Goal: Information Seeking & Learning: Learn about a topic

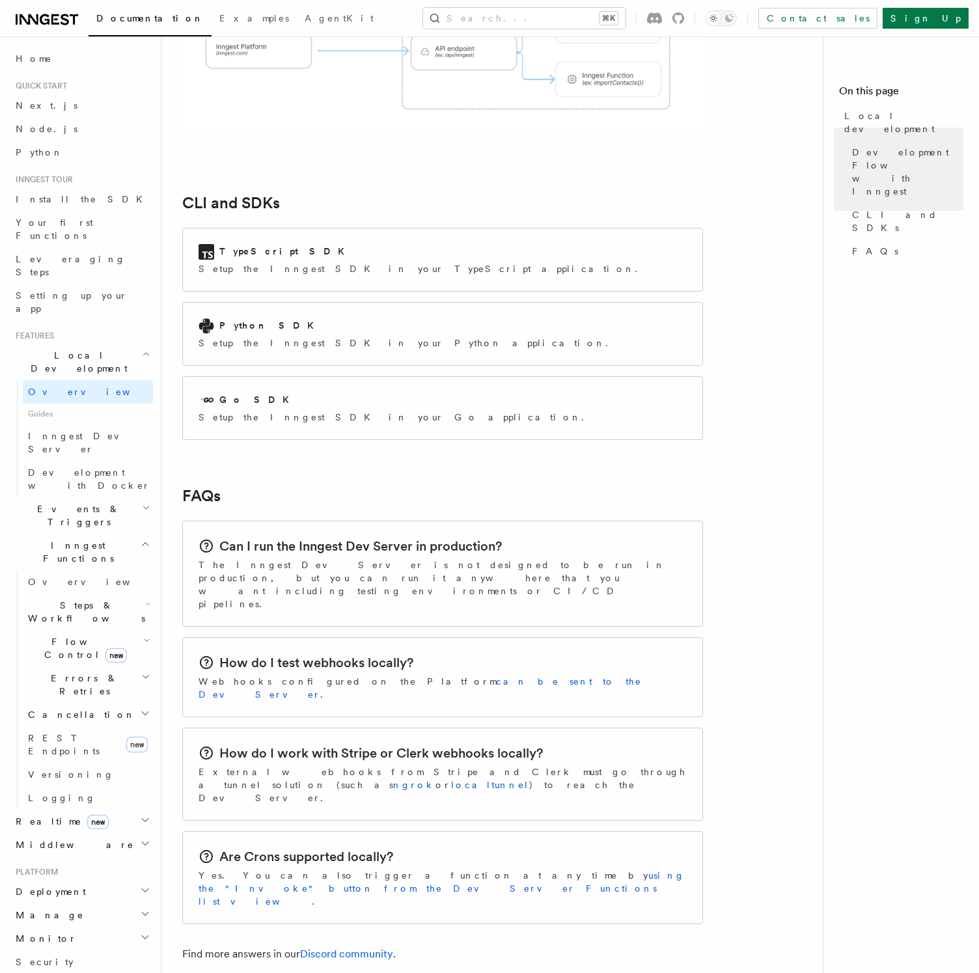
scroll to position [1698, 0]
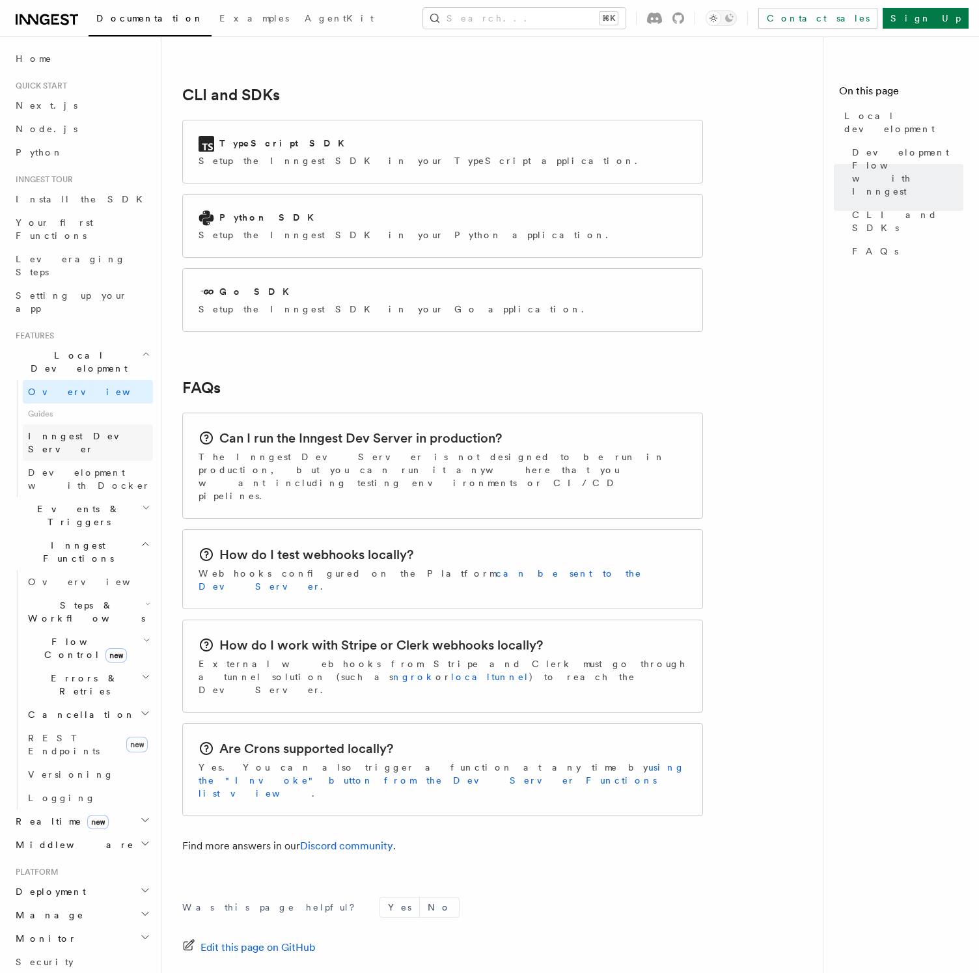
click at [112, 424] on link "Inngest Dev Server" at bounding box center [88, 442] width 130 height 36
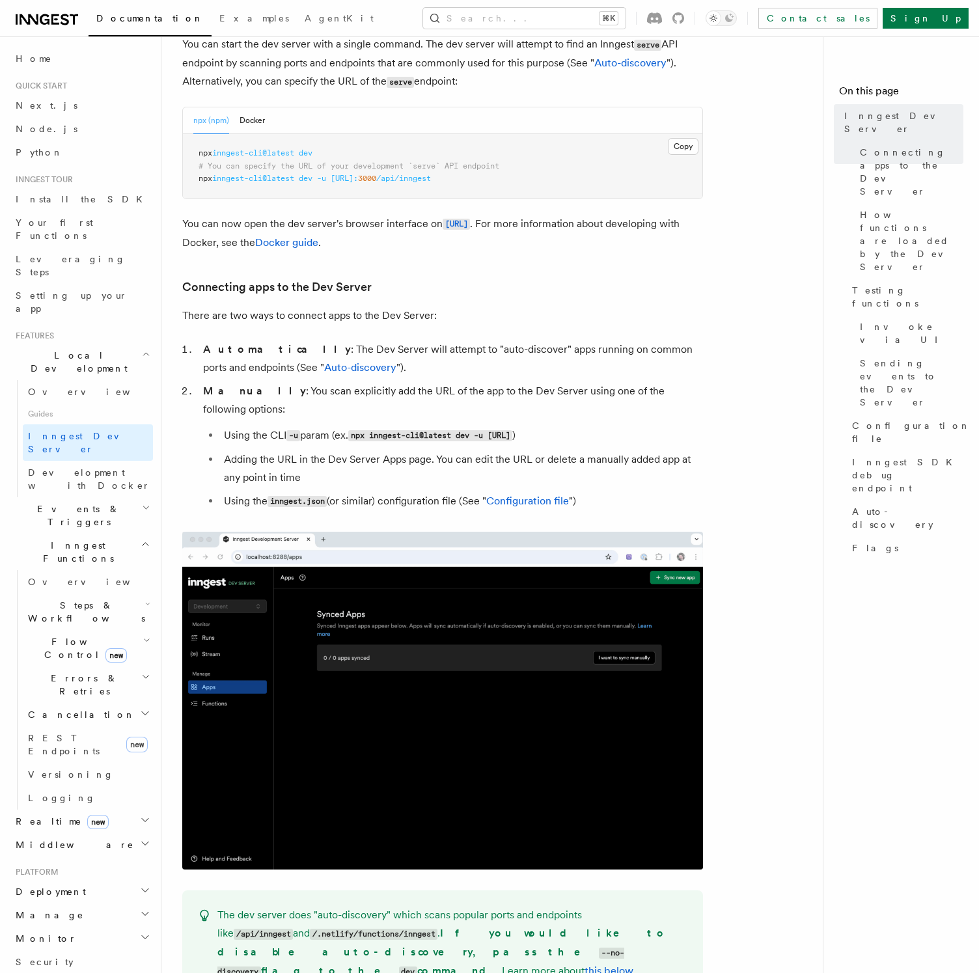
scroll to position [213, 0]
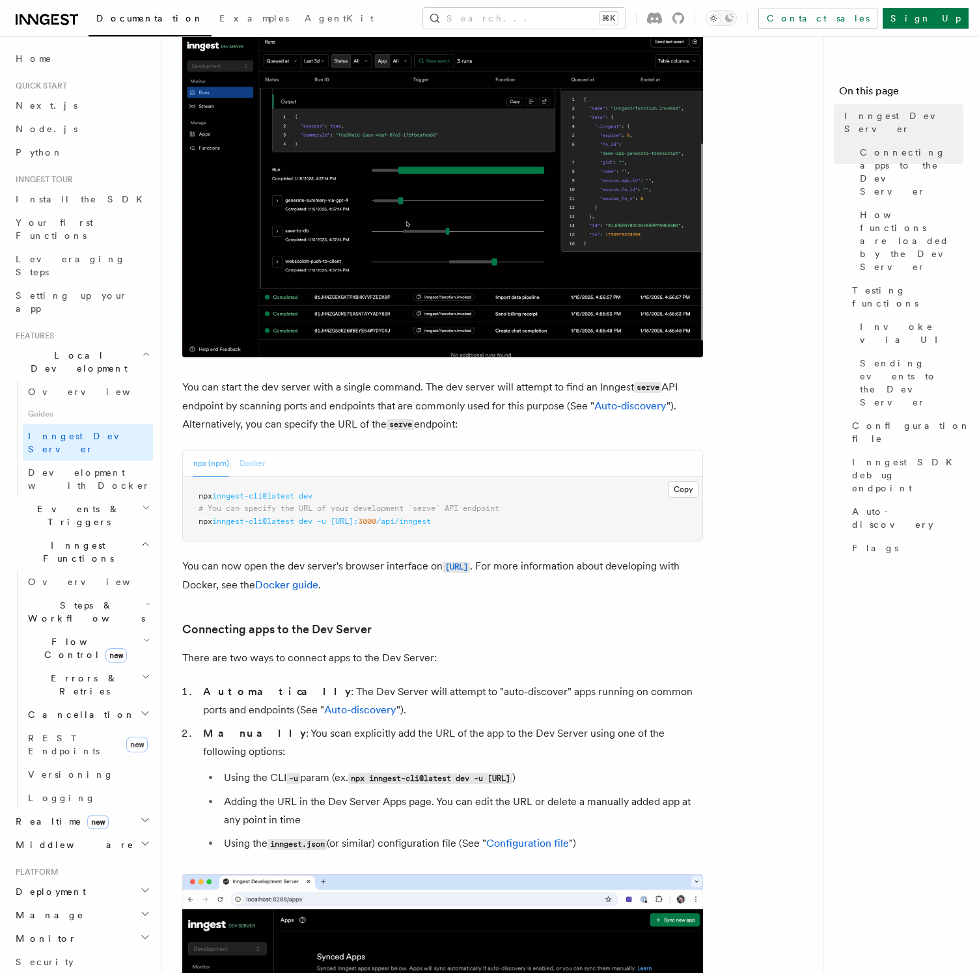
click at [256, 465] on button "Docker" at bounding box center [252, 463] width 25 height 27
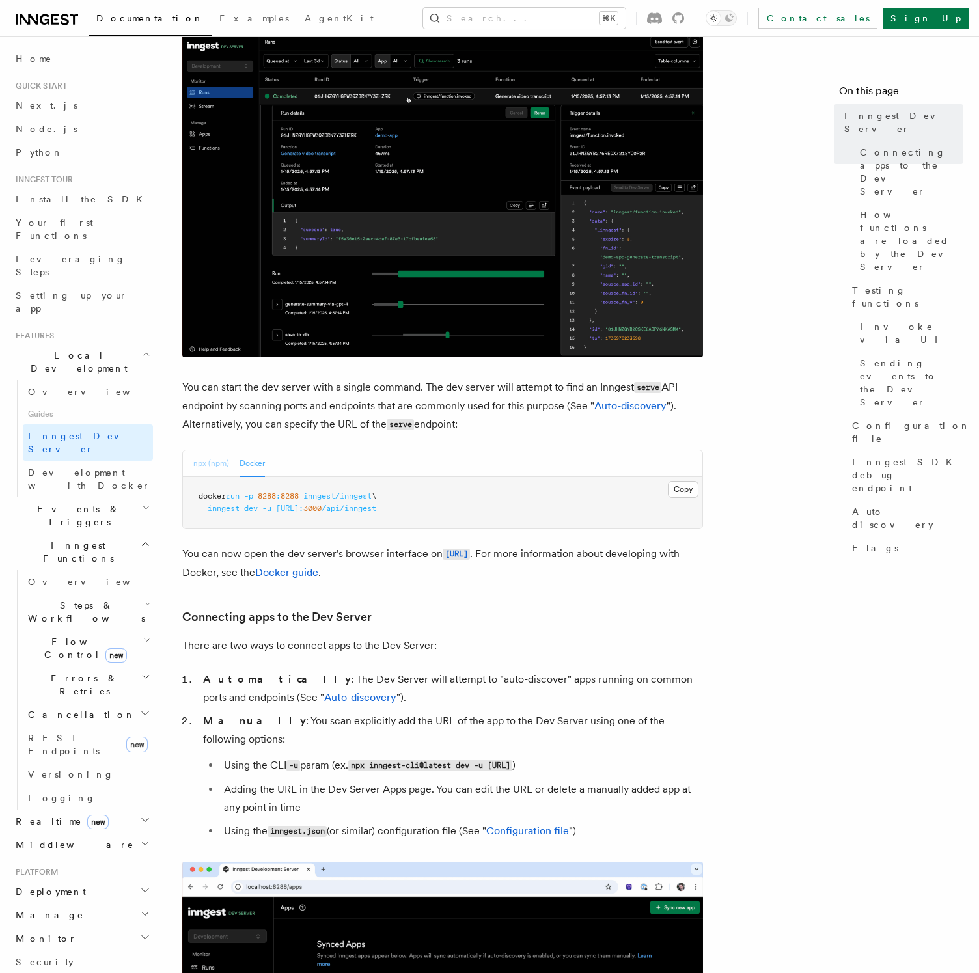
click at [202, 466] on button "npx (npm)" at bounding box center [211, 463] width 36 height 27
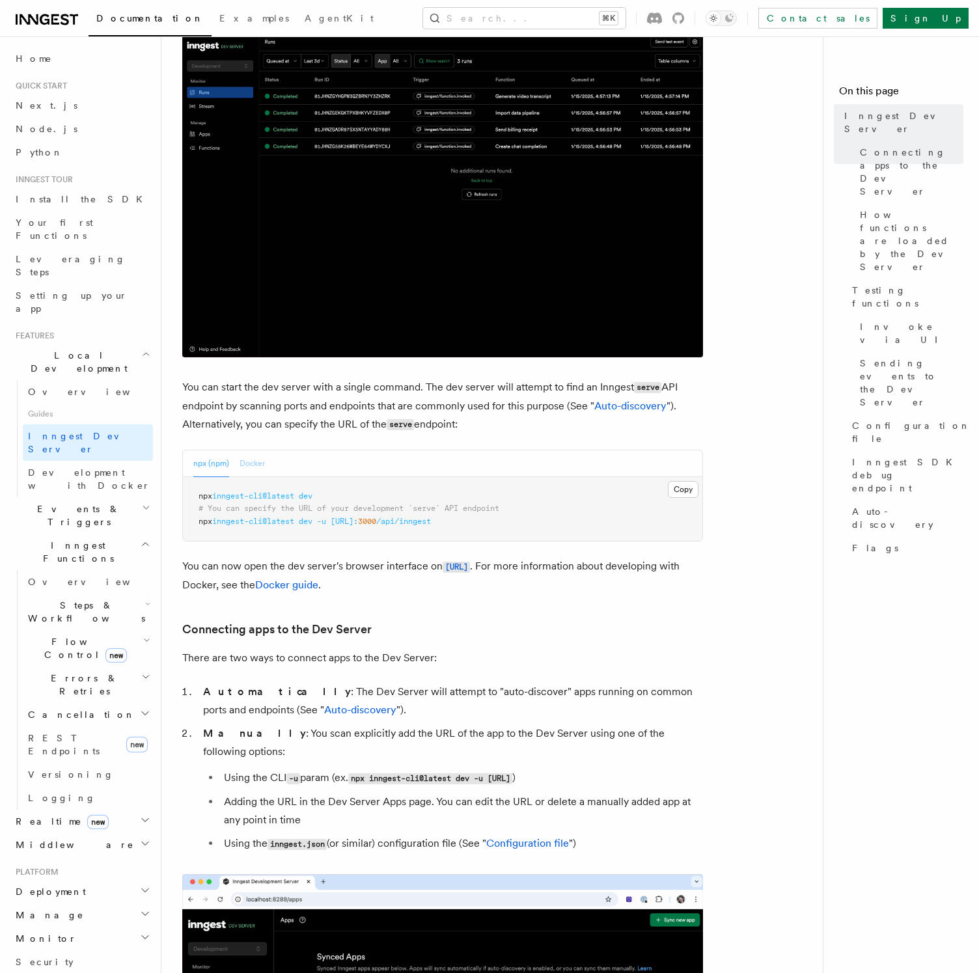
click at [250, 469] on button "Docker" at bounding box center [252, 463] width 25 height 27
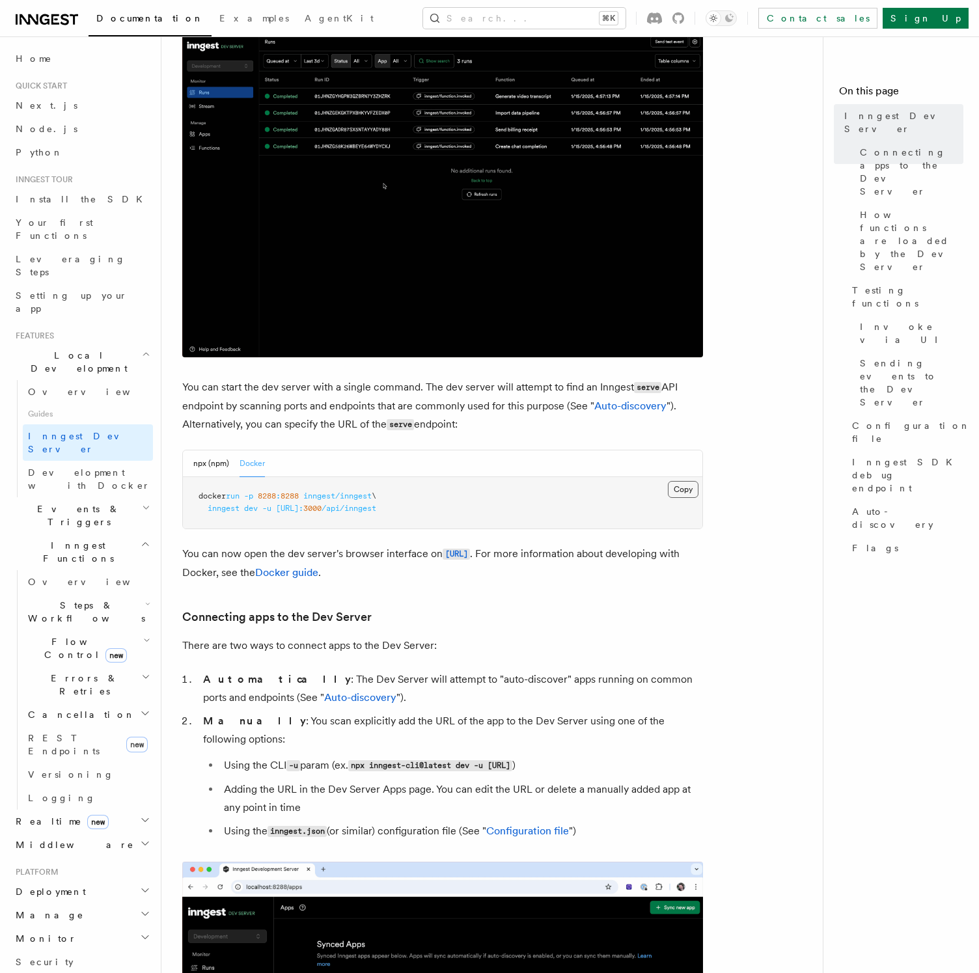
click at [695, 495] on button "Copy Copied" at bounding box center [683, 489] width 31 height 17
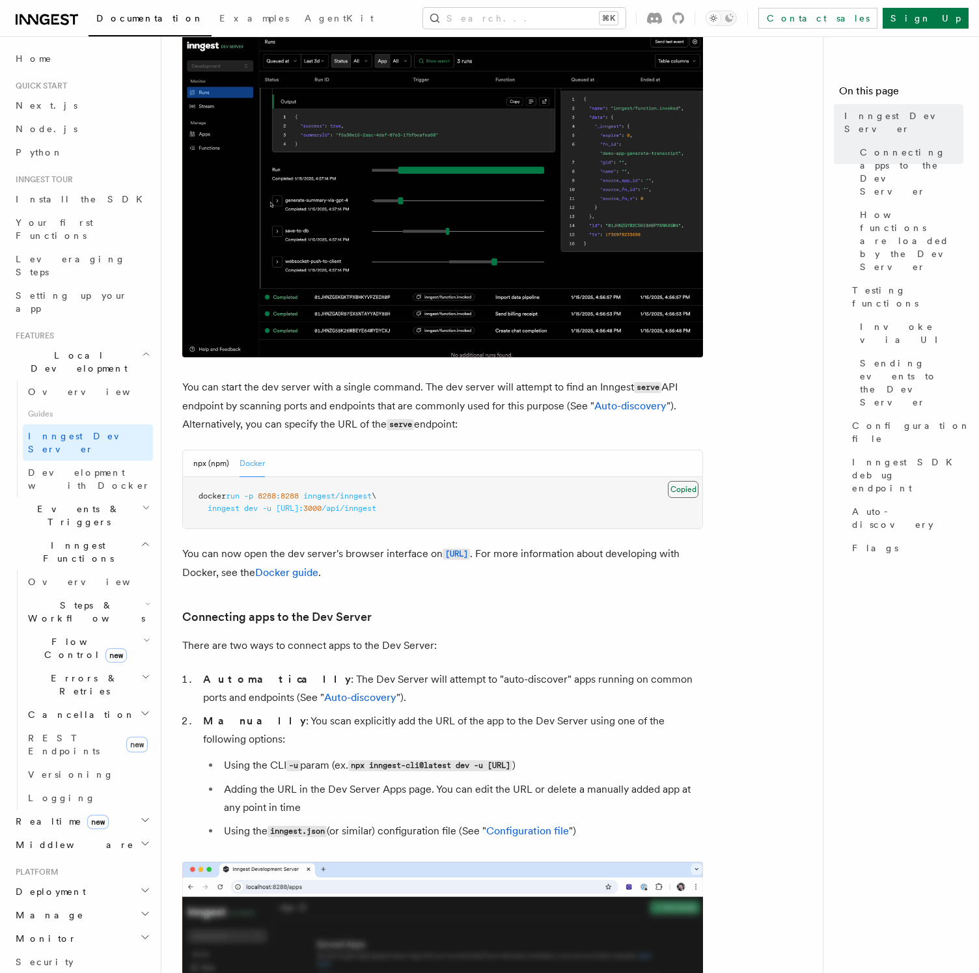
click at [689, 493] on button "Copy Copied" at bounding box center [683, 489] width 31 height 17
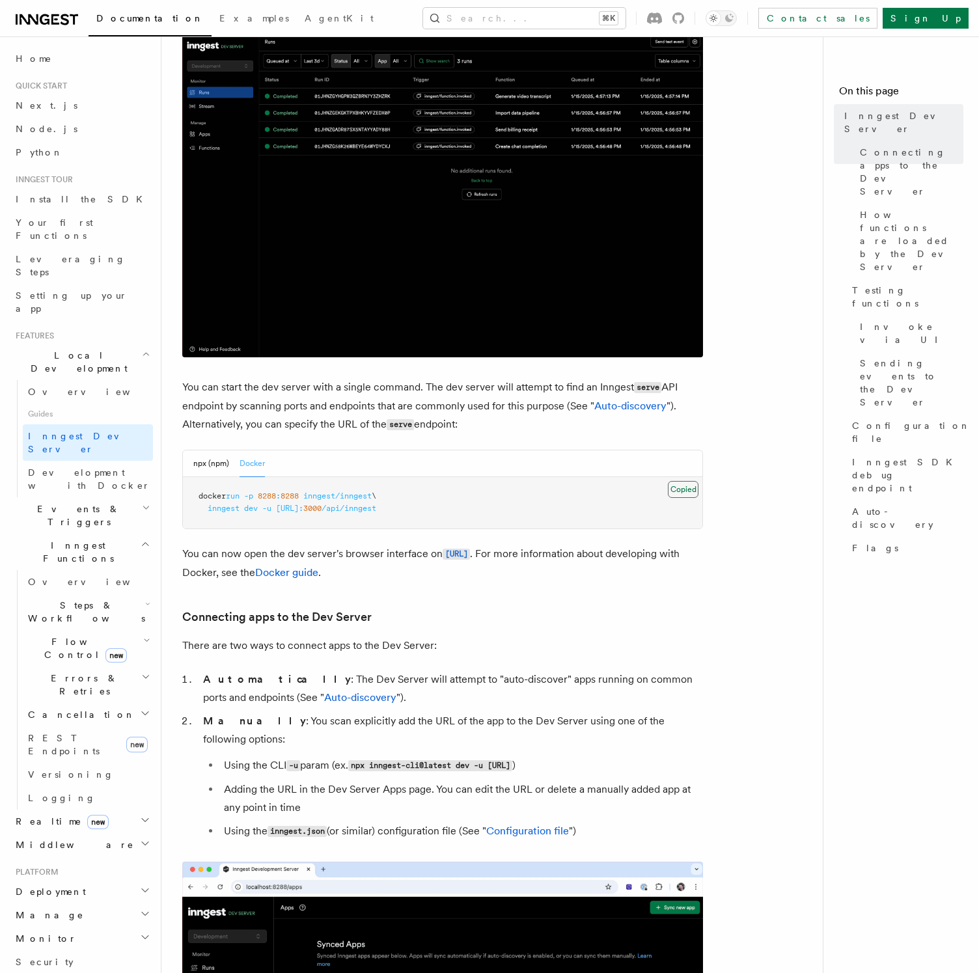
click at [689, 493] on button "Copy Copied" at bounding box center [683, 489] width 31 height 17
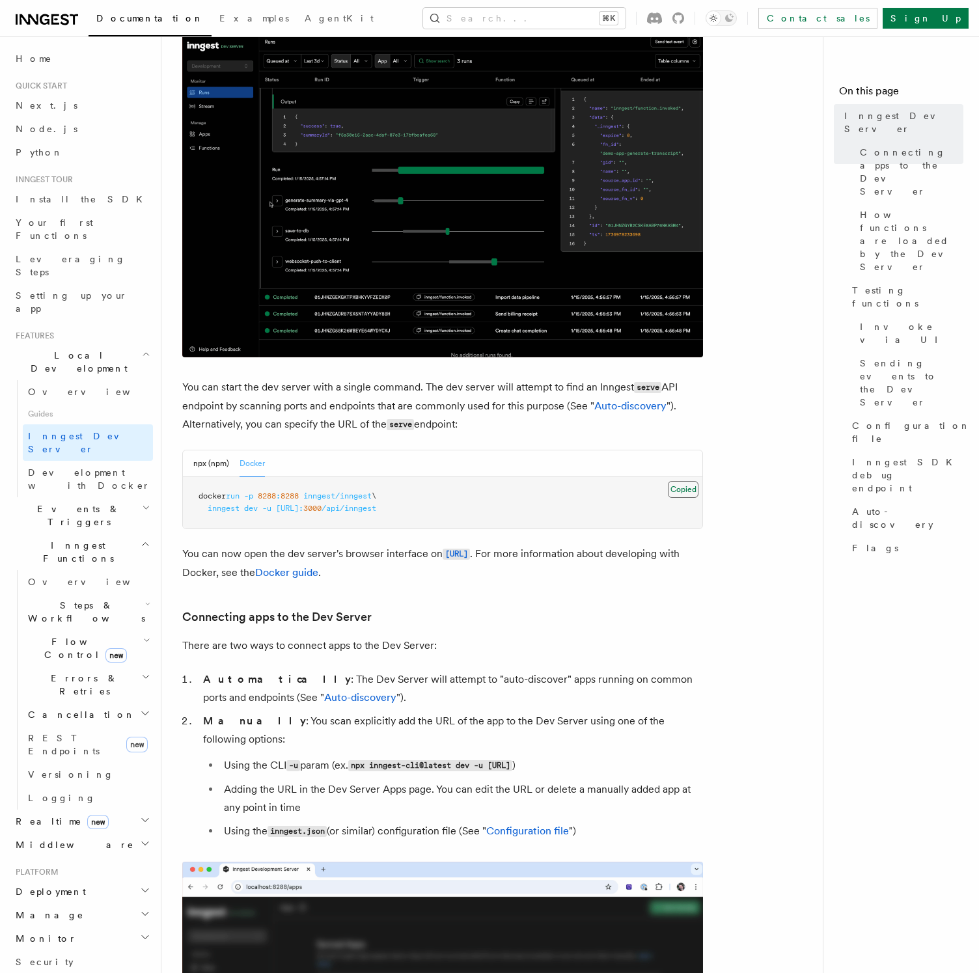
click at [688, 493] on button "Copy Copied" at bounding box center [683, 489] width 31 height 17
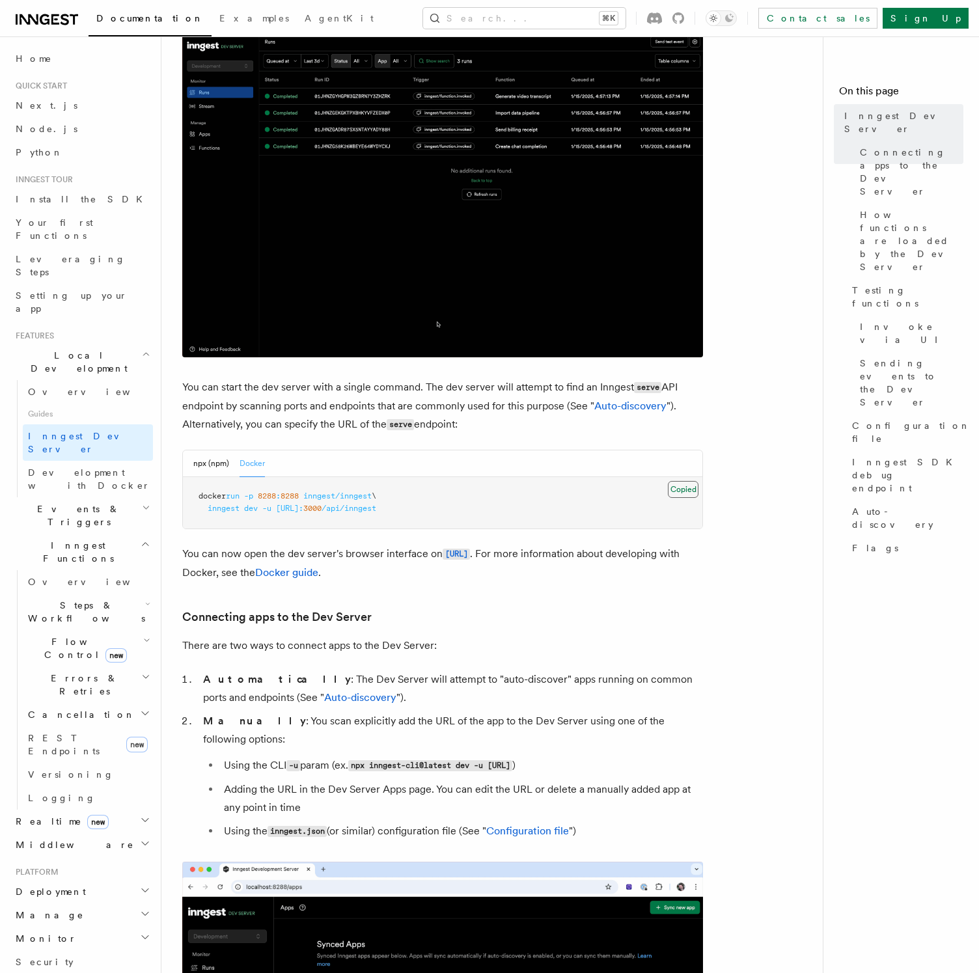
click at [688, 493] on button "Copy Copied" at bounding box center [683, 489] width 31 height 17
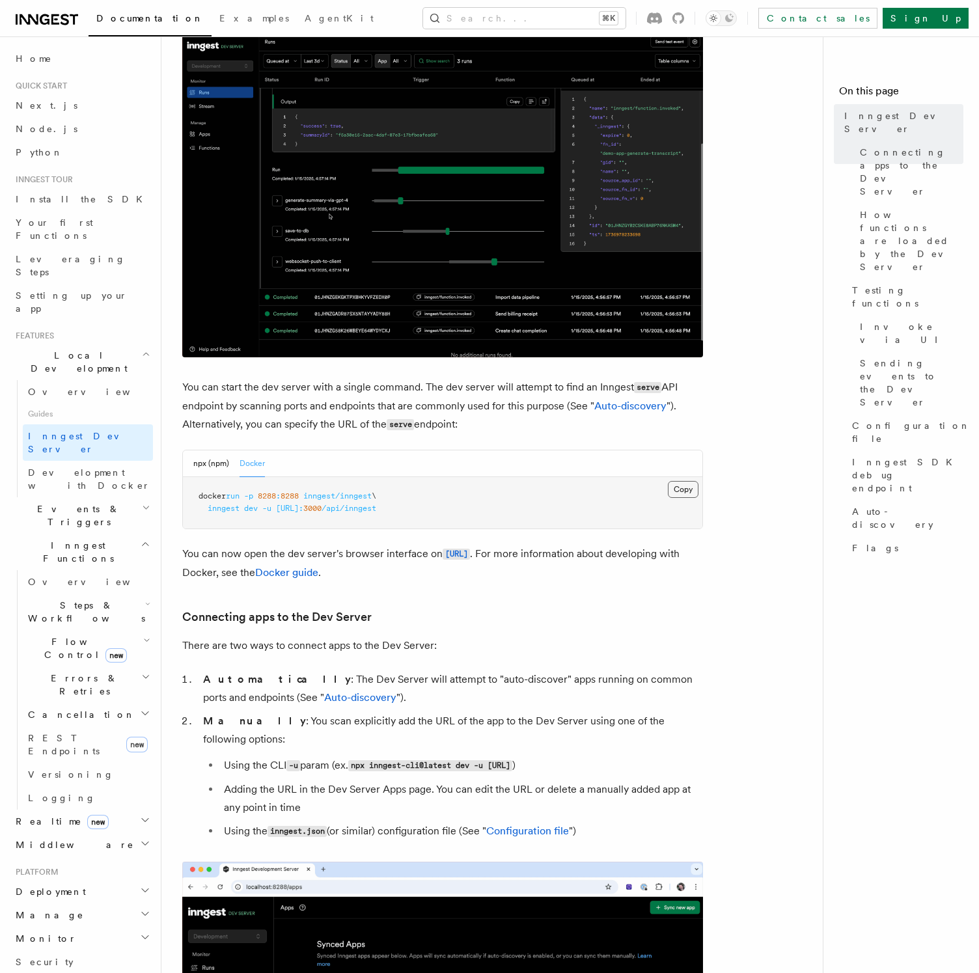
click at [688, 493] on button "Copy Copied" at bounding box center [683, 489] width 31 height 17
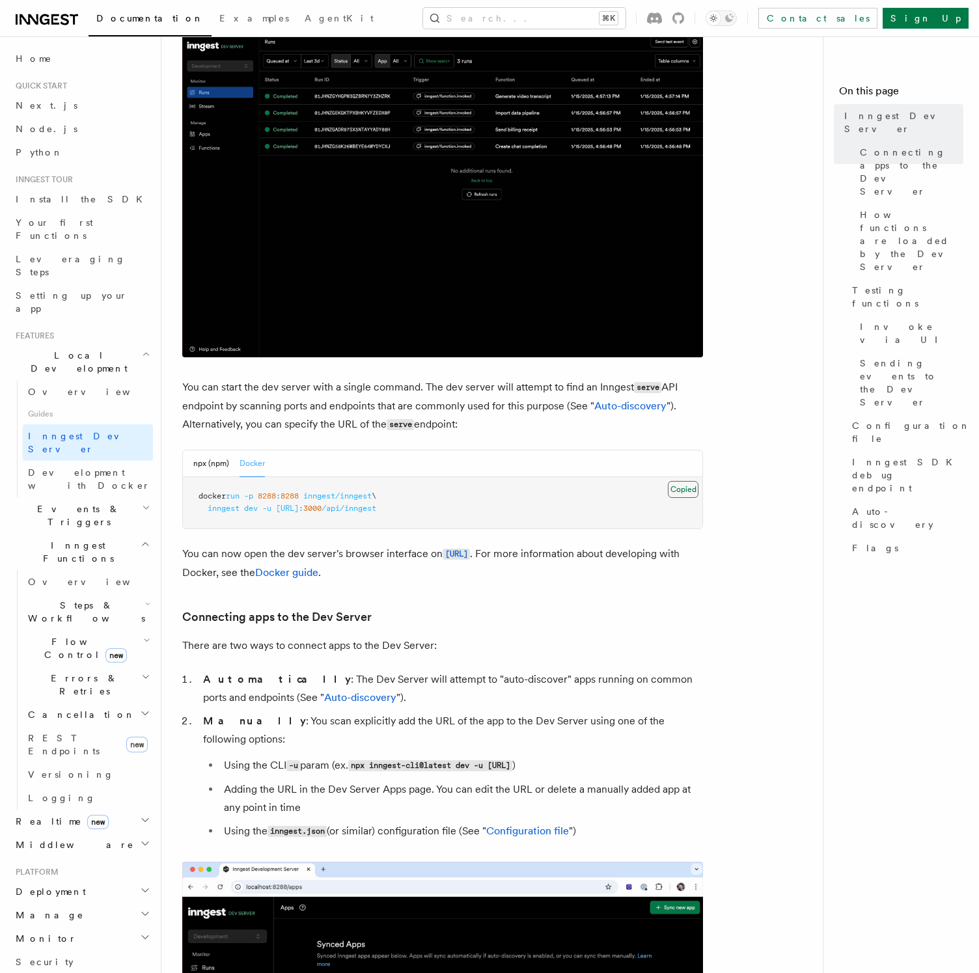
click at [688, 493] on button "Copy Copied" at bounding box center [683, 489] width 31 height 17
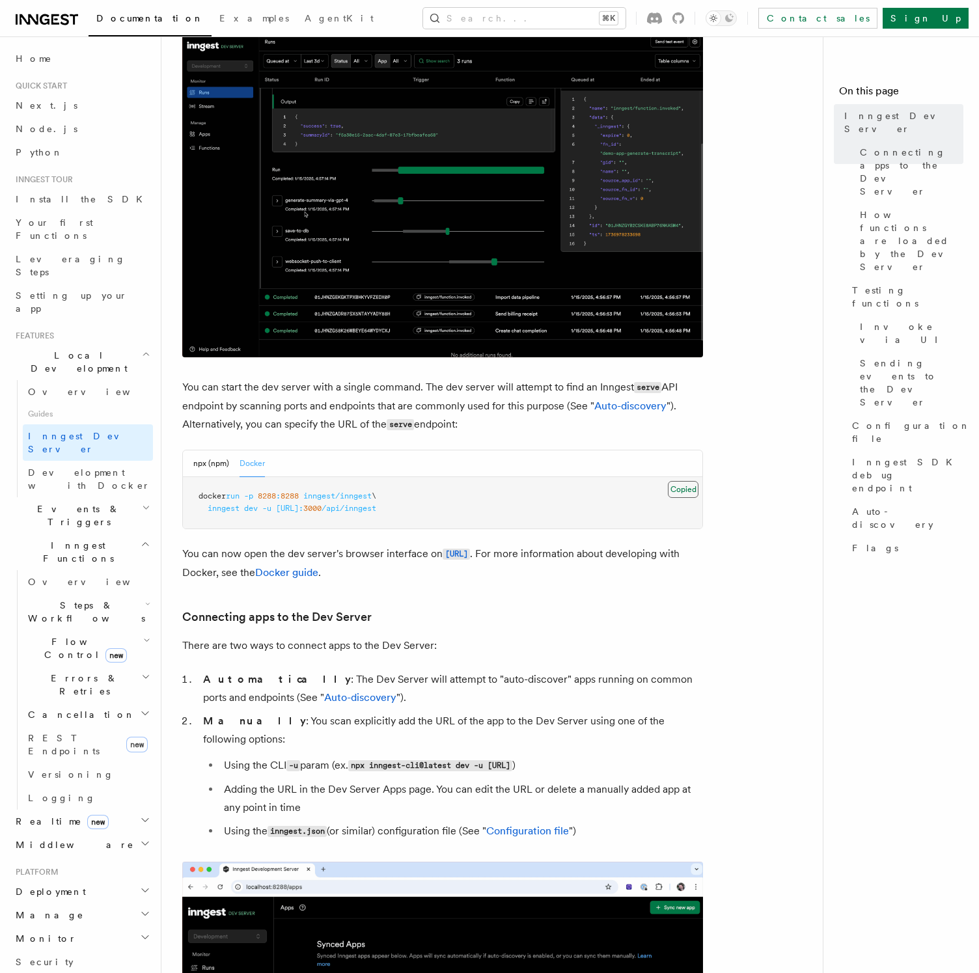
click at [688, 493] on button "Copy Copied" at bounding box center [683, 489] width 31 height 17
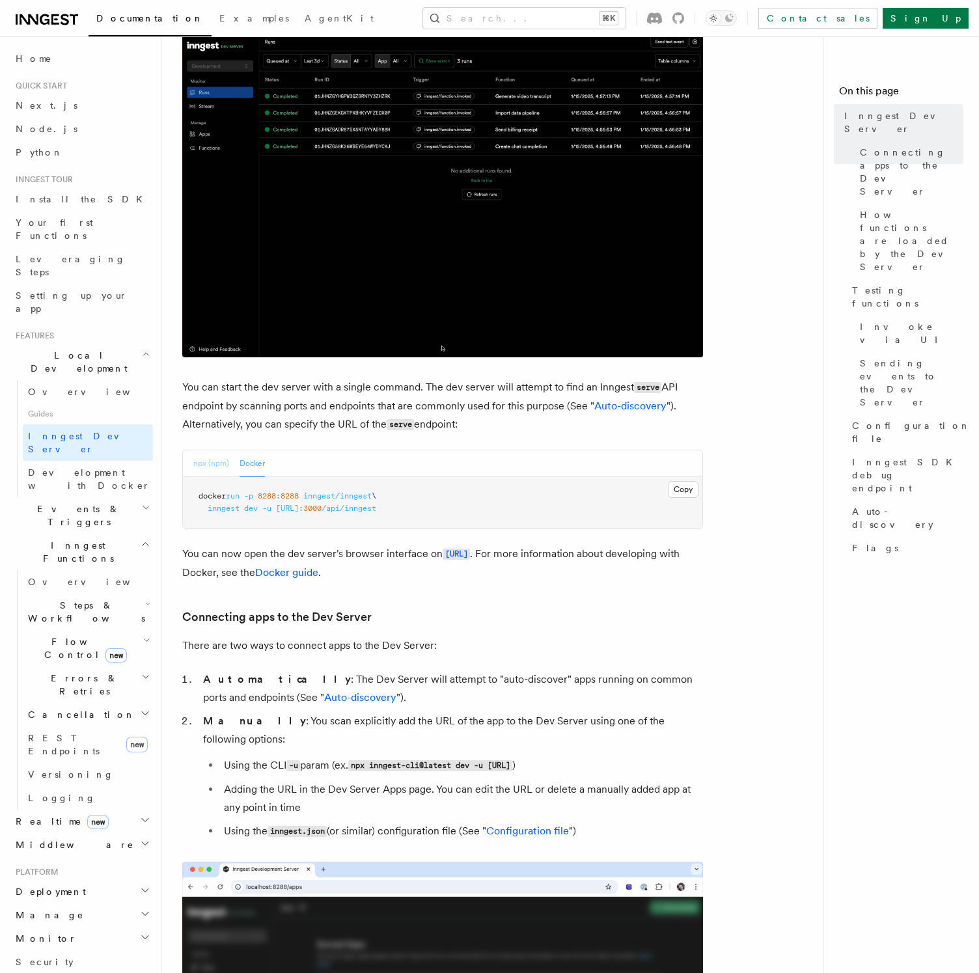
click at [216, 458] on button "npx (npm)" at bounding box center [211, 463] width 36 height 27
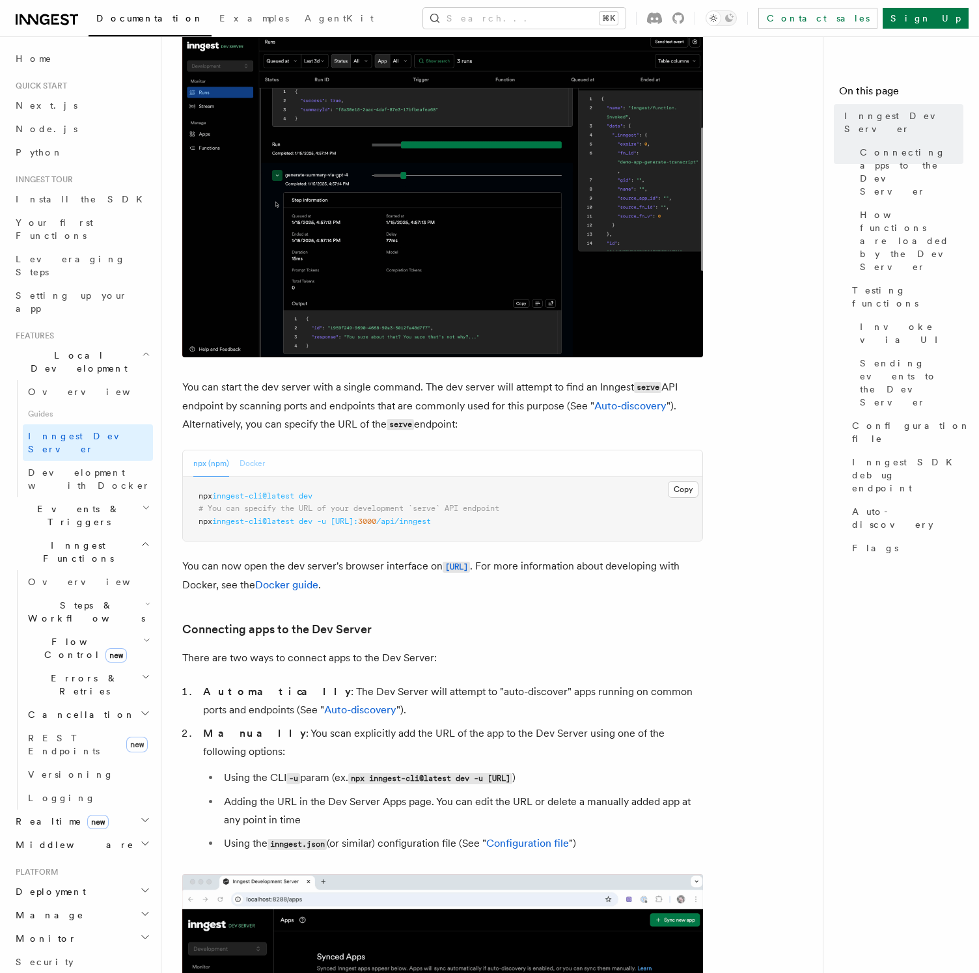
click at [263, 464] on button "Docker" at bounding box center [252, 463] width 25 height 27
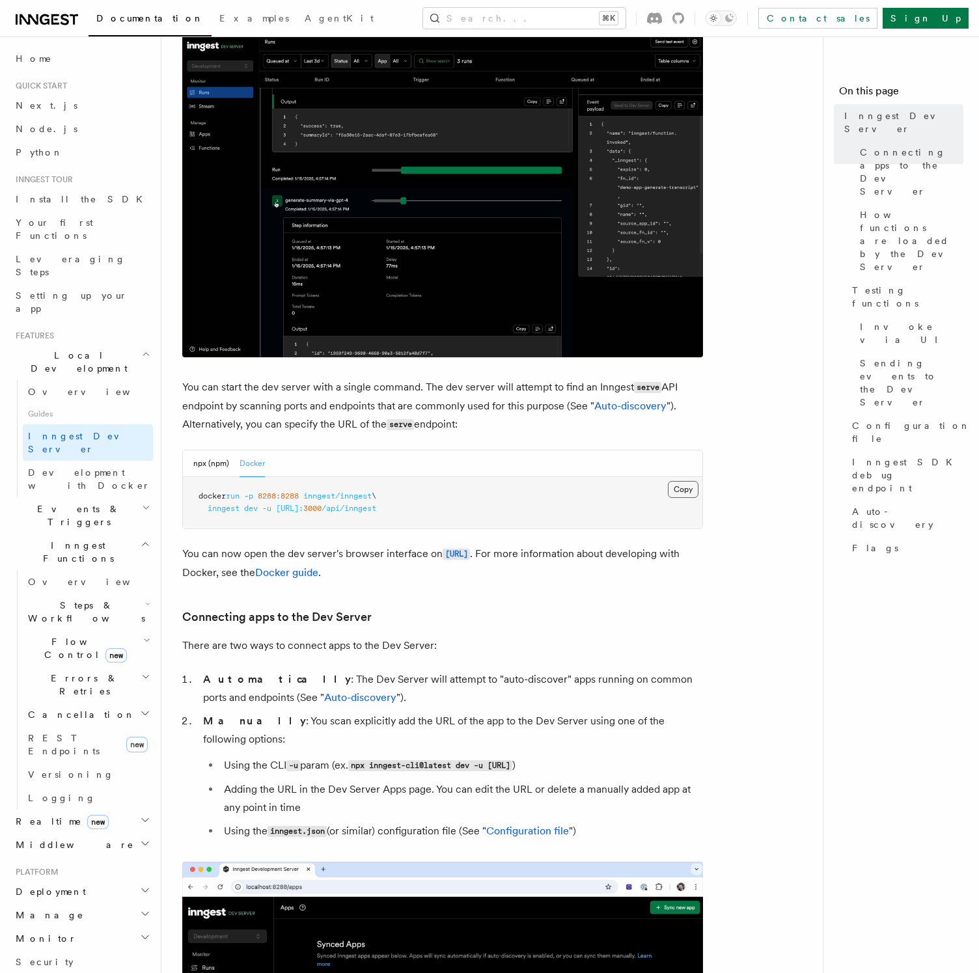
click at [692, 489] on button "Copy Copied" at bounding box center [683, 489] width 31 height 17
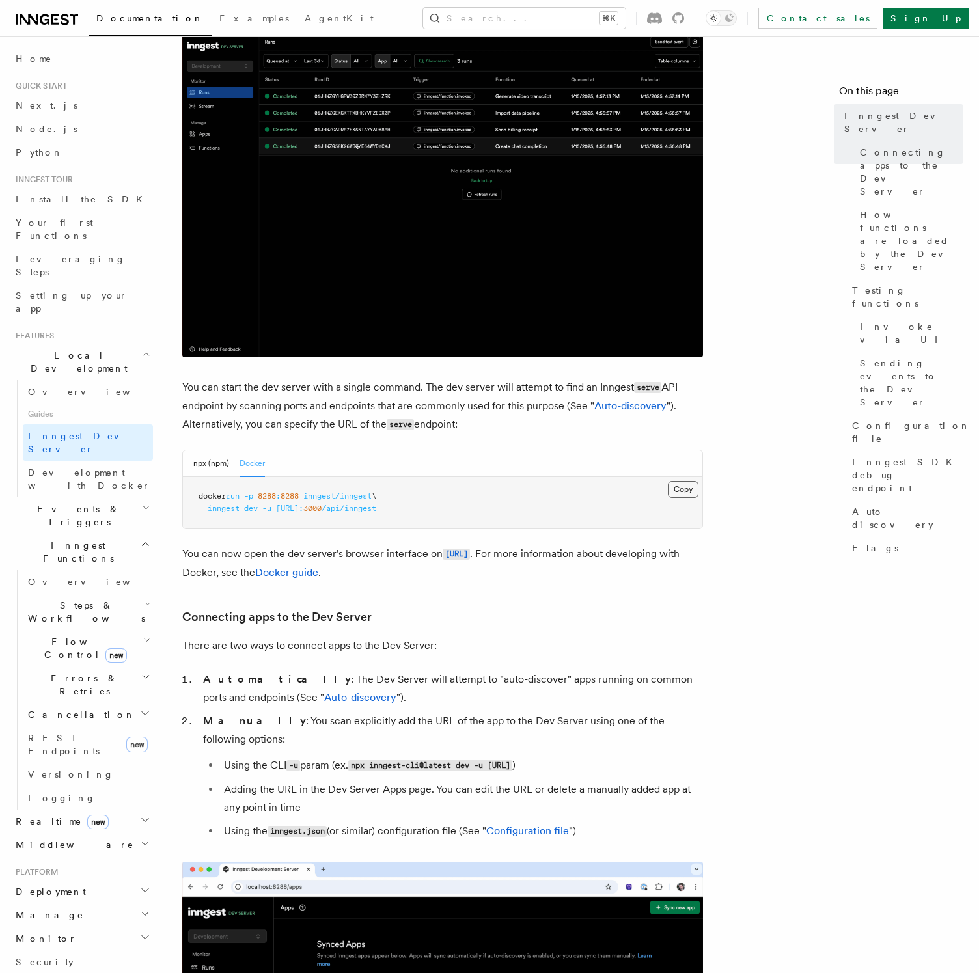
click at [682, 488] on button "Copy Copied" at bounding box center [683, 489] width 31 height 17
click at [318, 573] on link "Docker guide" at bounding box center [286, 572] width 63 height 12
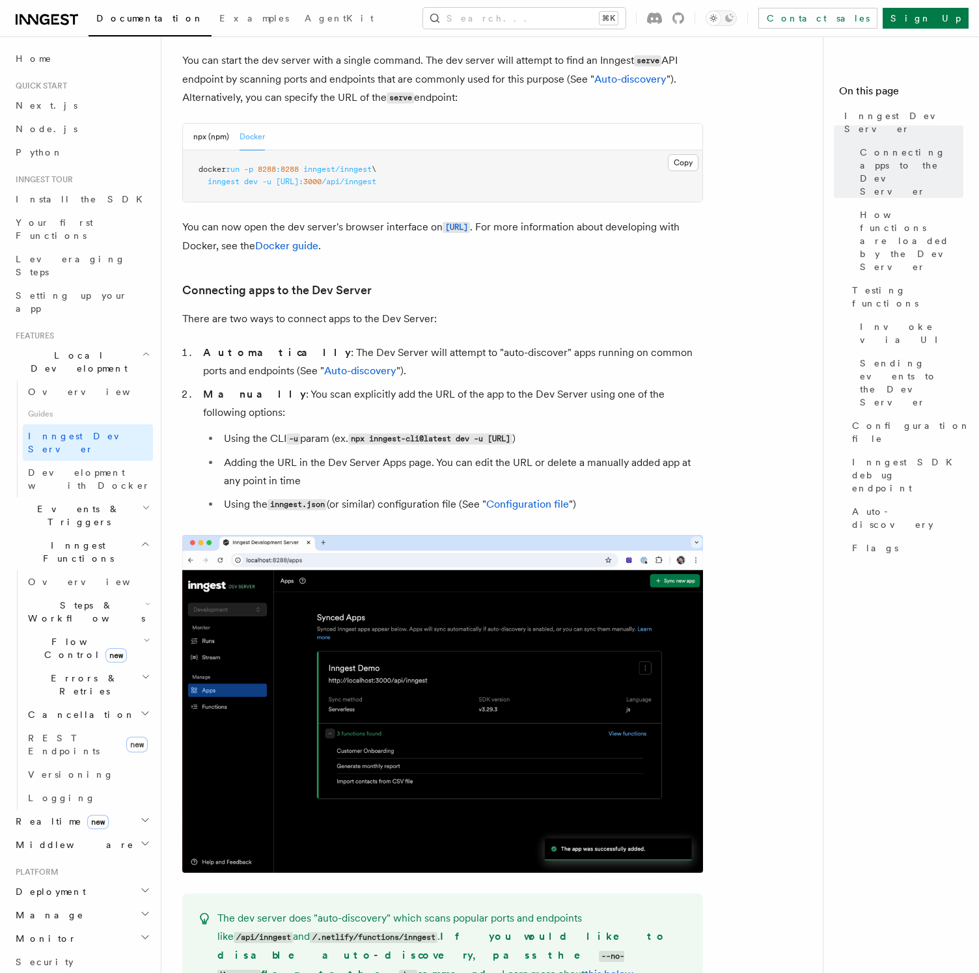
scroll to position [0, 0]
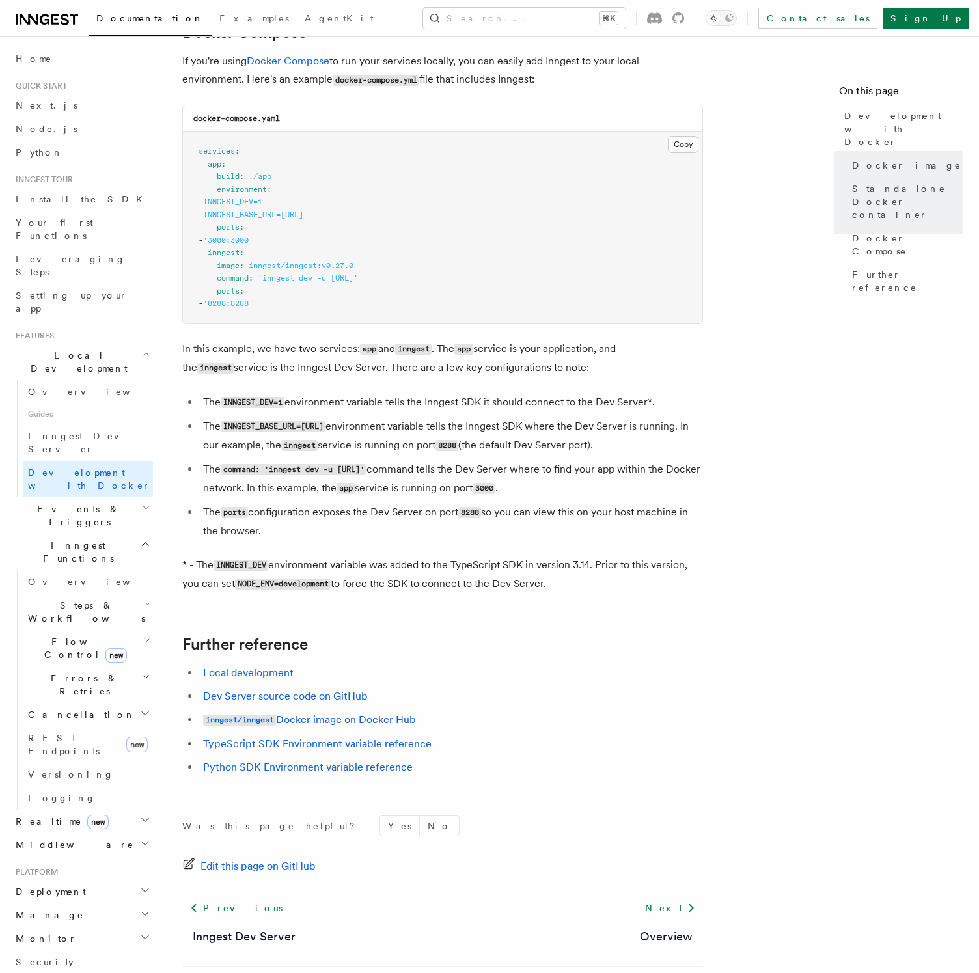
scroll to position [912, 0]
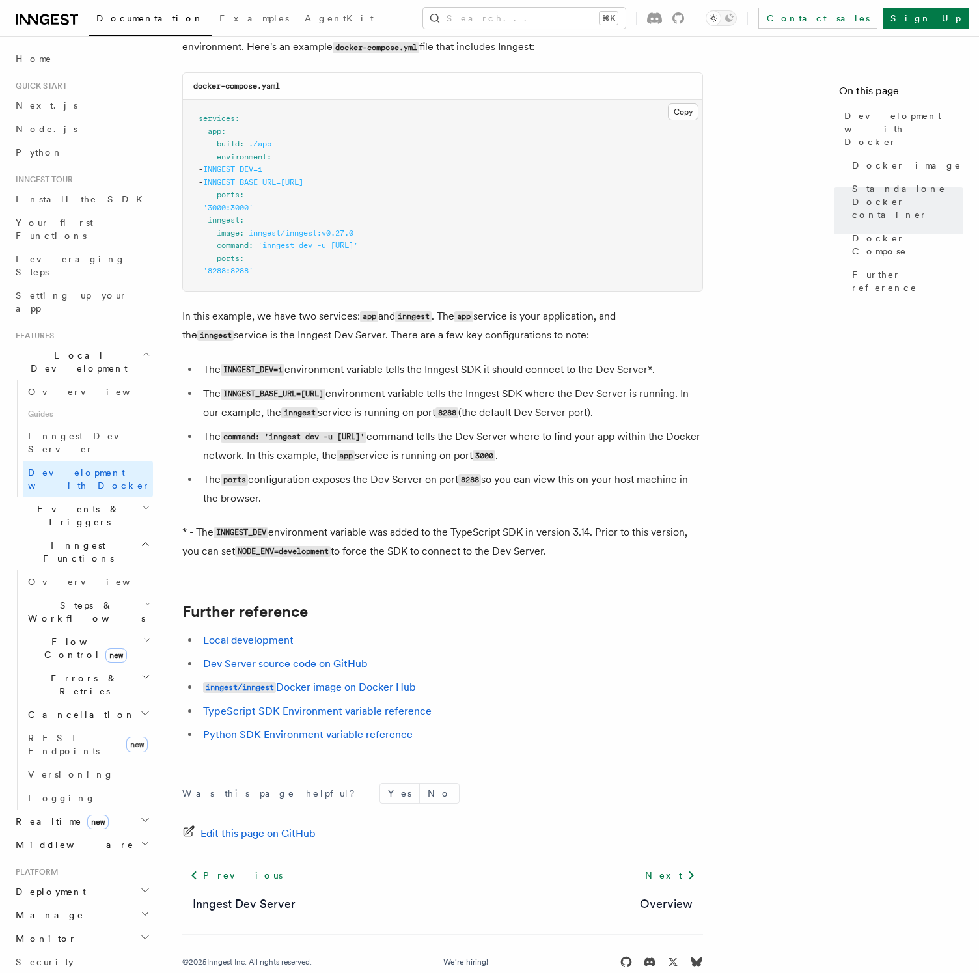
click at [221, 471] on ul "The INNGEST_DEV=1 environment variable tells the Inngest SDK it should connect …" at bounding box center [442, 434] width 521 height 147
click at [252, 441] on code "command: 'inngest dev -u http://app:3000/api/inngest'" at bounding box center [294, 437] width 146 height 11
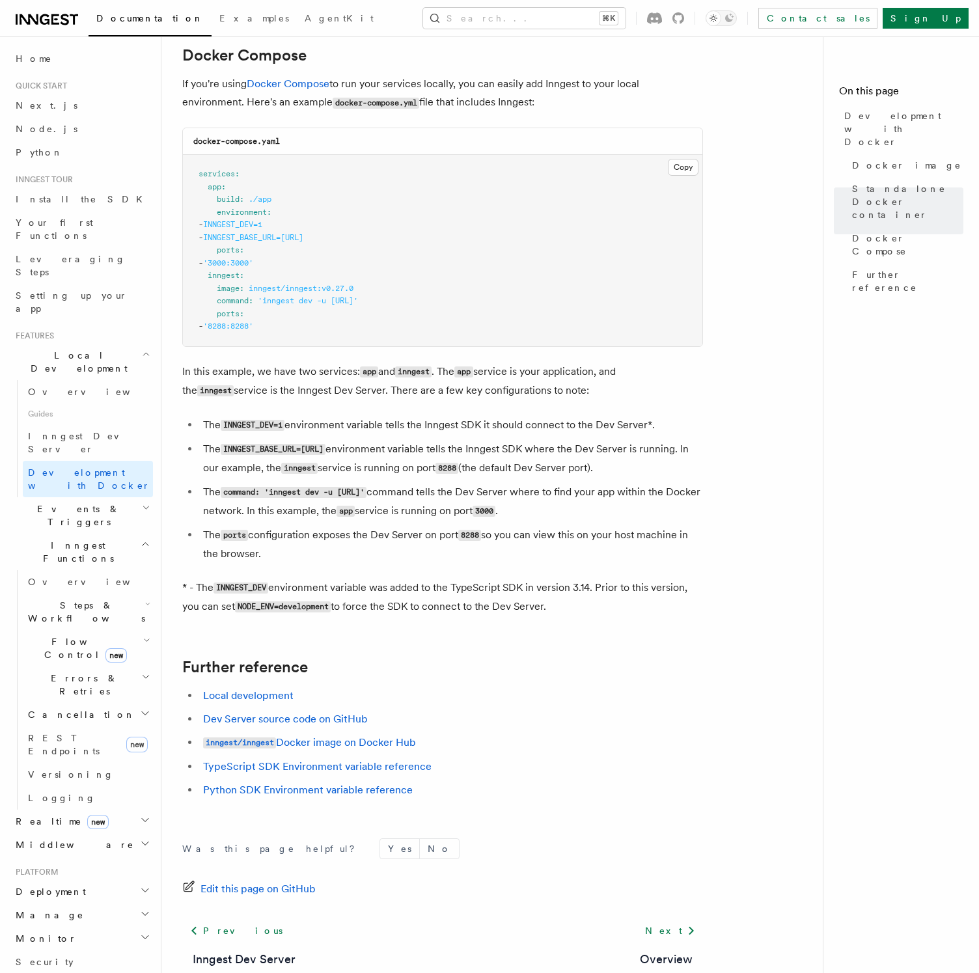
scroll to position [853, 0]
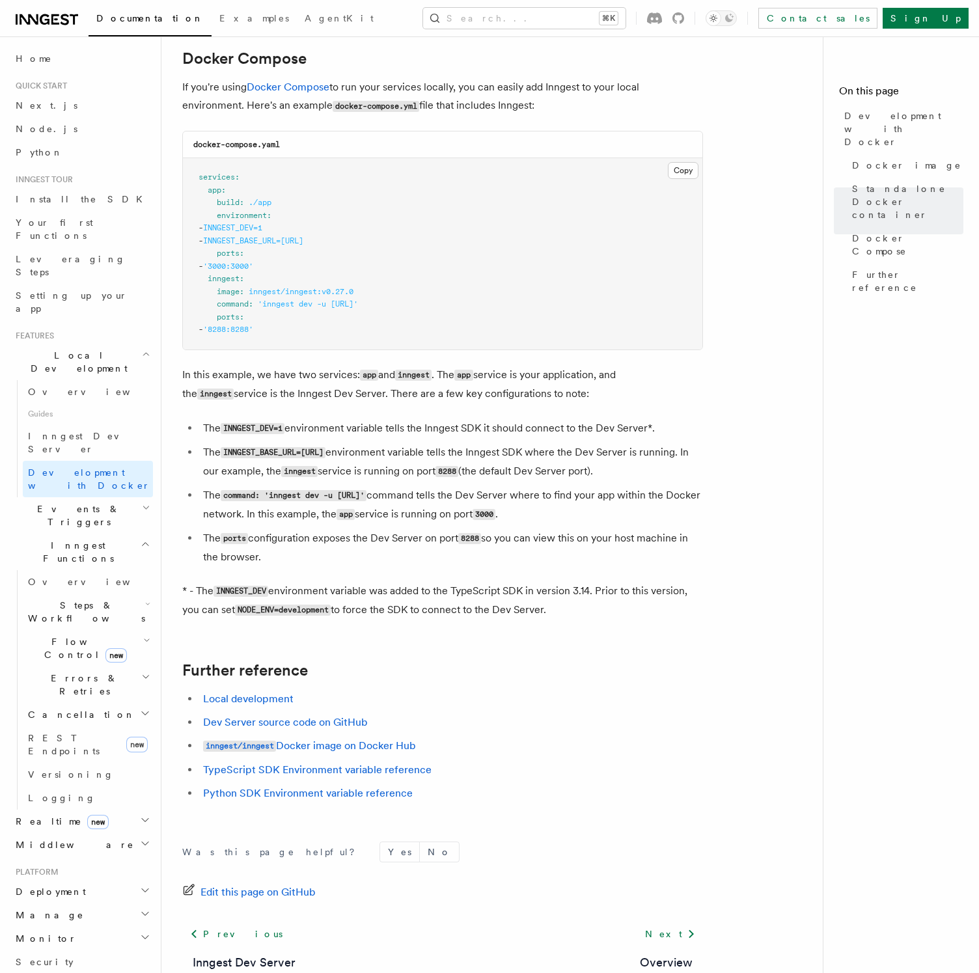
click at [467, 331] on pre "services : app : build : ./app environment : - INNGEST_DEV=1 - INNGEST_BASE_URL…" at bounding box center [443, 253] width 520 height 191
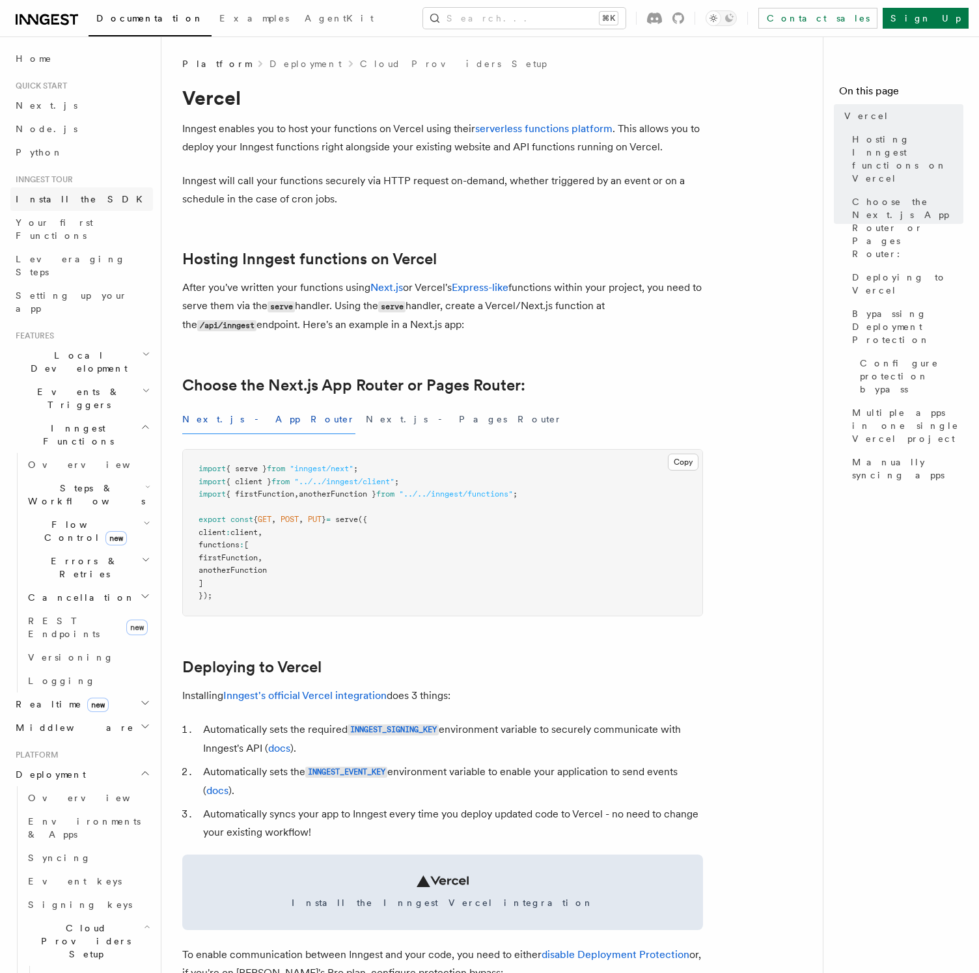
click at [68, 195] on span "Install the SDK" at bounding box center [83, 199] width 135 height 10
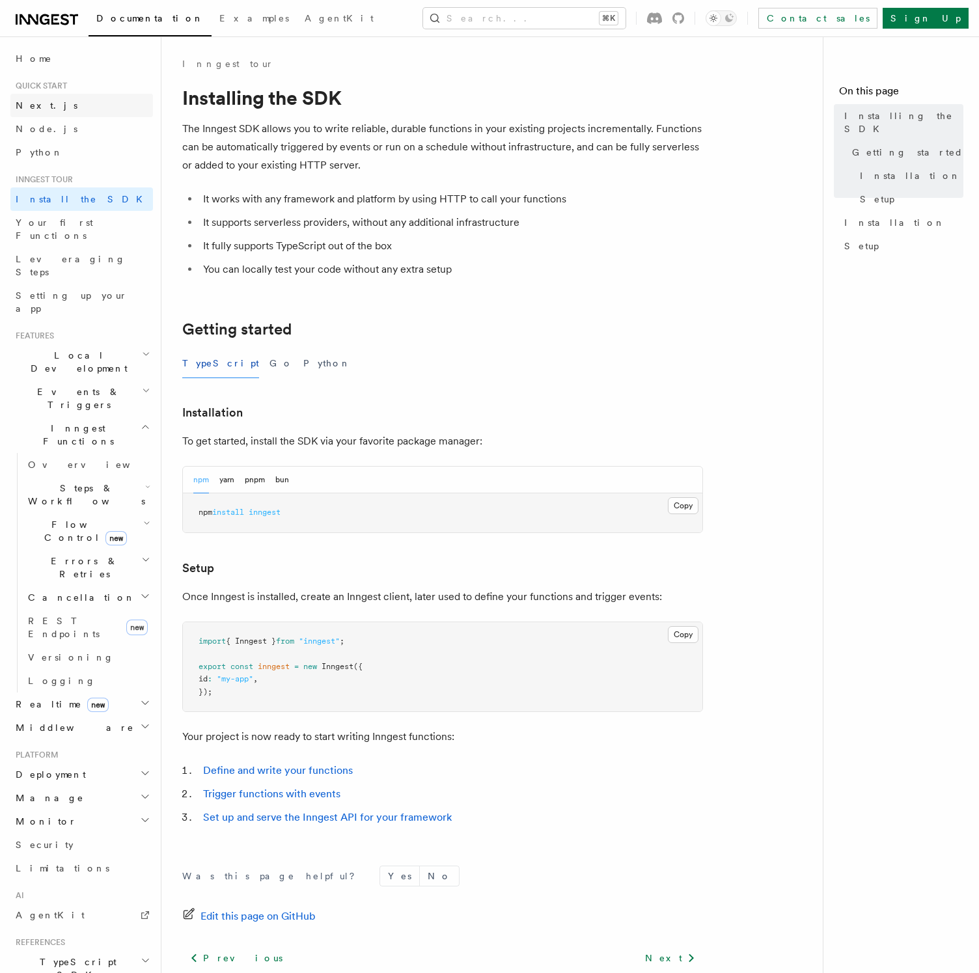
click at [80, 106] on link "Next.js" at bounding box center [81, 105] width 143 height 23
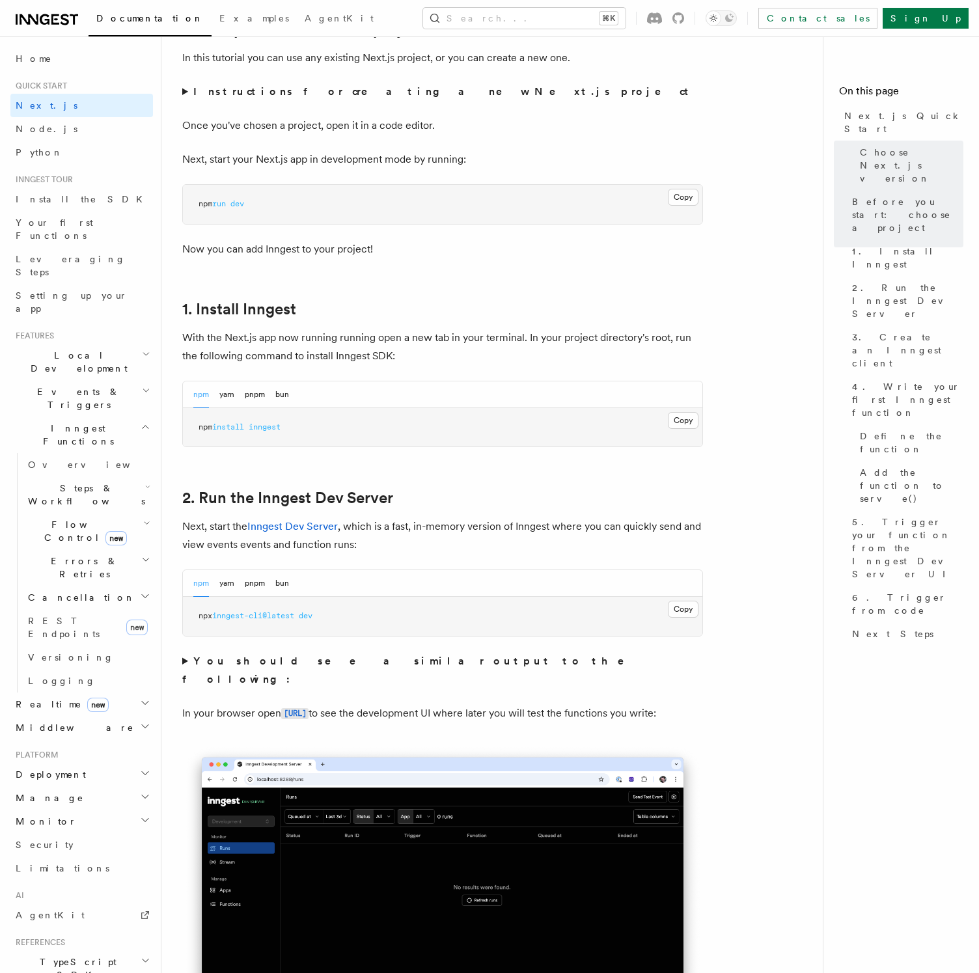
scroll to position [481, 0]
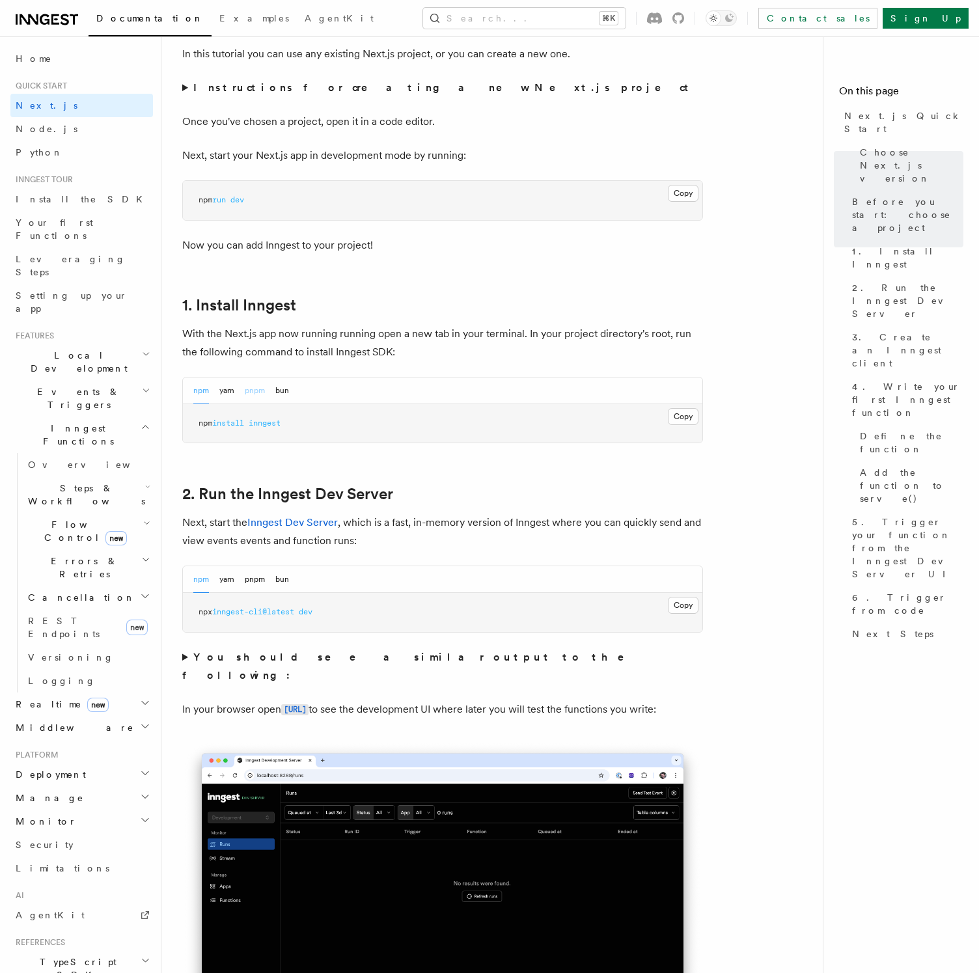
click at [260, 397] on button "pnpm" at bounding box center [255, 391] width 20 height 27
click at [259, 419] on span "inngest" at bounding box center [251, 423] width 32 height 9
copy article "pnpm add inngest"
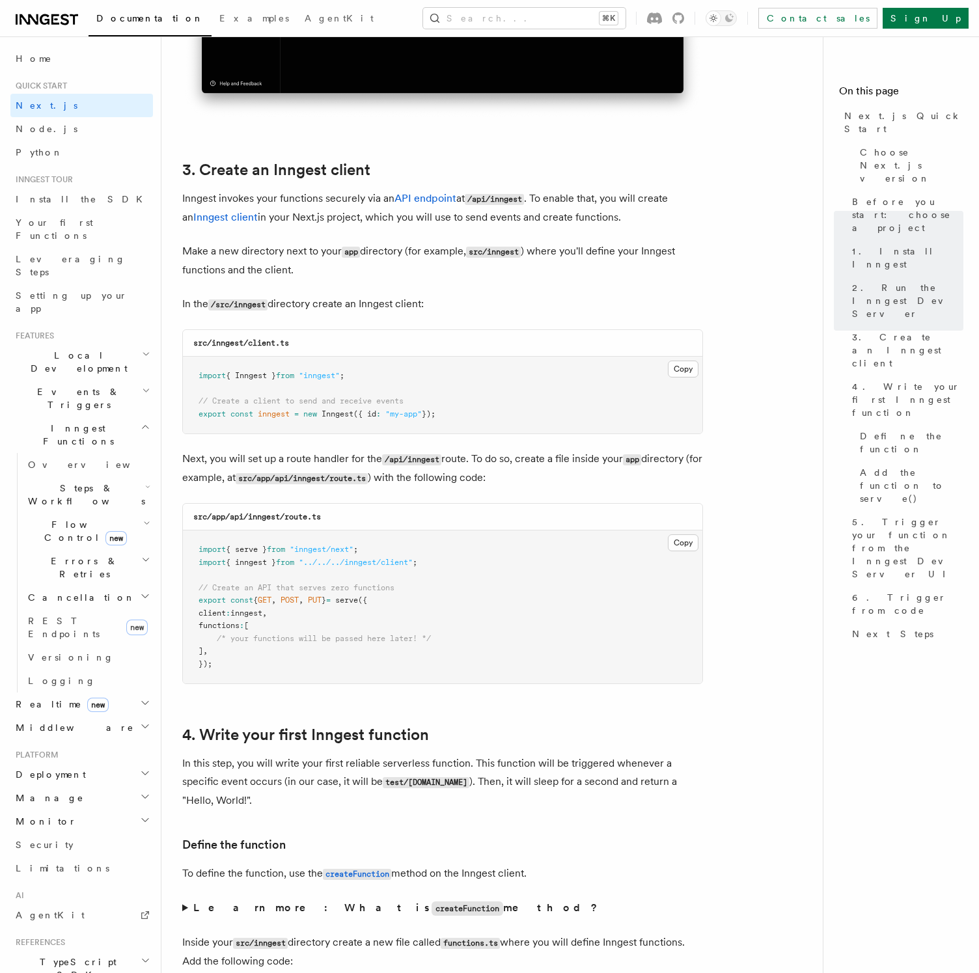
scroll to position [1454, 0]
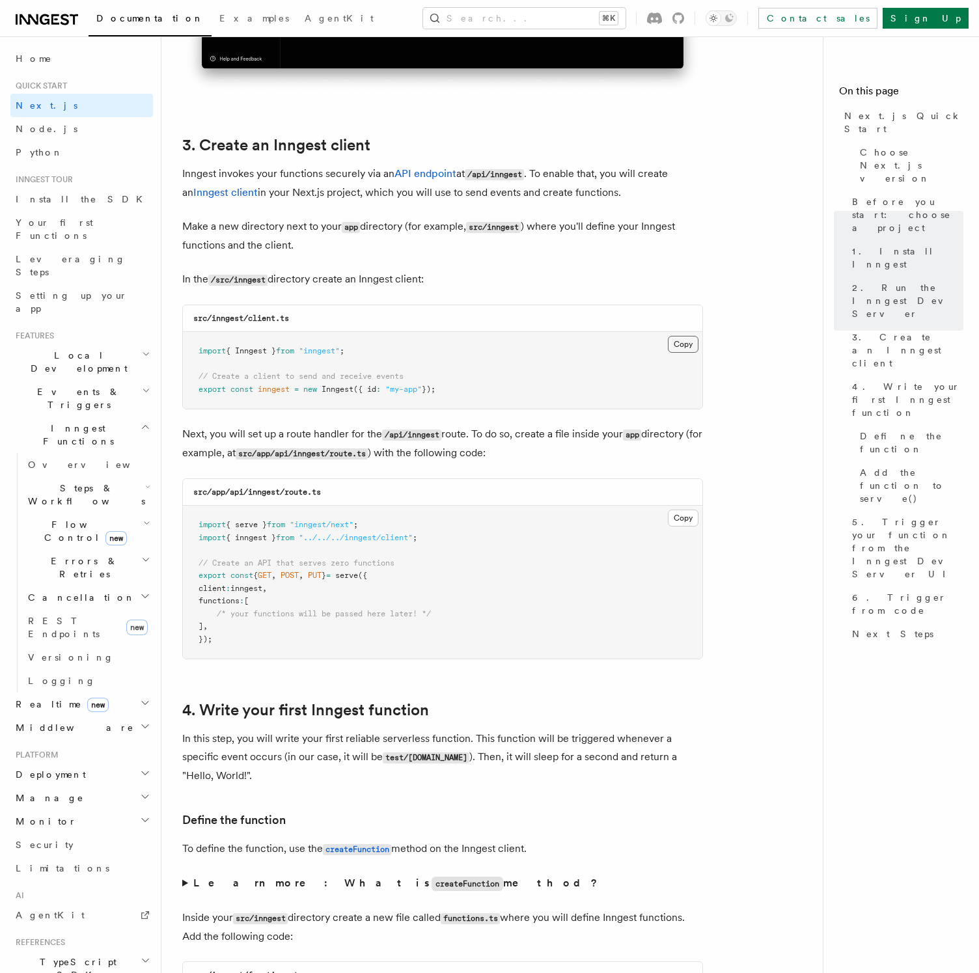
click at [686, 340] on button "Copy Copied" at bounding box center [683, 344] width 31 height 17
click at [687, 340] on button "Copy Copied" at bounding box center [683, 344] width 31 height 17
click at [692, 520] on button "Copy Copied" at bounding box center [683, 518] width 31 height 17
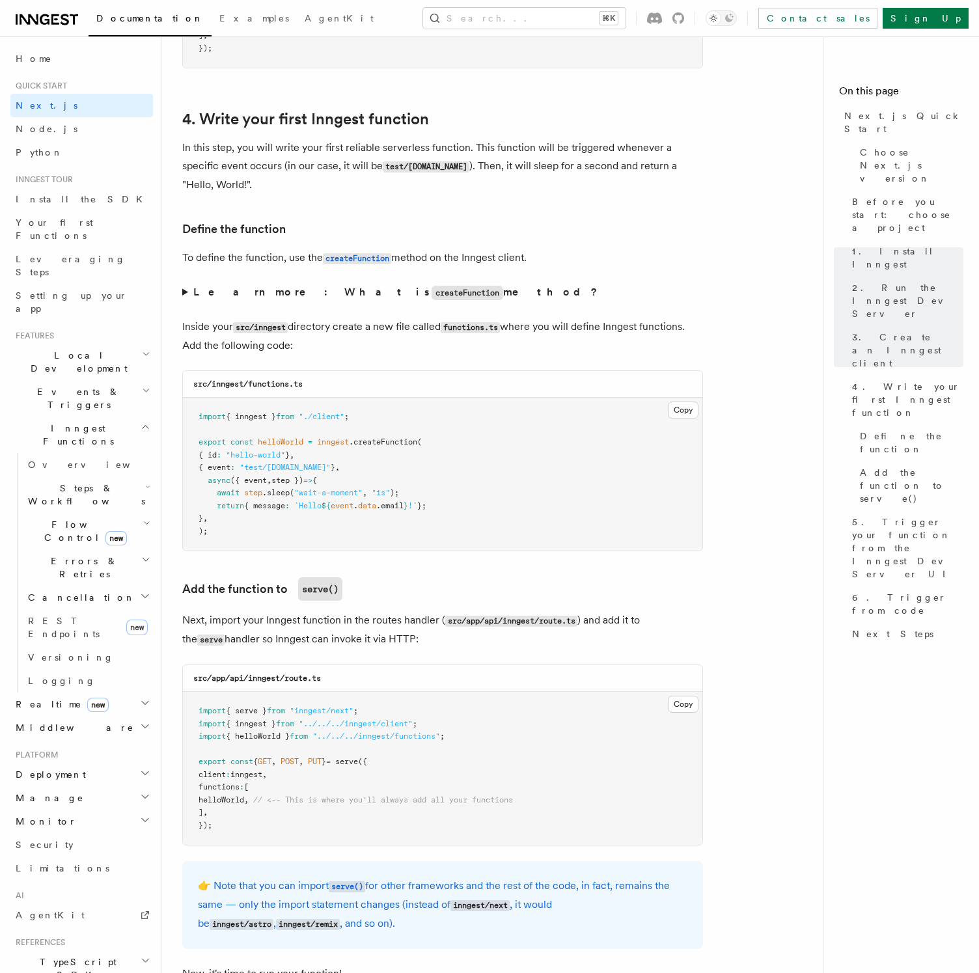
scroll to position [2056, 0]
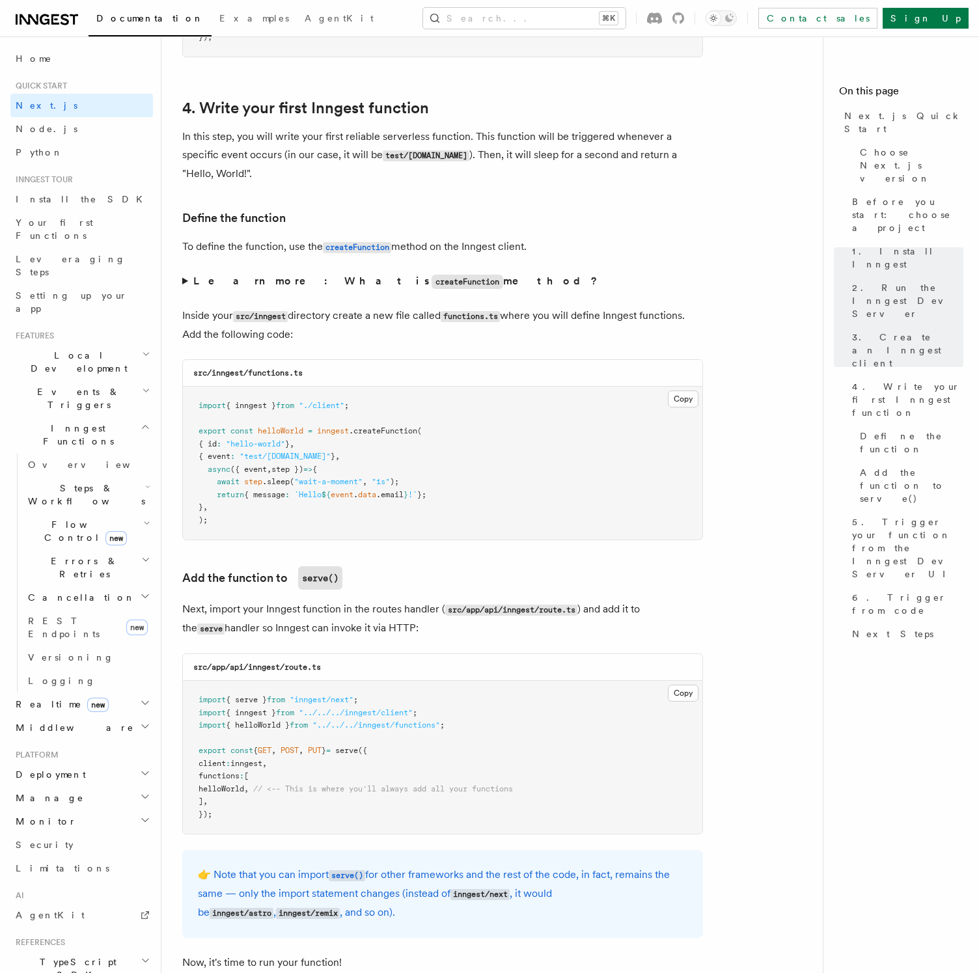
click at [531, 450] on pre "import { inngest } from "./client" ; export const helloWorld = inngest .createF…" at bounding box center [443, 463] width 520 height 153
click at [687, 404] on button "Copy Copied" at bounding box center [683, 399] width 31 height 17
click at [680, 402] on button "Copy Copied" at bounding box center [683, 399] width 31 height 17
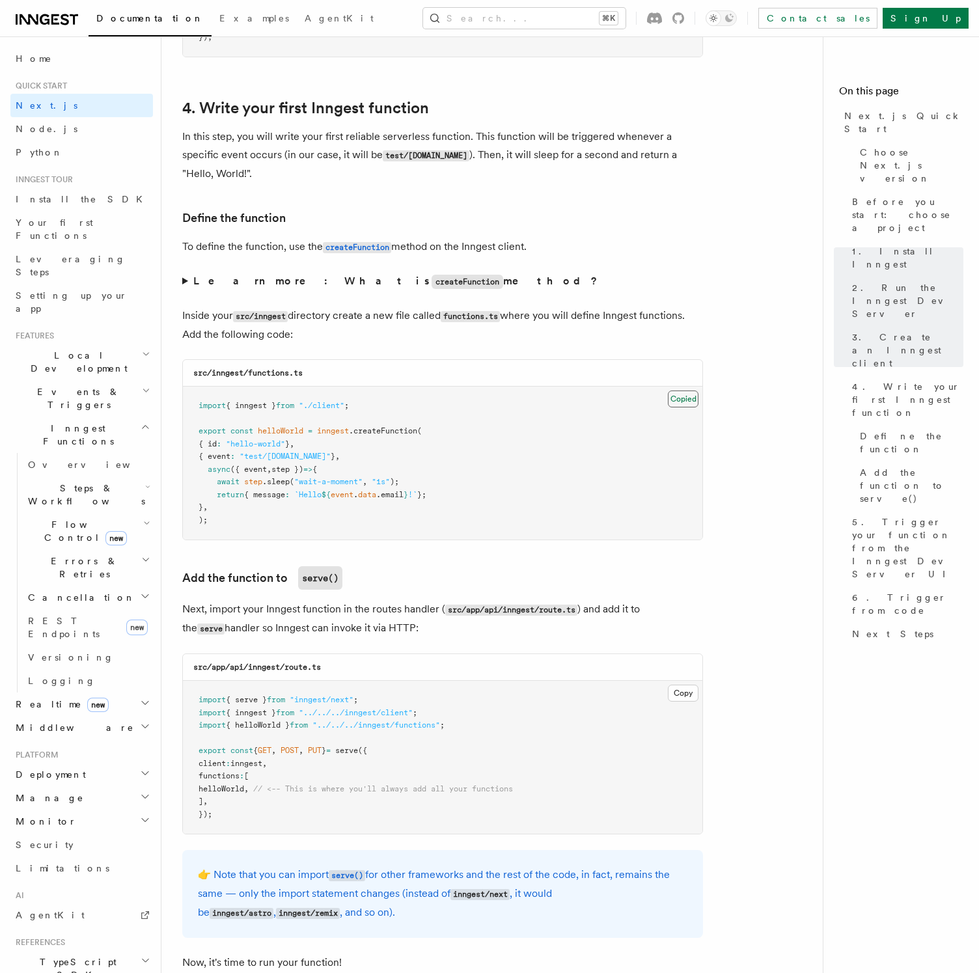
click at [680, 402] on button "Copy Copied" at bounding box center [683, 399] width 31 height 17
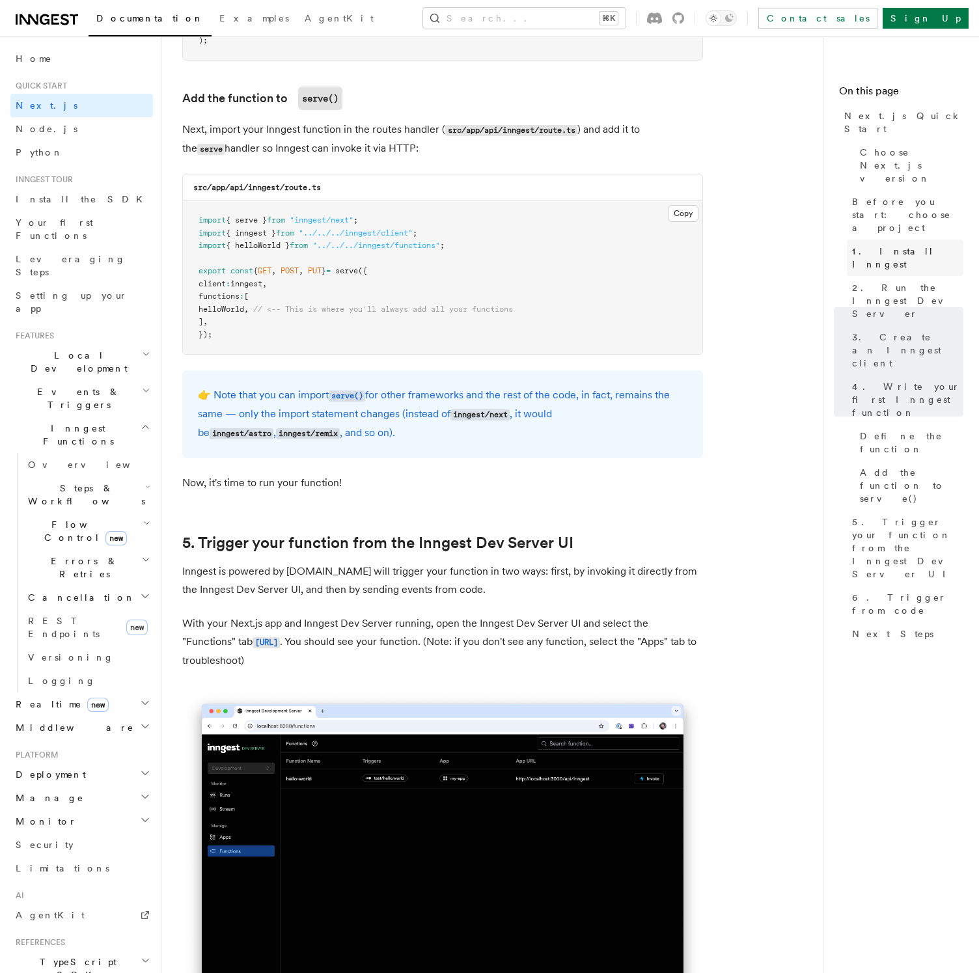
scroll to position [2659, 0]
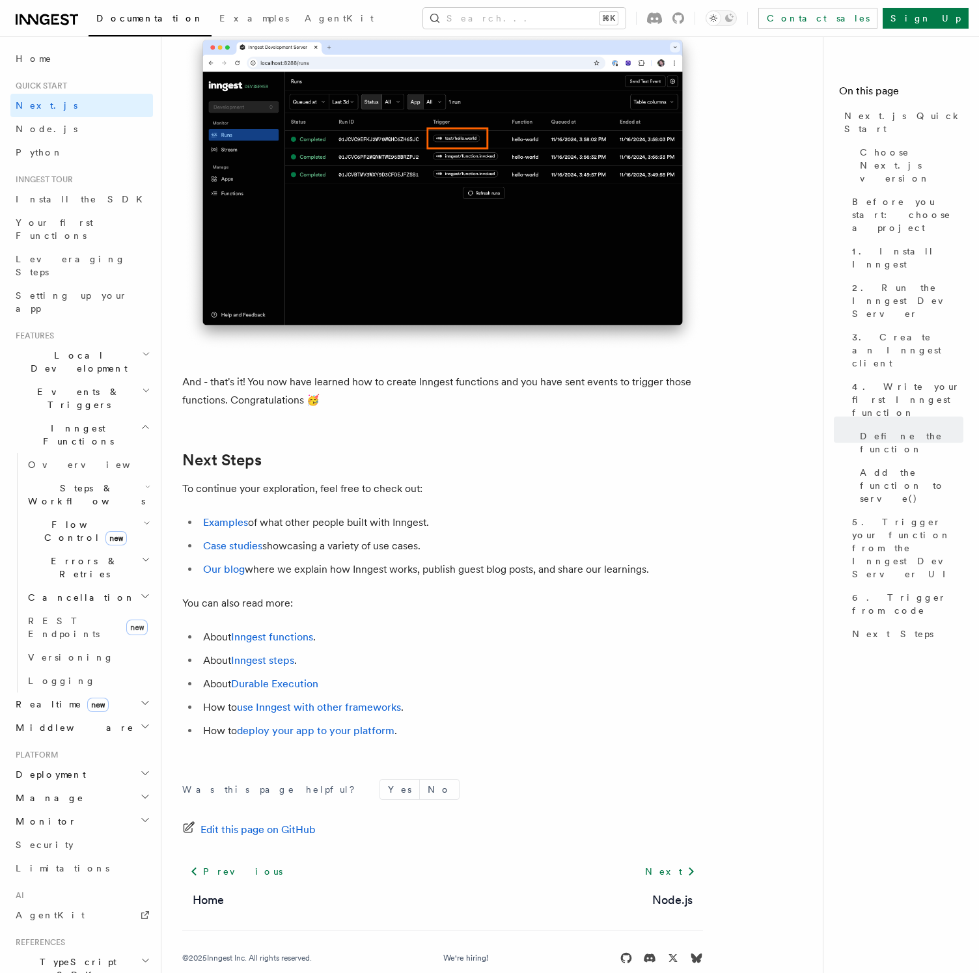
scroll to position [7803, 0]
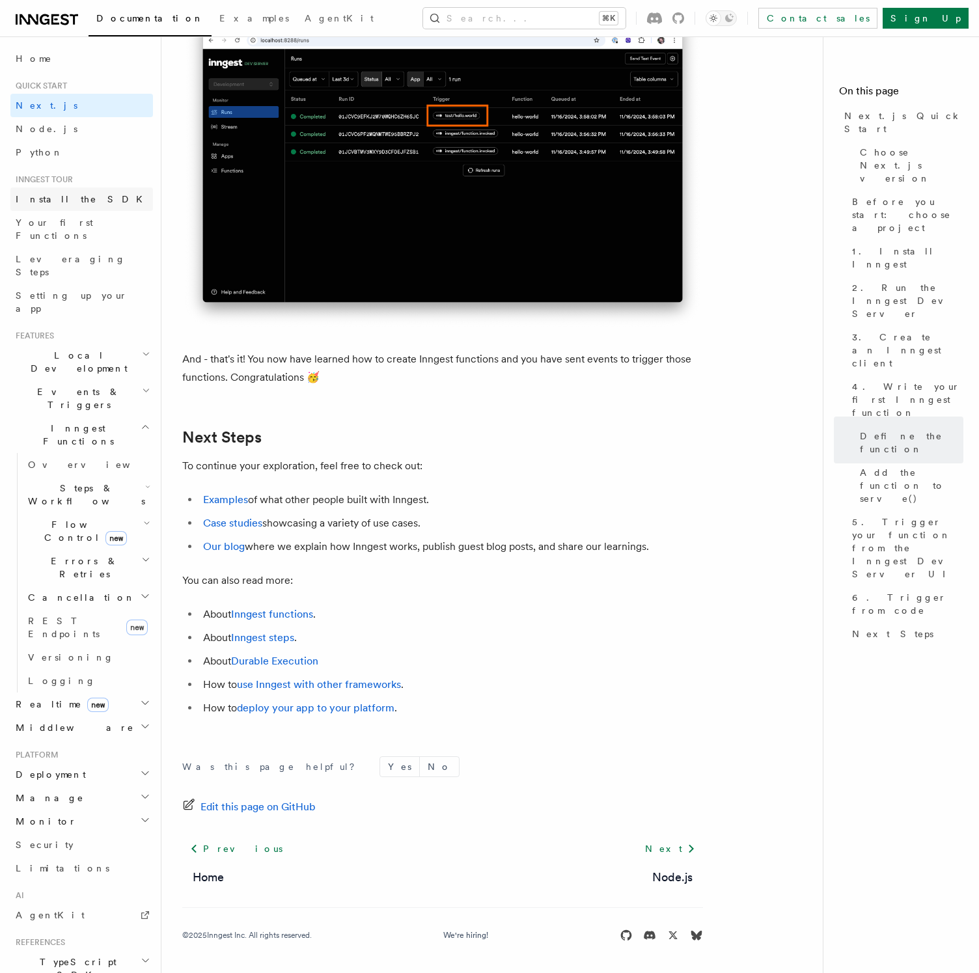
click at [109, 208] on link "Install the SDK" at bounding box center [81, 198] width 143 height 23
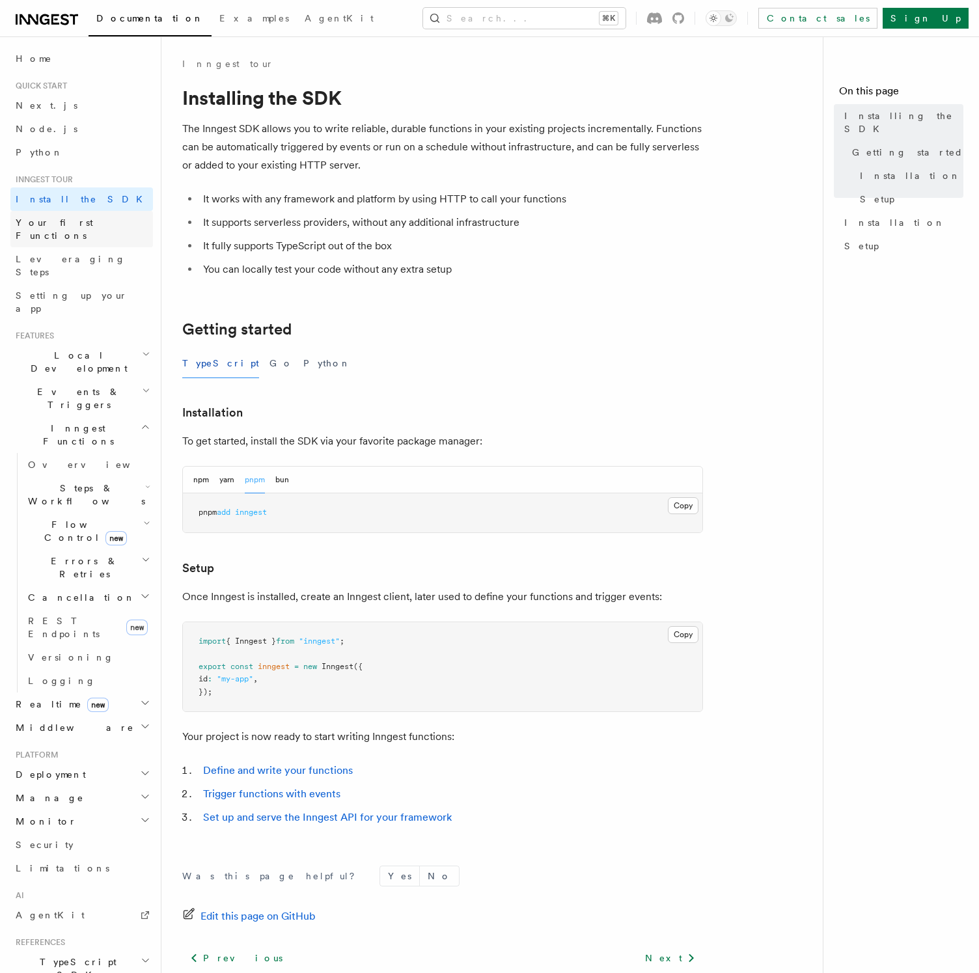
click at [105, 224] on link "Your first Functions" at bounding box center [81, 229] width 143 height 36
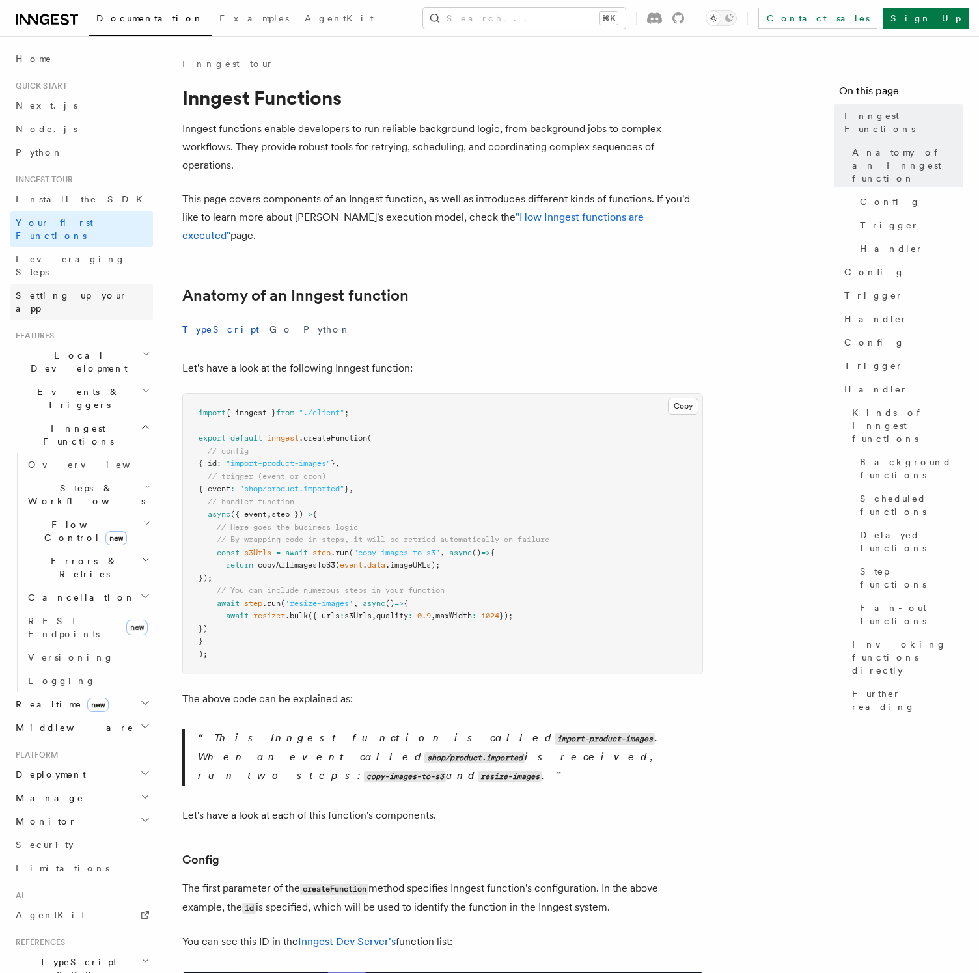
click at [81, 290] on span "Setting up your app" at bounding box center [72, 301] width 112 height 23
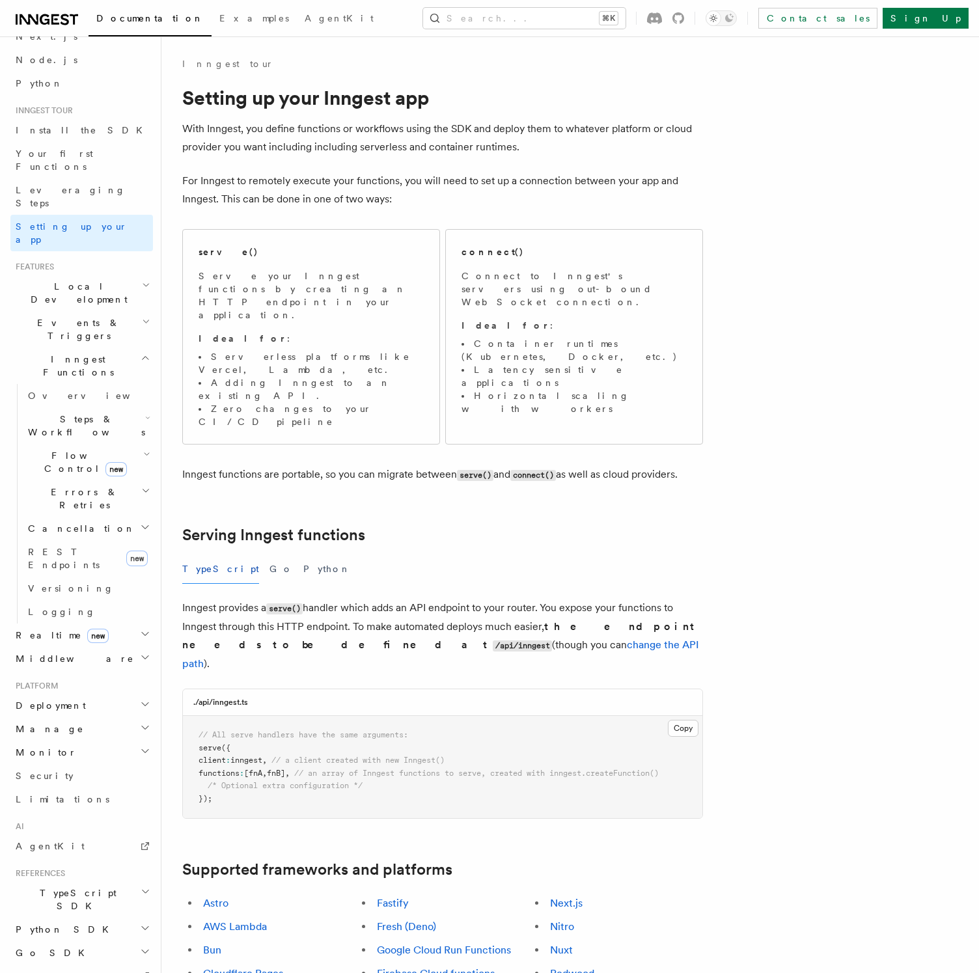
scroll to position [94, 0]
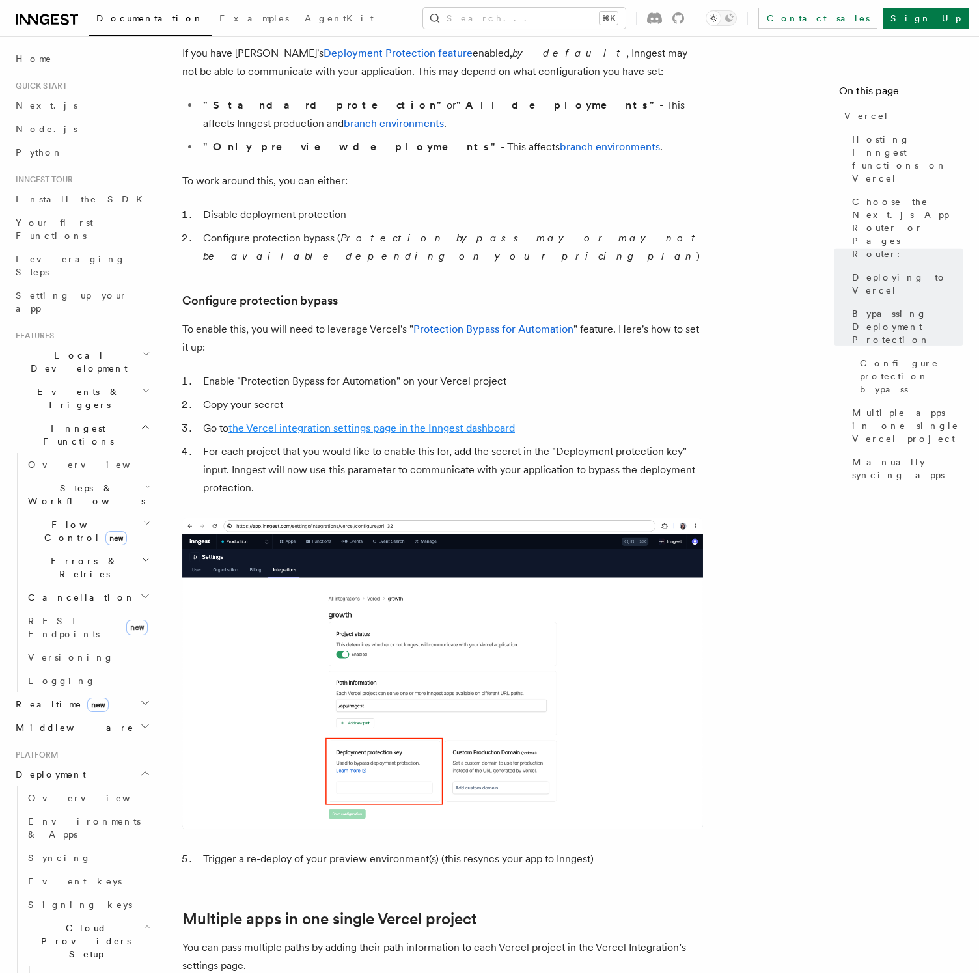
scroll to position [947, 0]
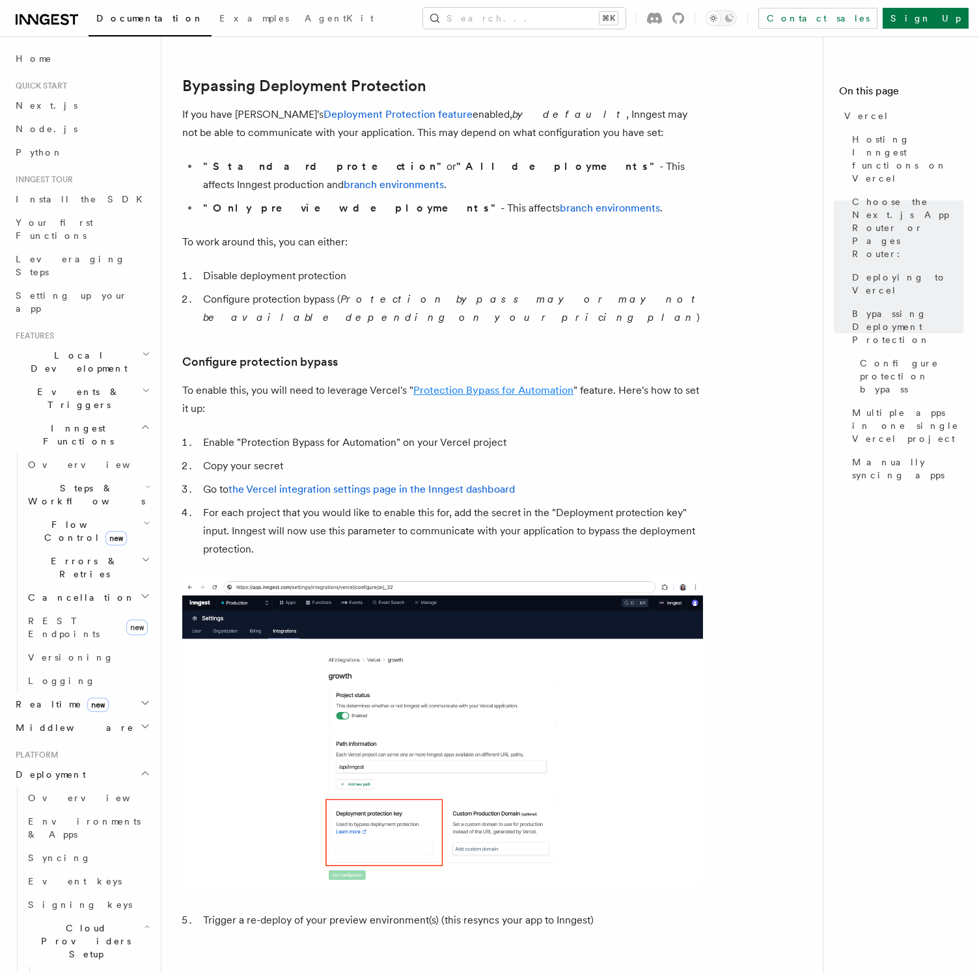
click at [440, 384] on link "Protection Bypass for Automation" at bounding box center [493, 390] width 160 height 12
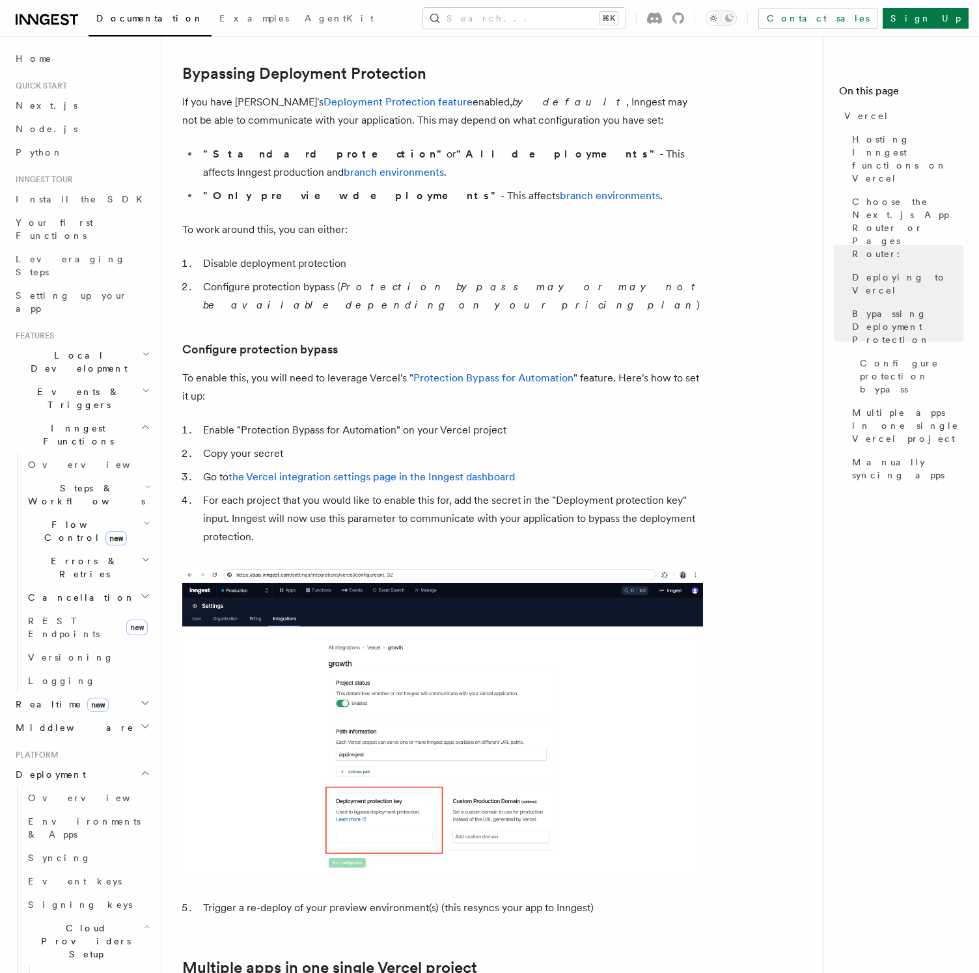
scroll to position [740, 0]
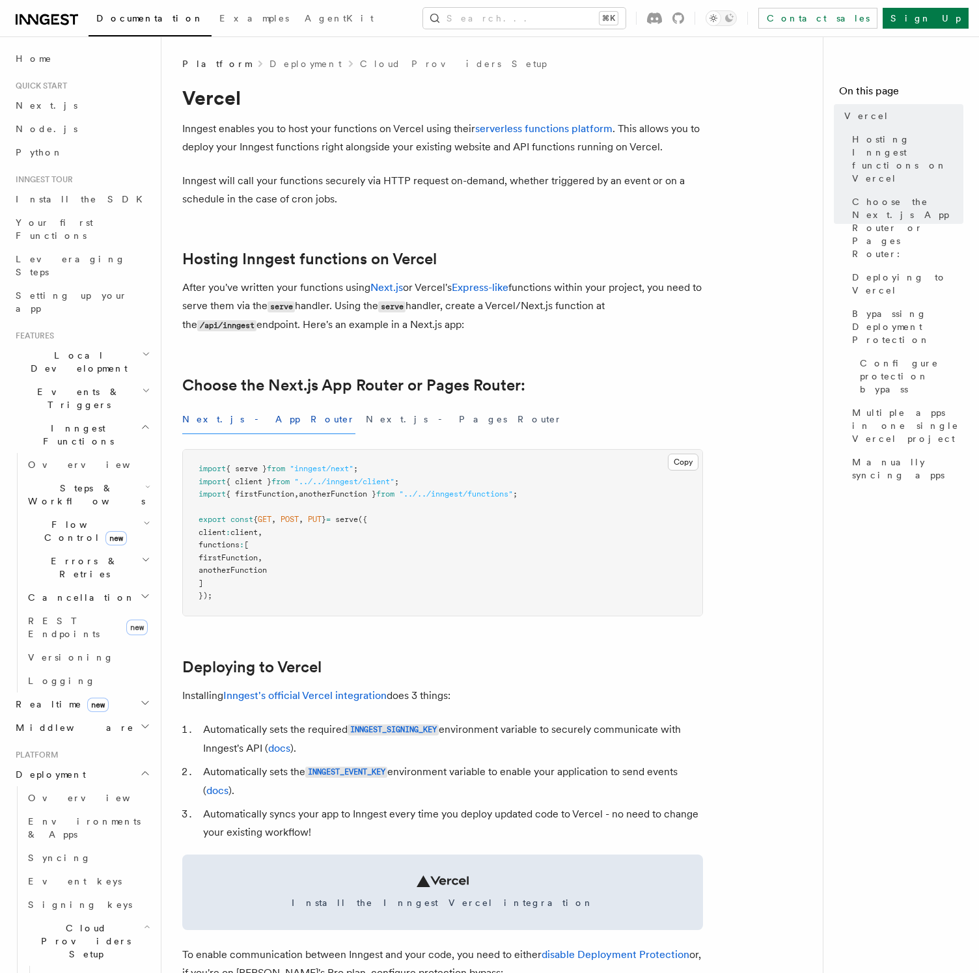
click at [97, 225] on link "Your first Functions" at bounding box center [81, 229] width 143 height 36
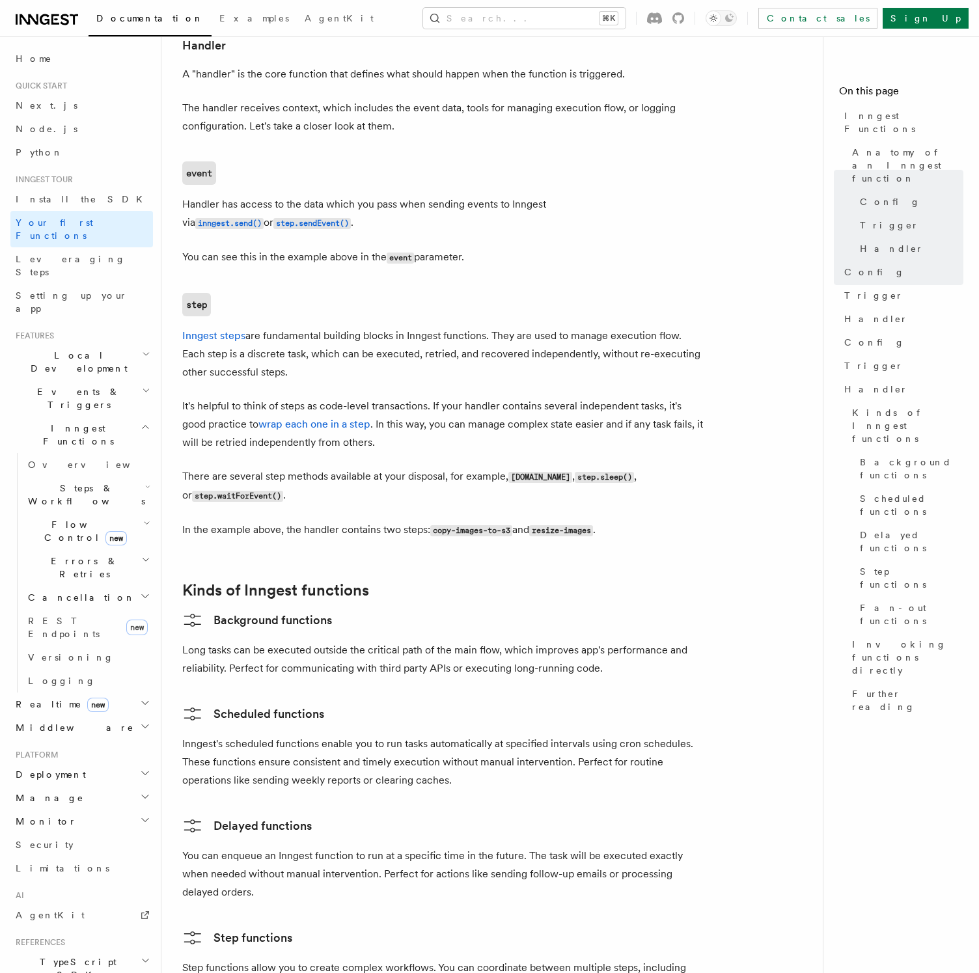
scroll to position [1547, 0]
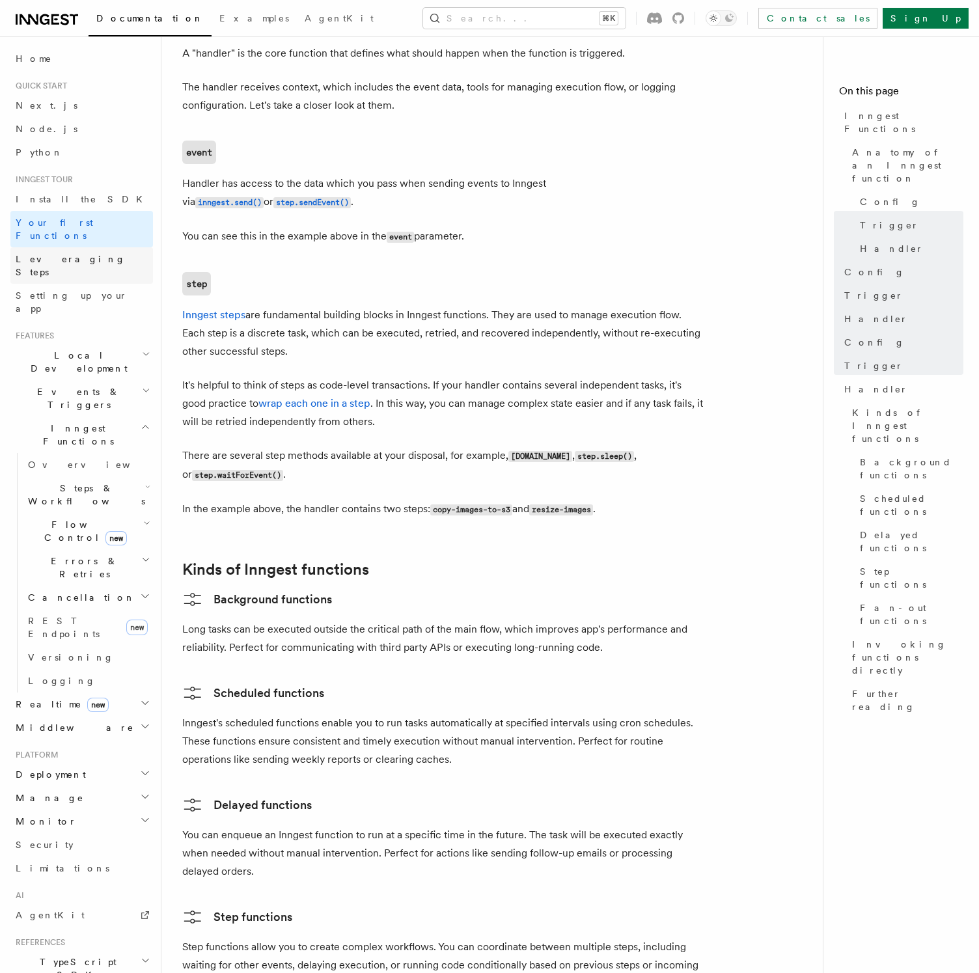
click at [105, 247] on link "Leveraging Steps" at bounding box center [81, 265] width 143 height 36
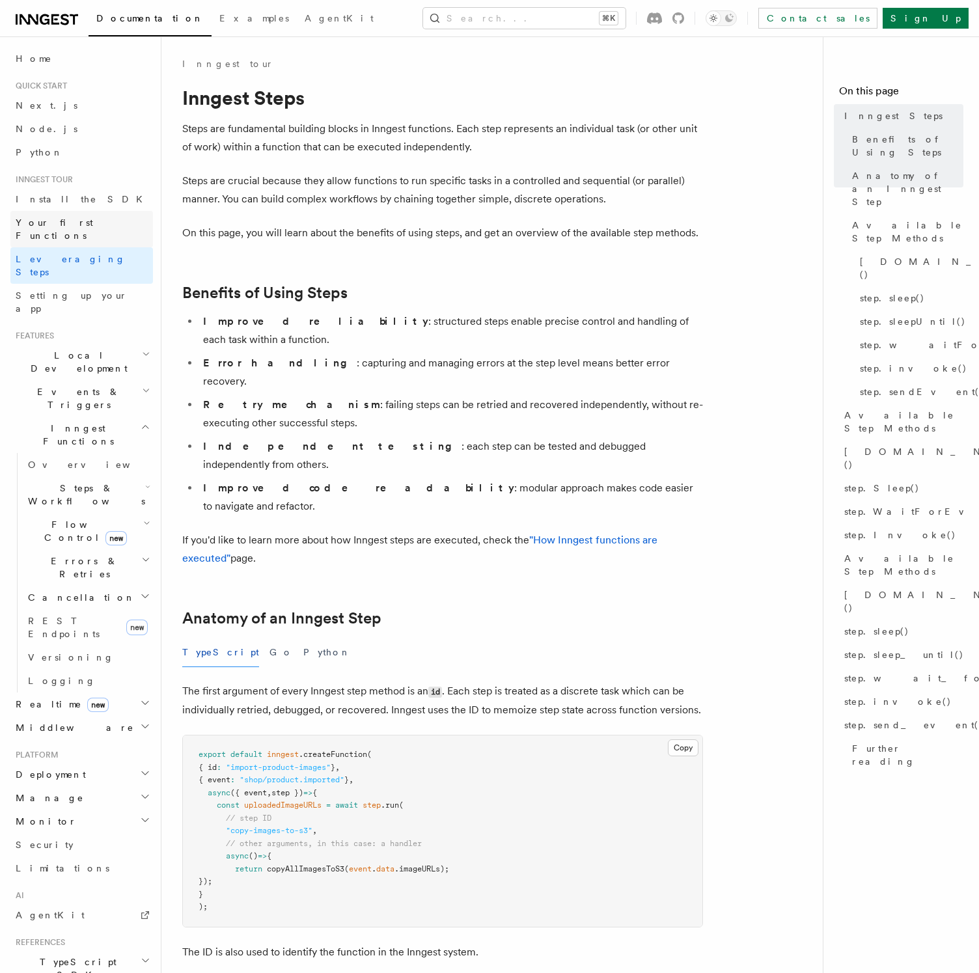
click at [94, 215] on link "Your first Functions" at bounding box center [81, 229] width 143 height 36
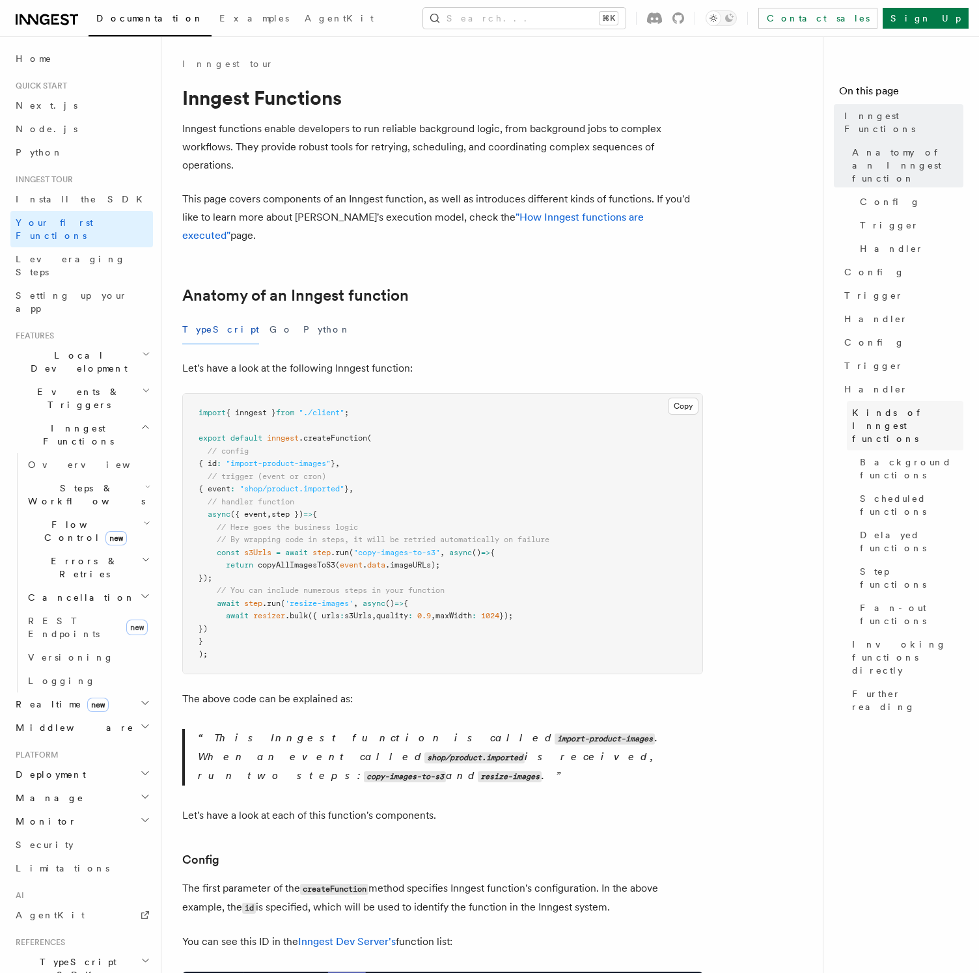
click at [868, 406] on span "Kinds of Inngest functions" at bounding box center [907, 425] width 111 height 39
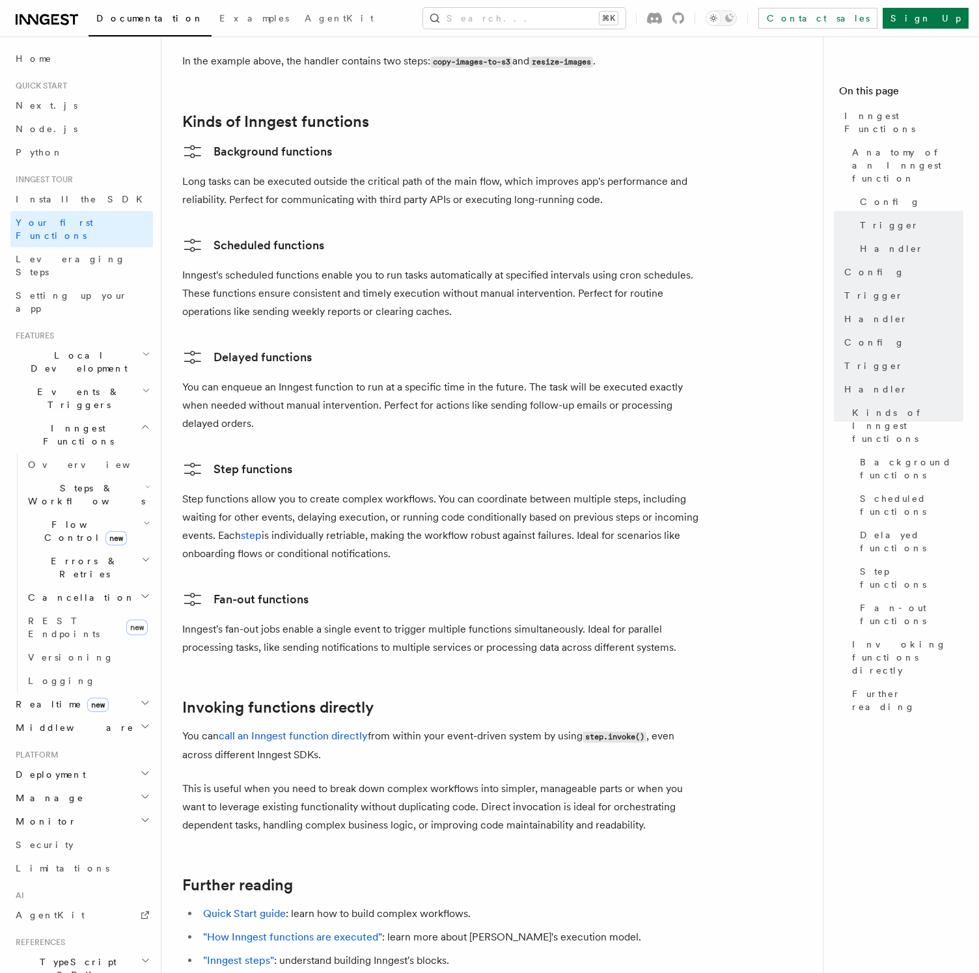
scroll to position [2000, 0]
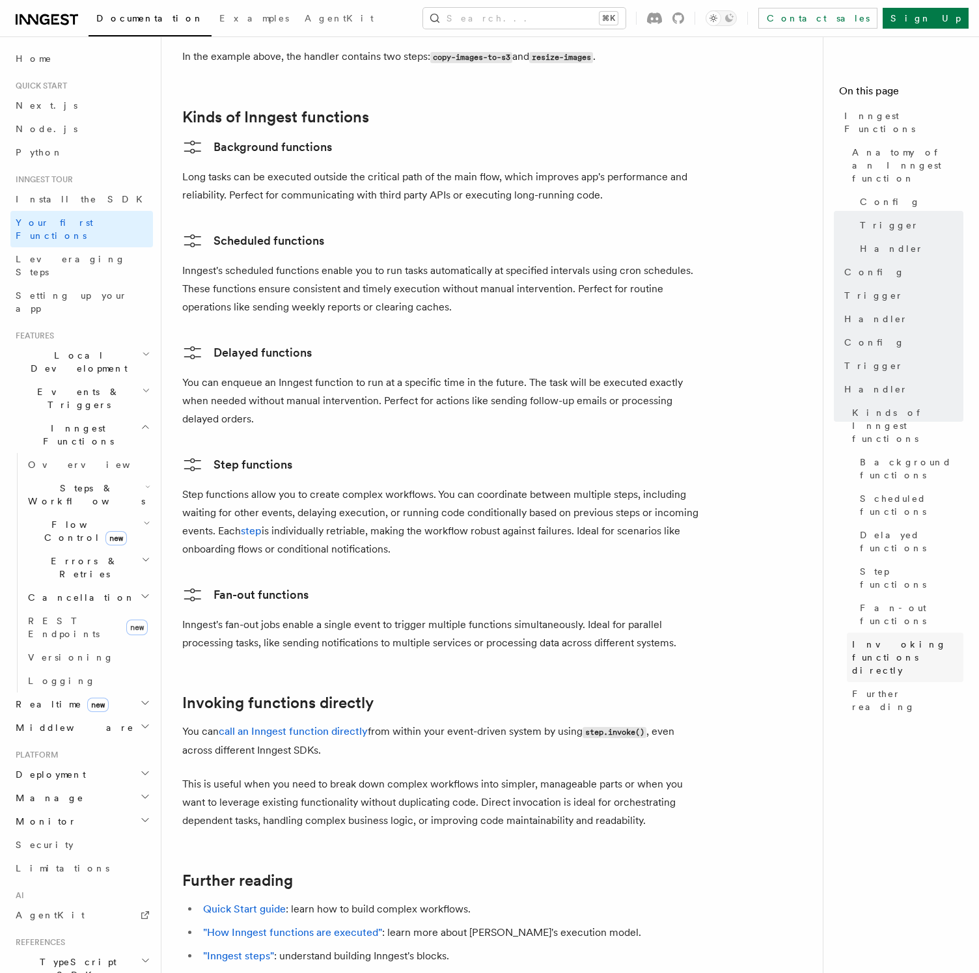
click at [919, 633] on link "Invoking functions directly" at bounding box center [905, 657] width 117 height 49
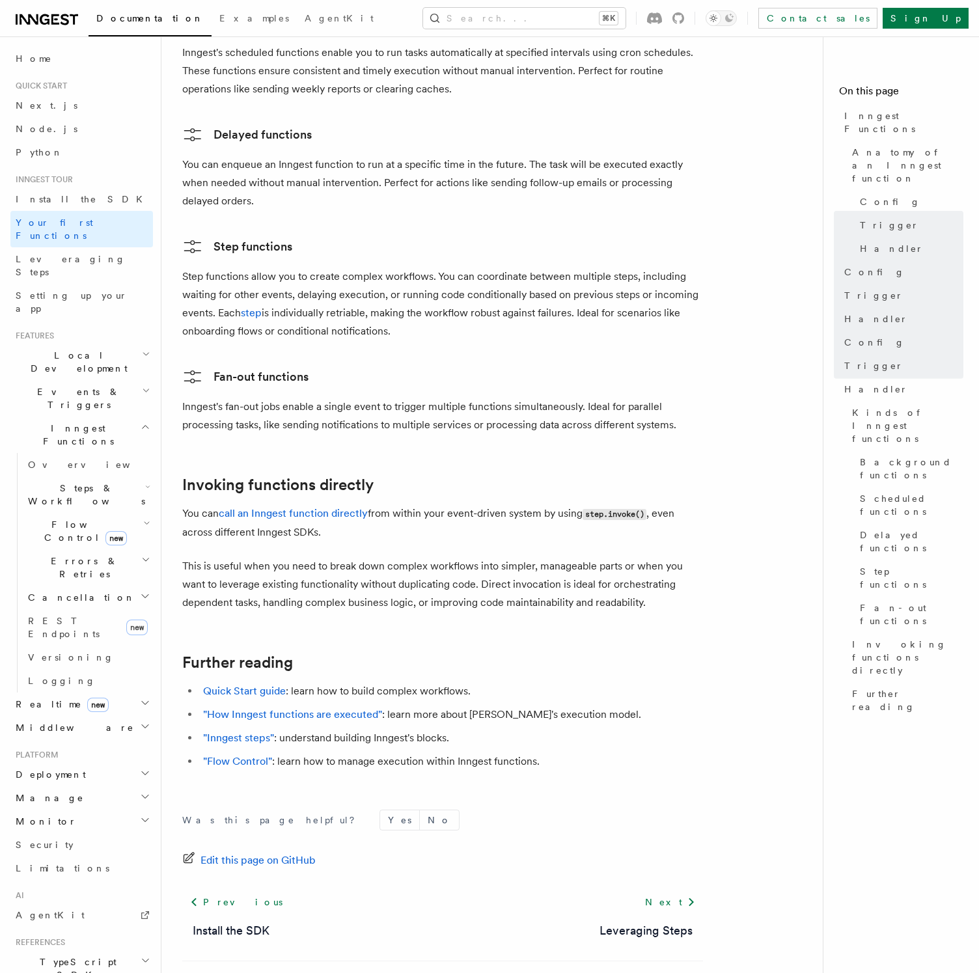
scroll to position [2221, 0]
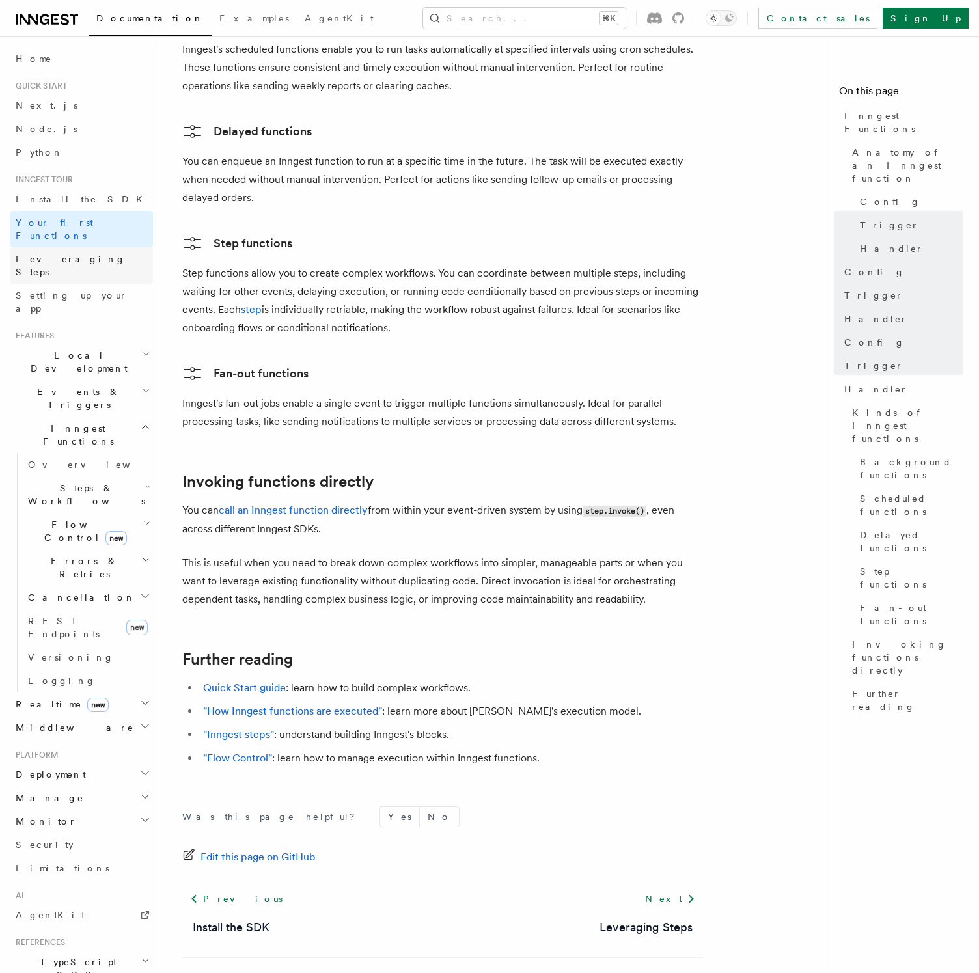
click at [134, 247] on link "Leveraging Steps" at bounding box center [81, 265] width 143 height 36
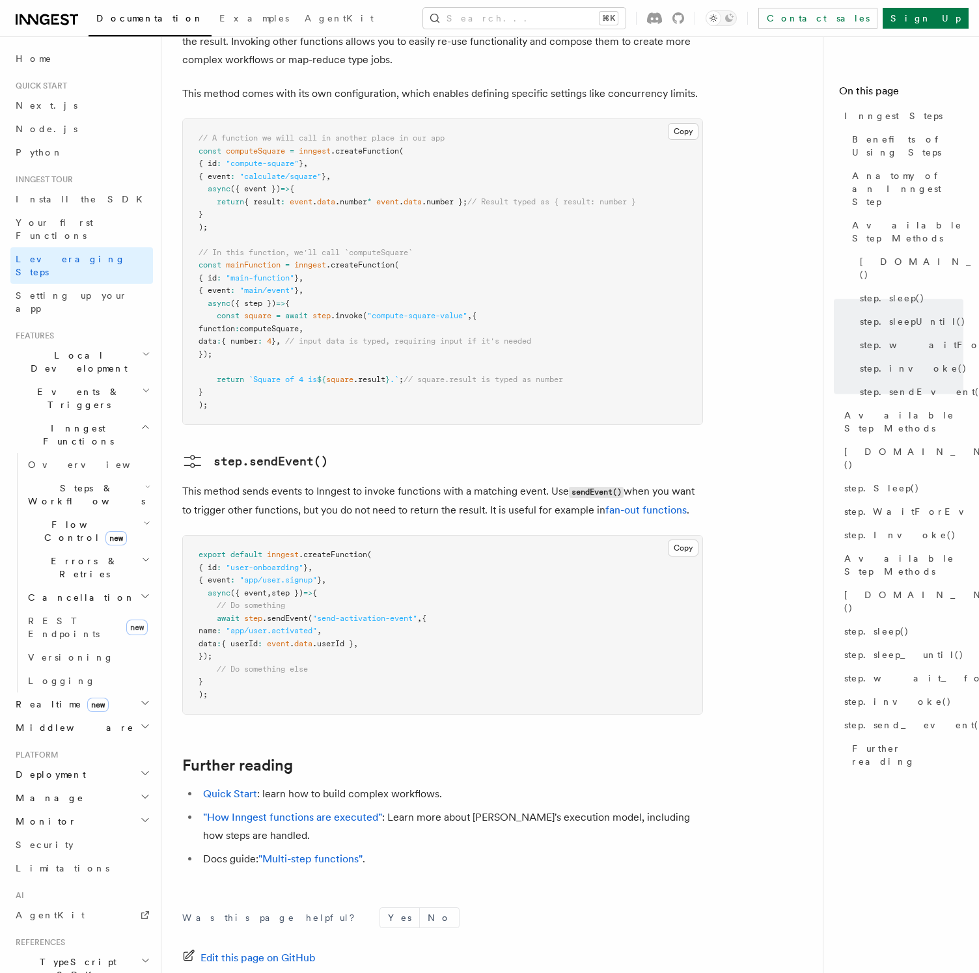
scroll to position [2464, 0]
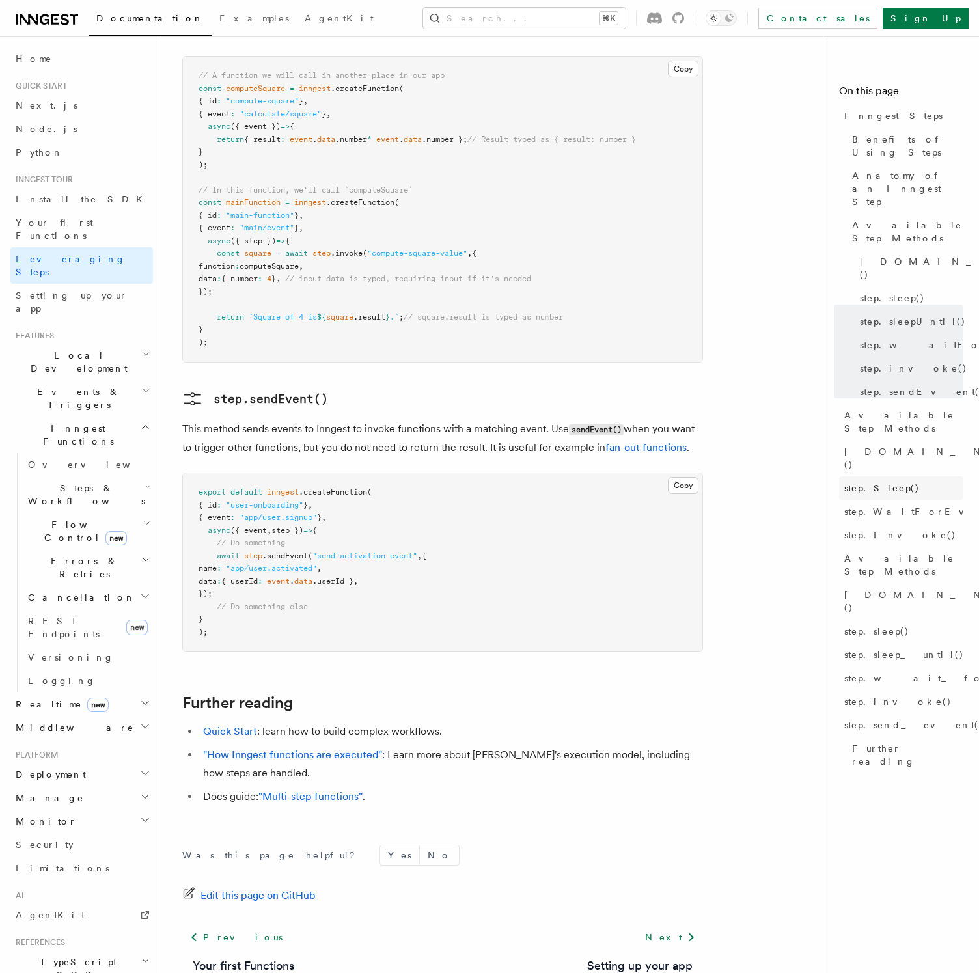
click at [865, 482] on span "step.Sleep()" at bounding box center [882, 488] width 76 height 13
click at [868, 445] on span "step.Run()" at bounding box center [939, 458] width 191 height 26
click at [81, 290] on span "Setting up your app" at bounding box center [72, 301] width 112 height 23
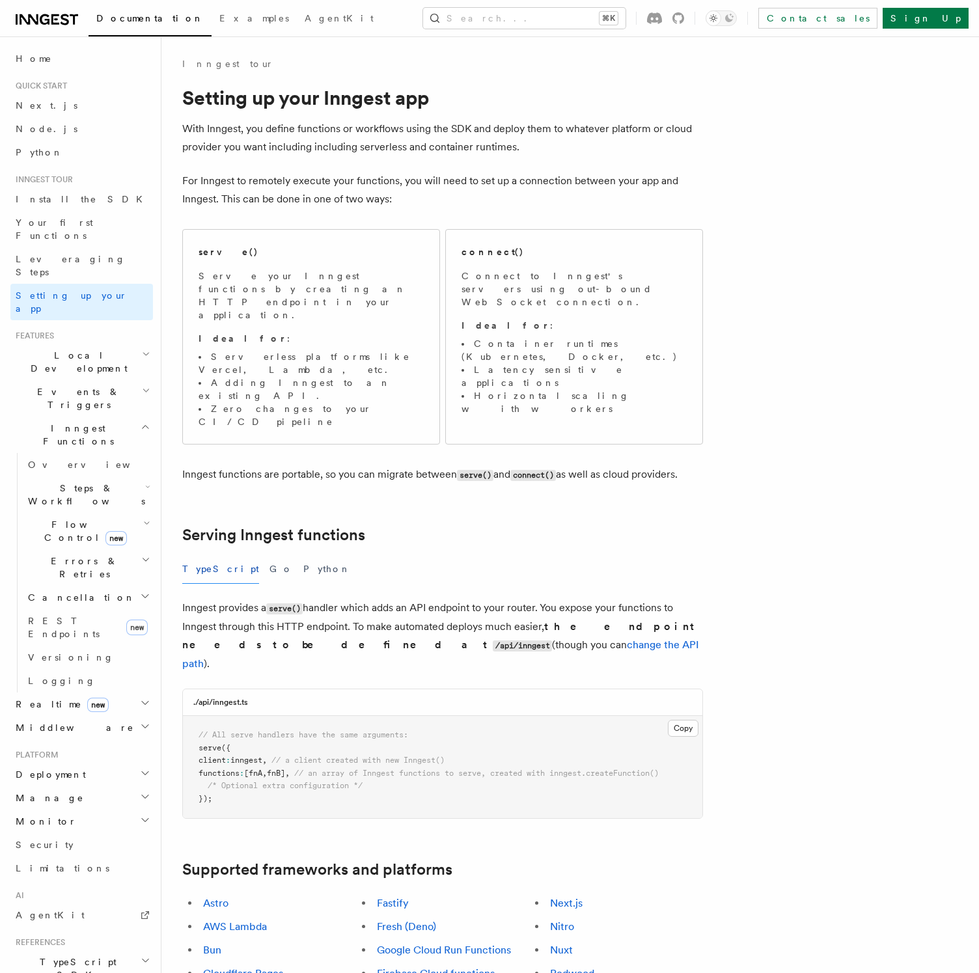
click at [96, 344] on h2 "Local Development" at bounding box center [81, 362] width 143 height 36
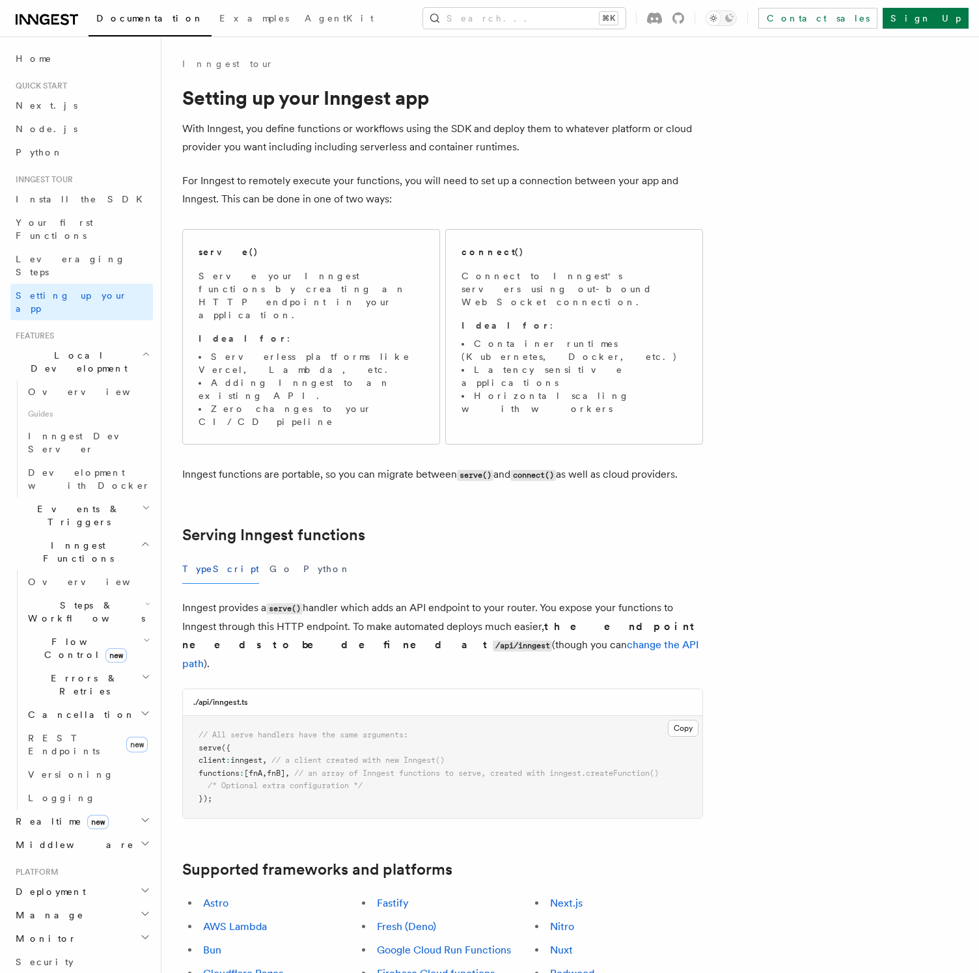
click at [89, 497] on h2 "Events & Triggers" at bounding box center [81, 515] width 143 height 36
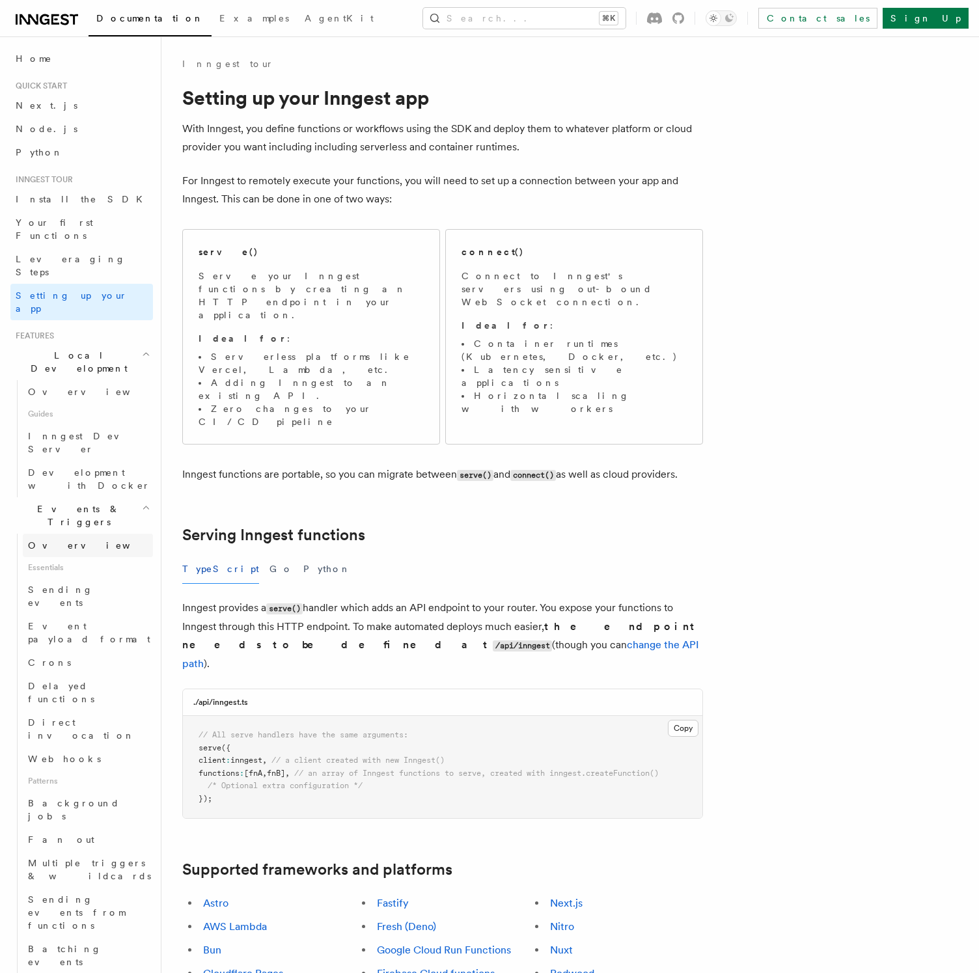
click at [80, 534] on link "Overview" at bounding box center [88, 545] width 130 height 23
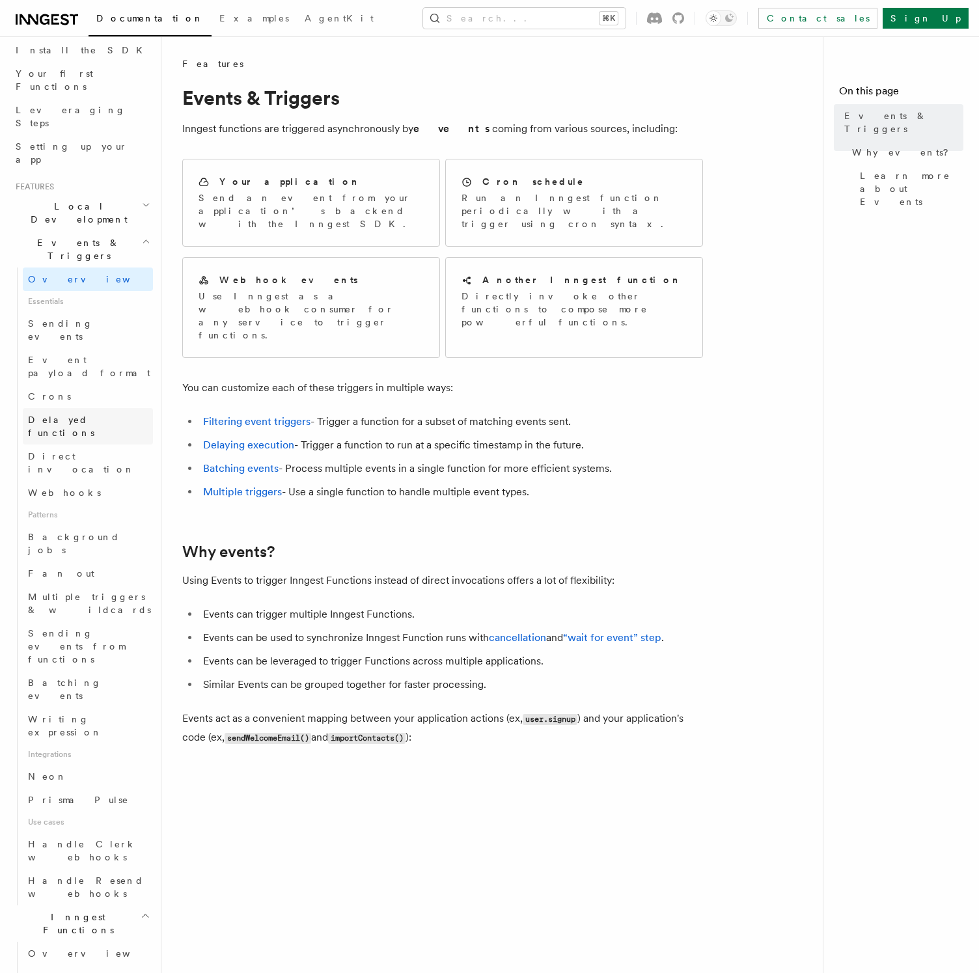
scroll to position [155, 0]
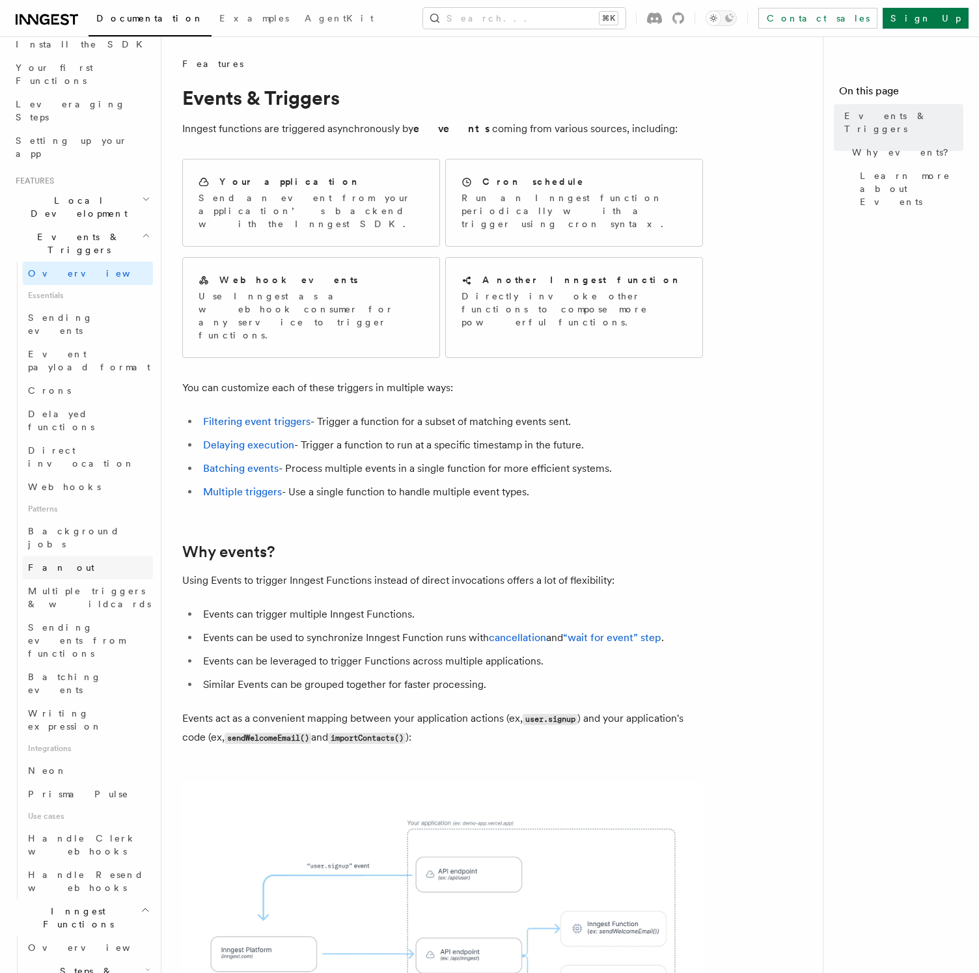
click at [86, 556] on link "Fan out" at bounding box center [88, 567] width 130 height 23
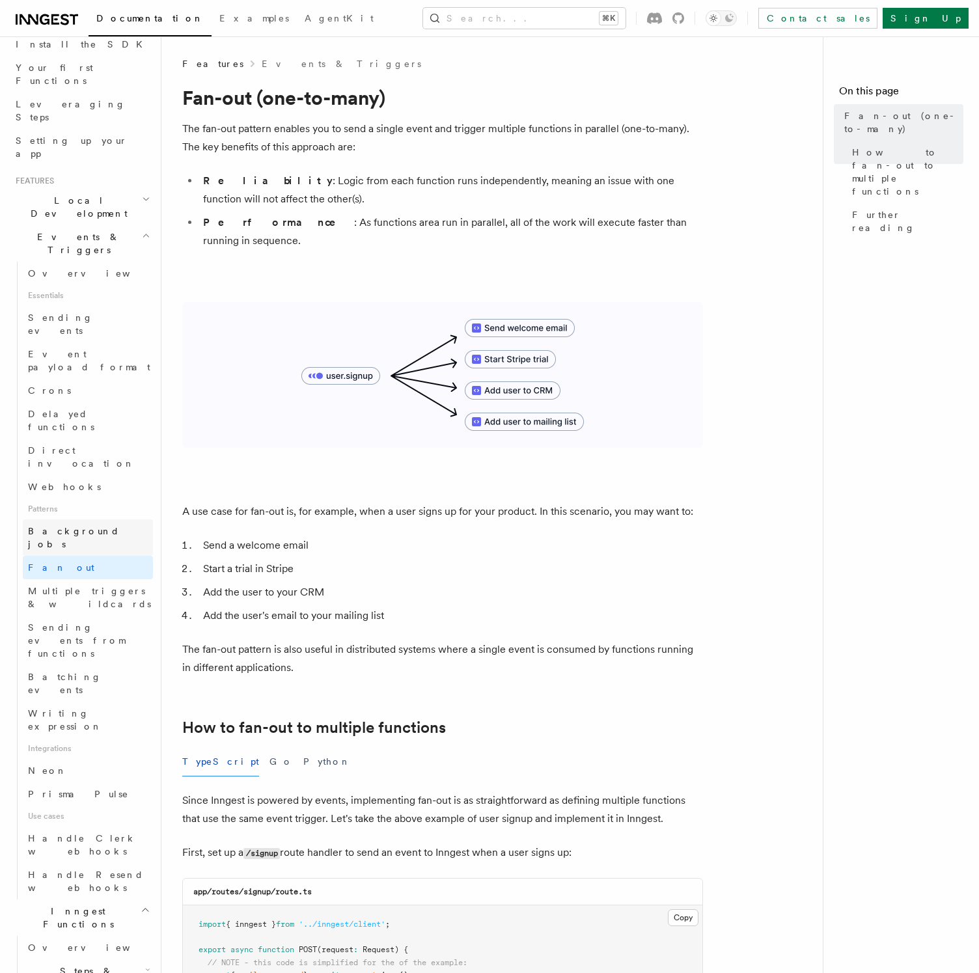
click at [79, 526] on span "Background jobs" at bounding box center [74, 537] width 92 height 23
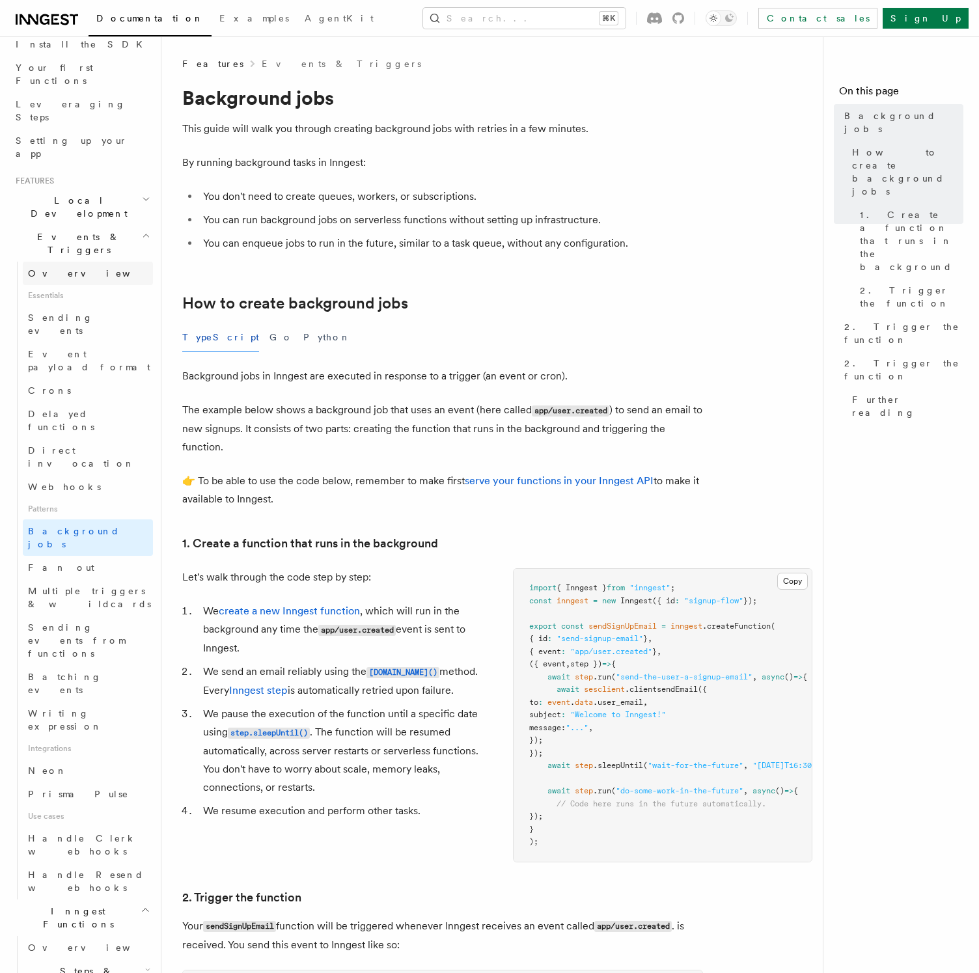
click at [81, 262] on link "Overview" at bounding box center [88, 273] width 130 height 23
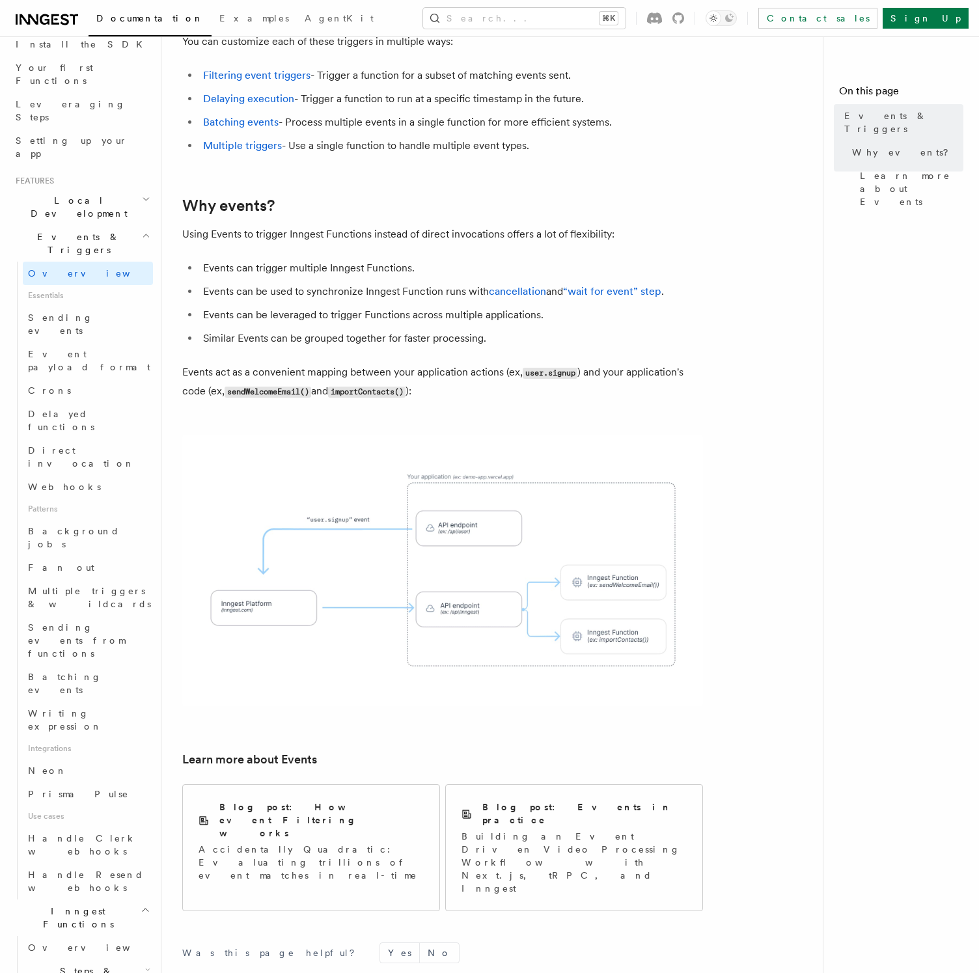
scroll to position [354, 0]
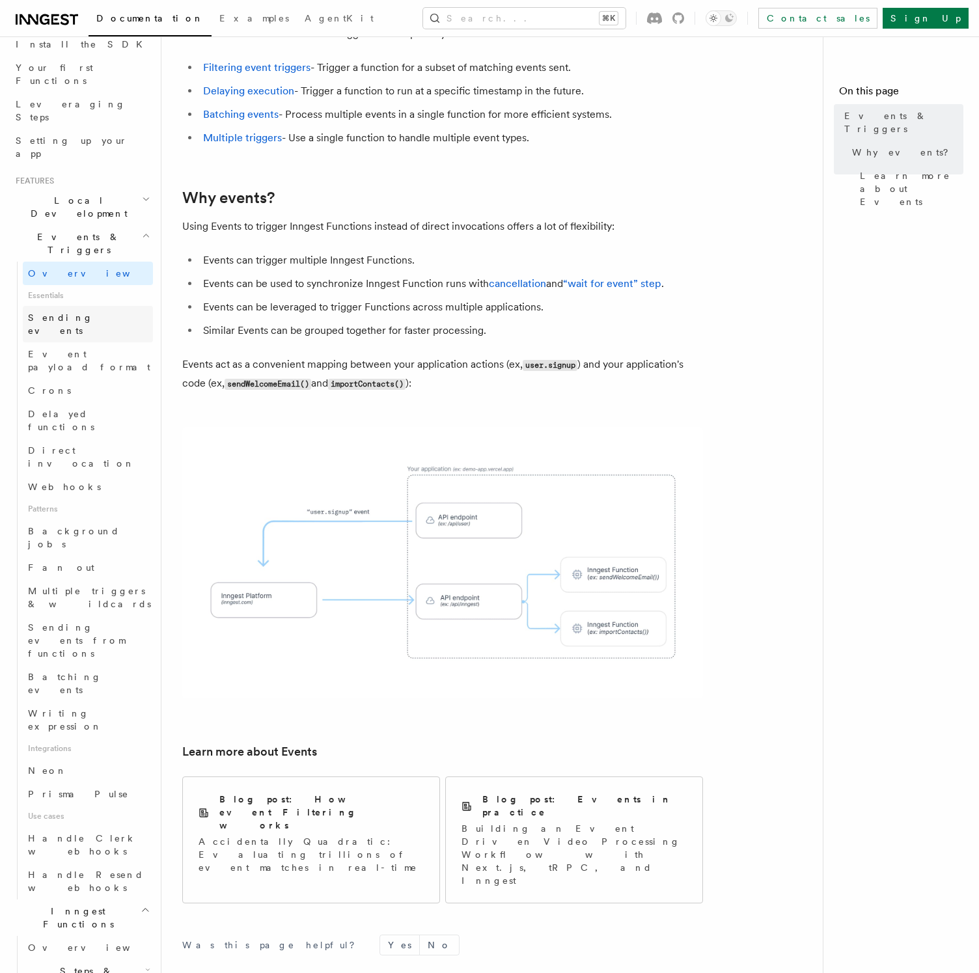
click at [92, 306] on link "Sending events" at bounding box center [88, 324] width 130 height 36
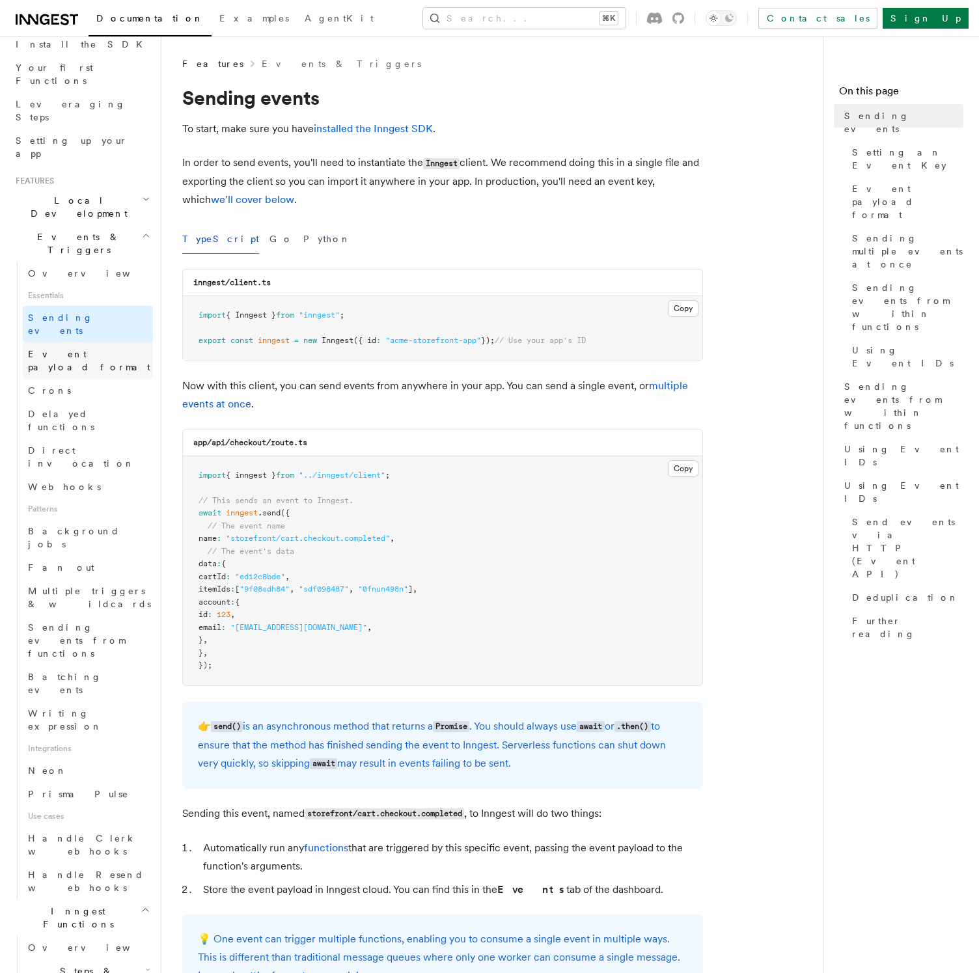
click at [87, 349] on span "Event payload format" at bounding box center [89, 360] width 122 height 23
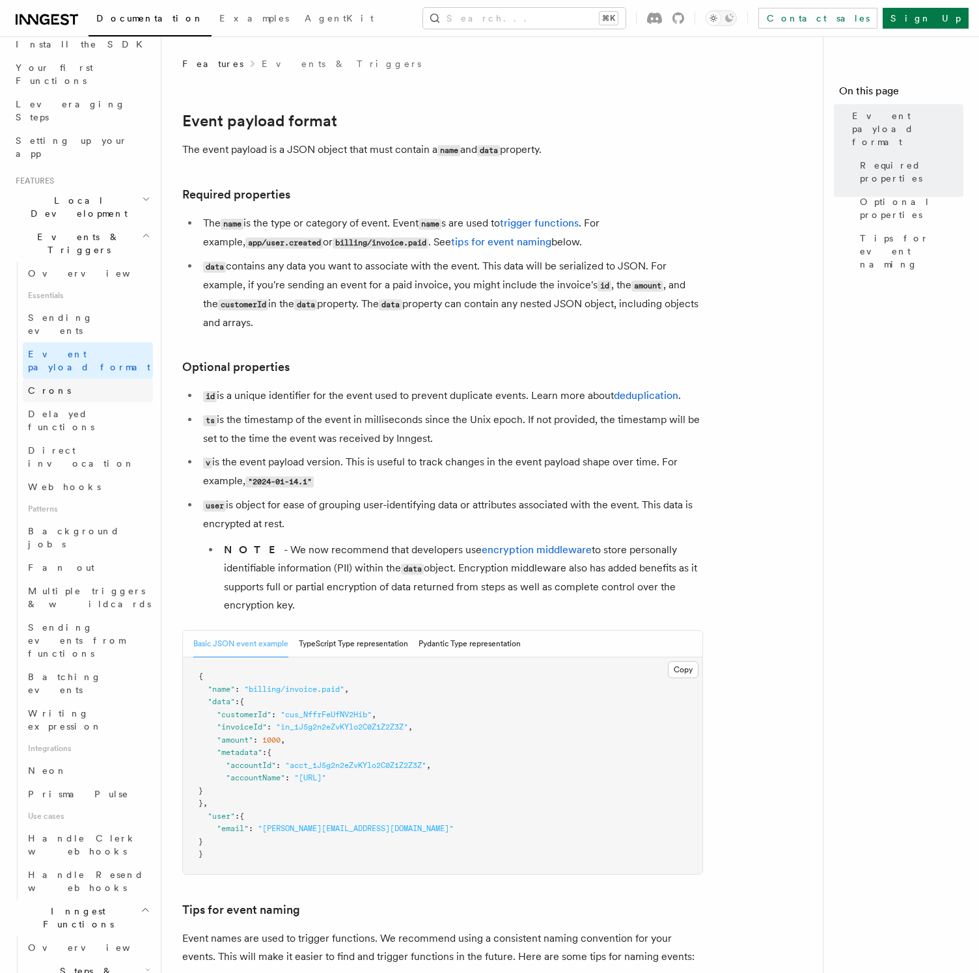
click at [76, 379] on link "Crons" at bounding box center [88, 390] width 130 height 23
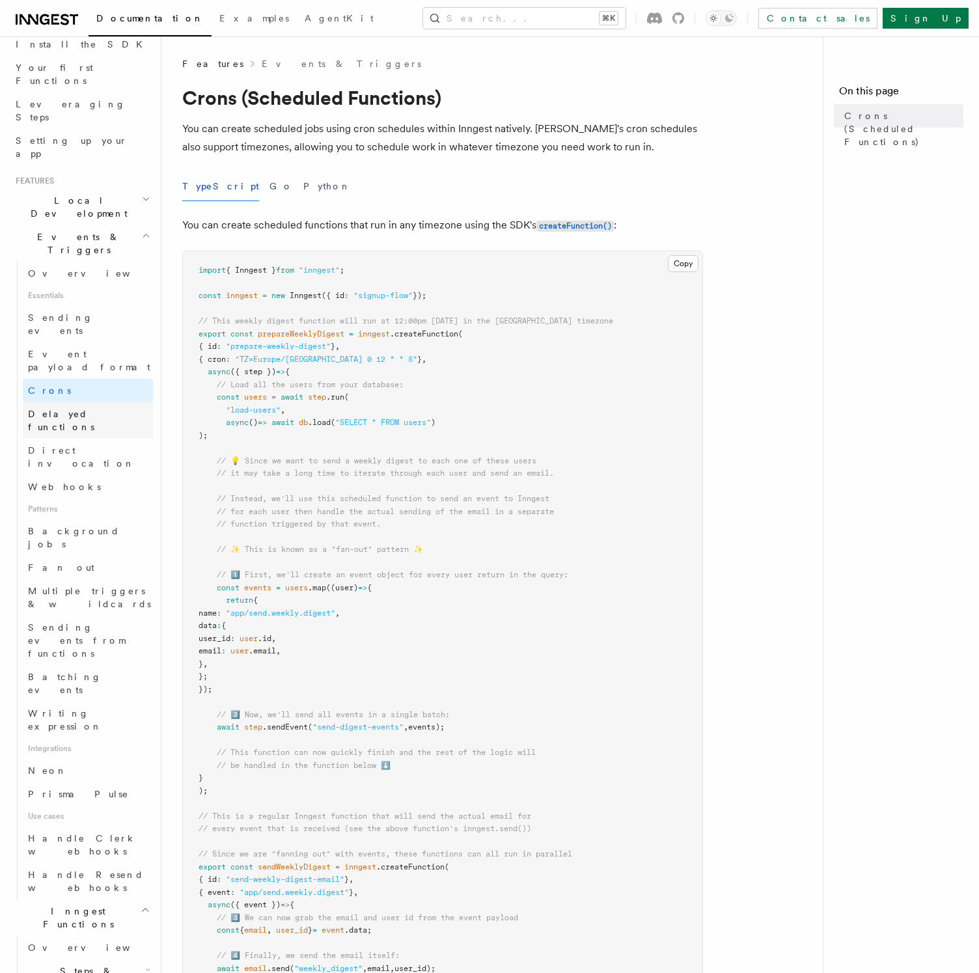
click at [68, 409] on span "Delayed functions" at bounding box center [61, 420] width 66 height 23
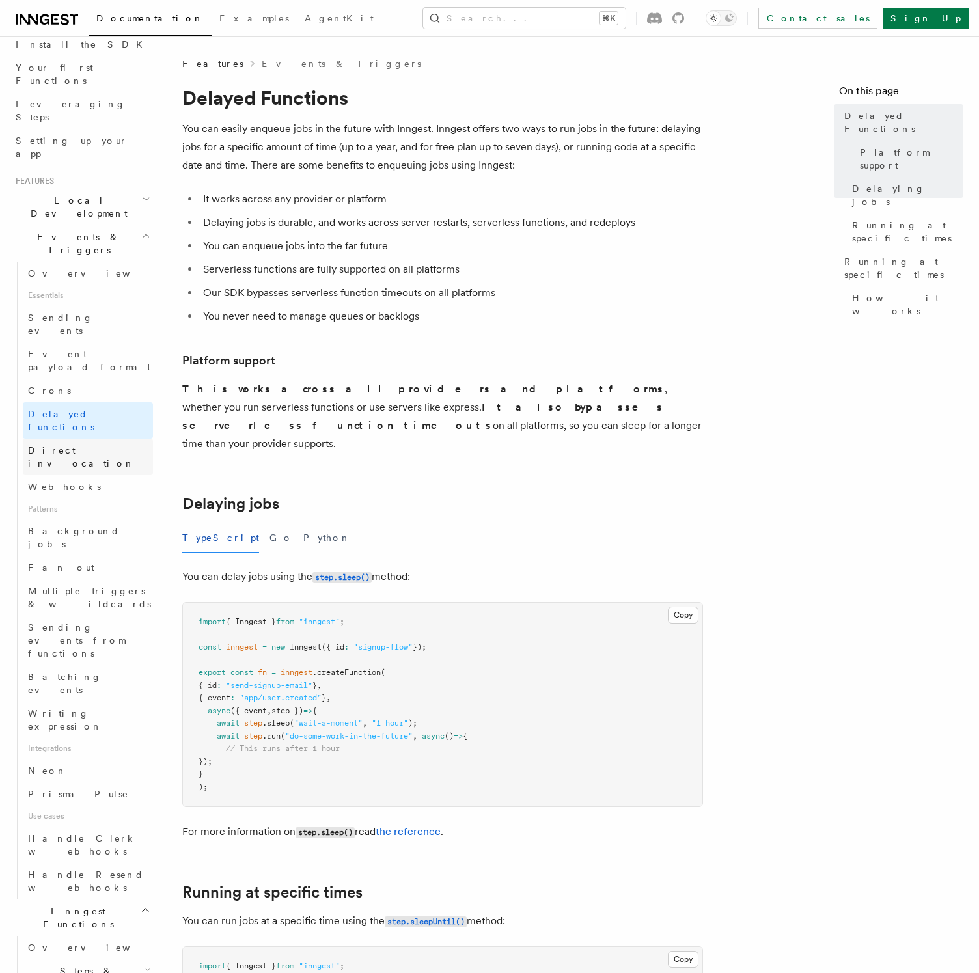
click at [66, 445] on span "Direct invocation" at bounding box center [81, 456] width 107 height 23
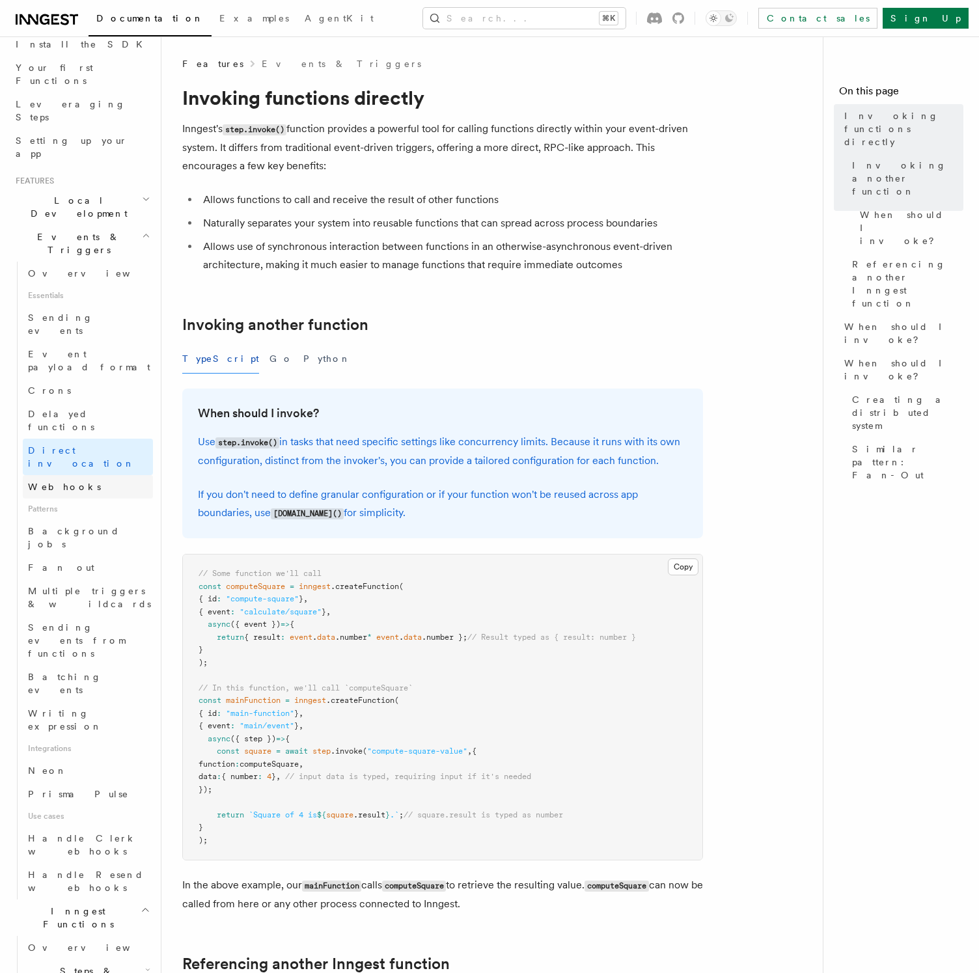
click at [66, 482] on span "Webhooks" at bounding box center [64, 487] width 73 height 10
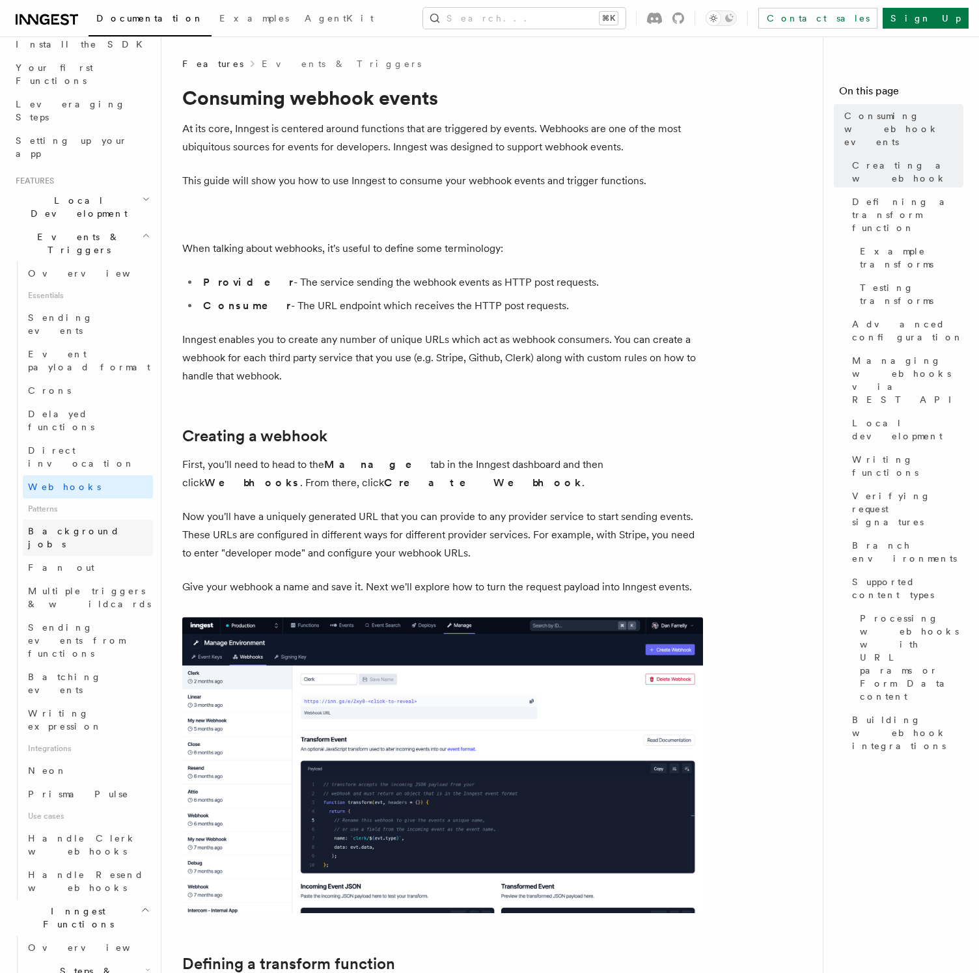
click at [64, 526] on span "Background jobs" at bounding box center [74, 537] width 92 height 23
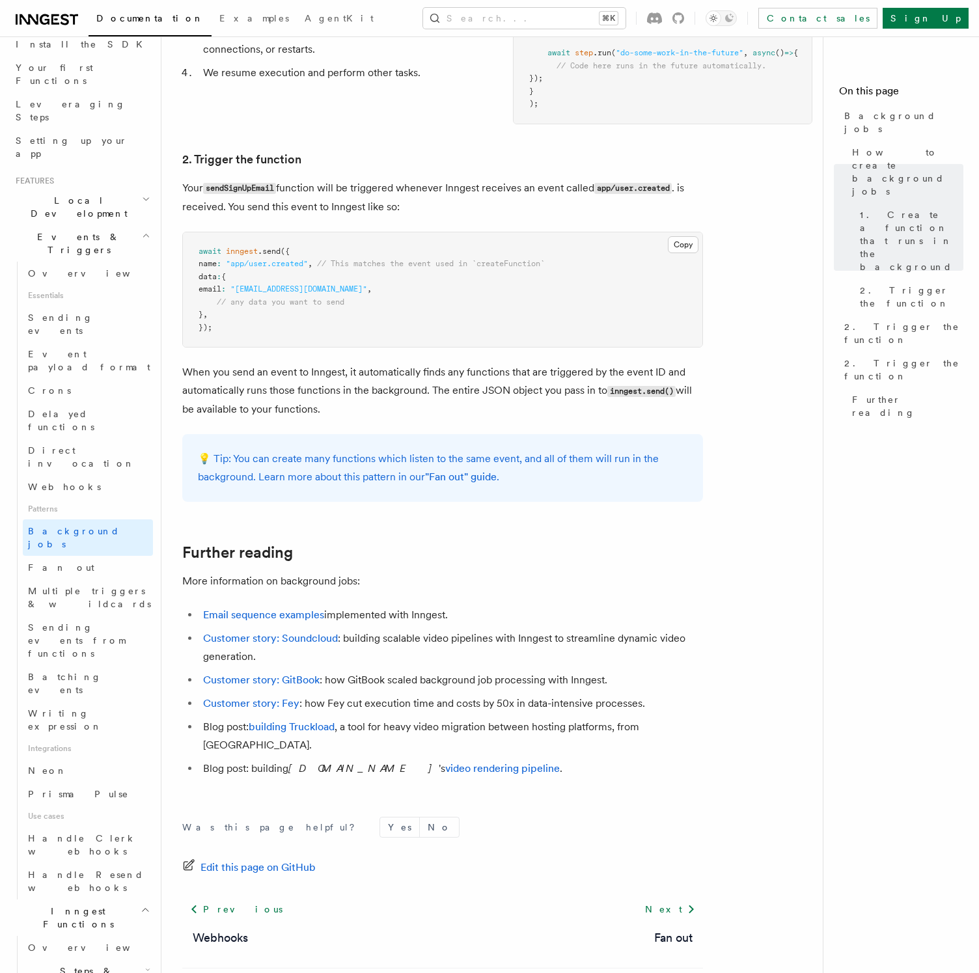
scroll to position [753, 0]
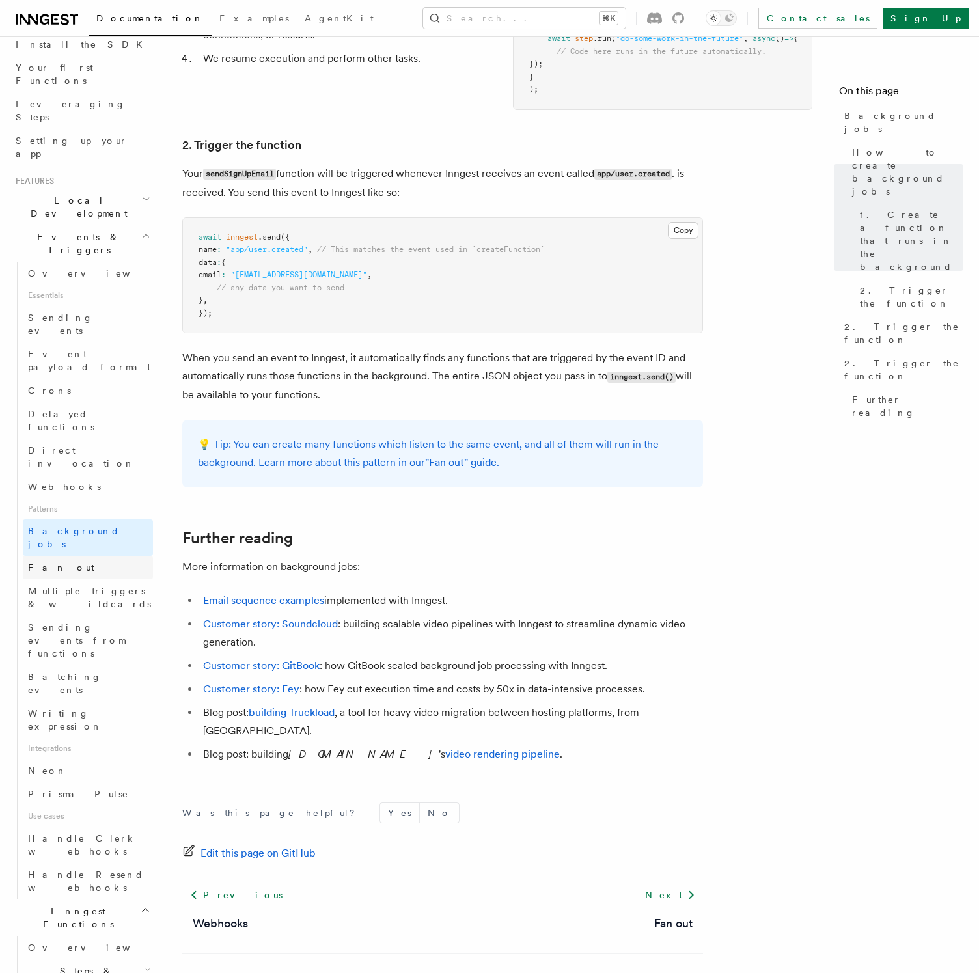
click at [53, 556] on link "Fan out" at bounding box center [88, 567] width 130 height 23
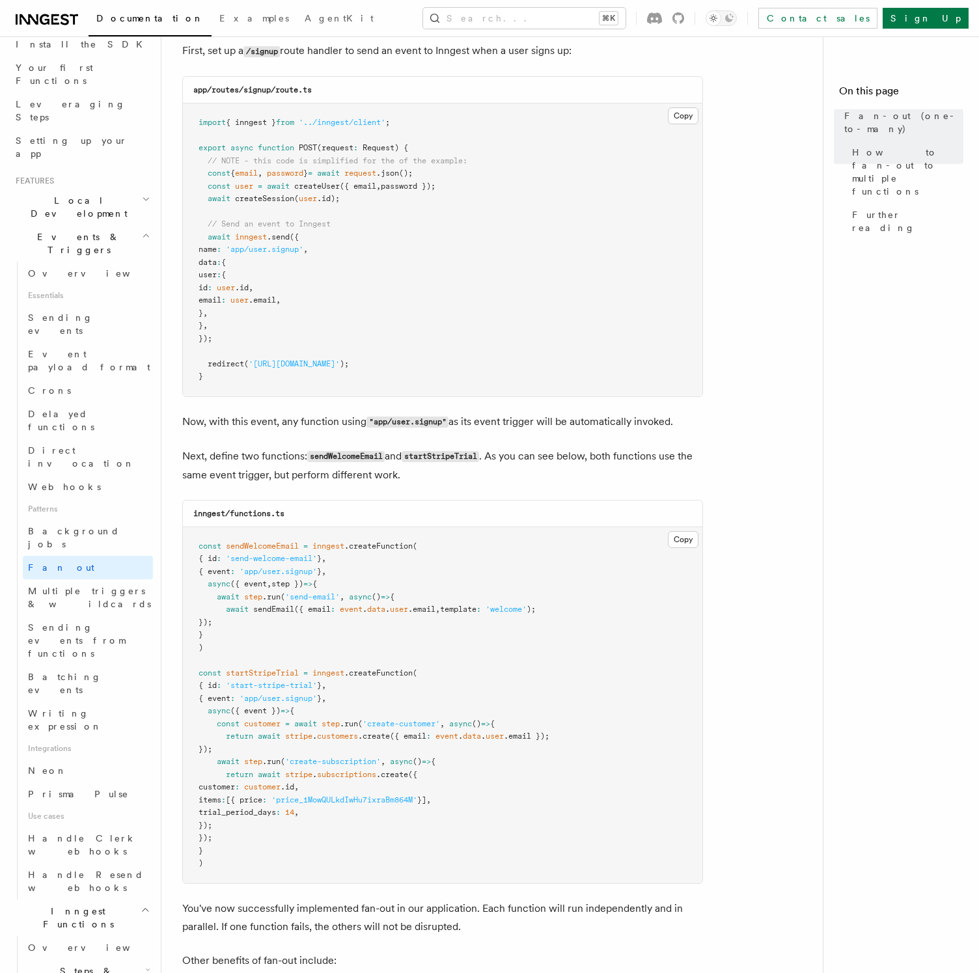
scroll to position [809, 0]
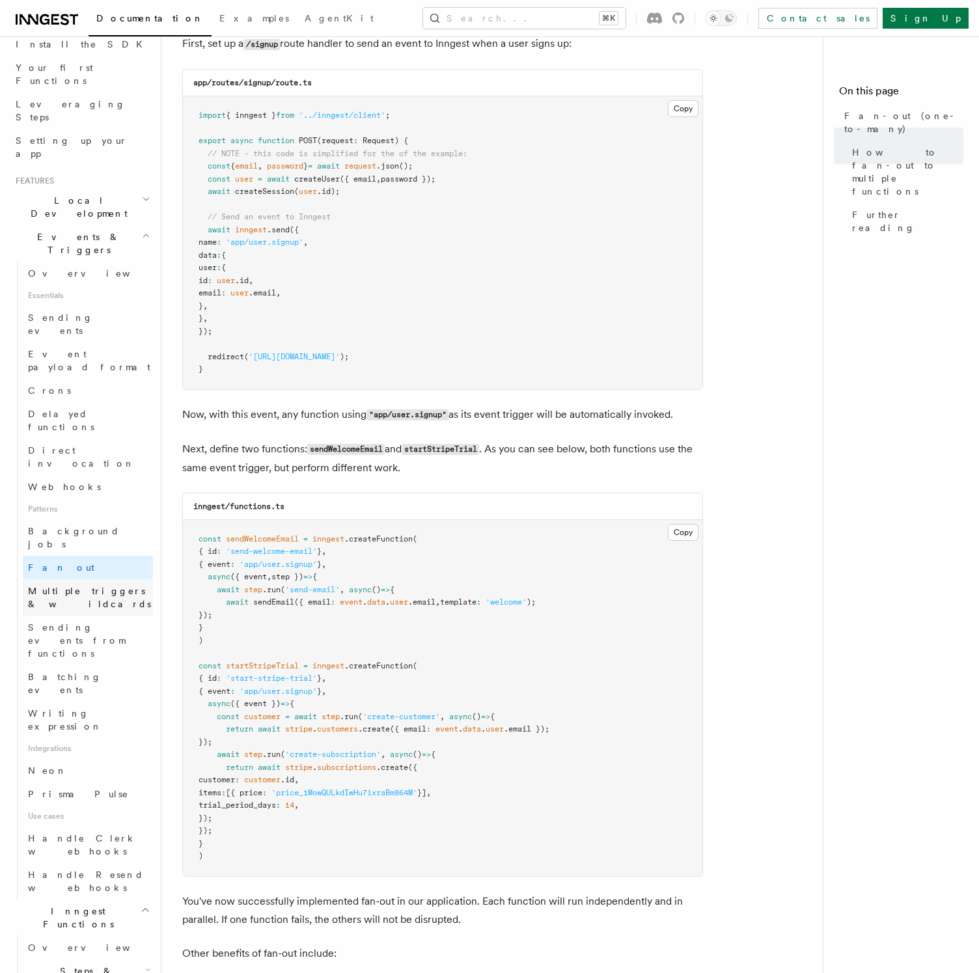
click at [122, 586] on span "Multiple triggers & wildcards" at bounding box center [89, 597] width 123 height 23
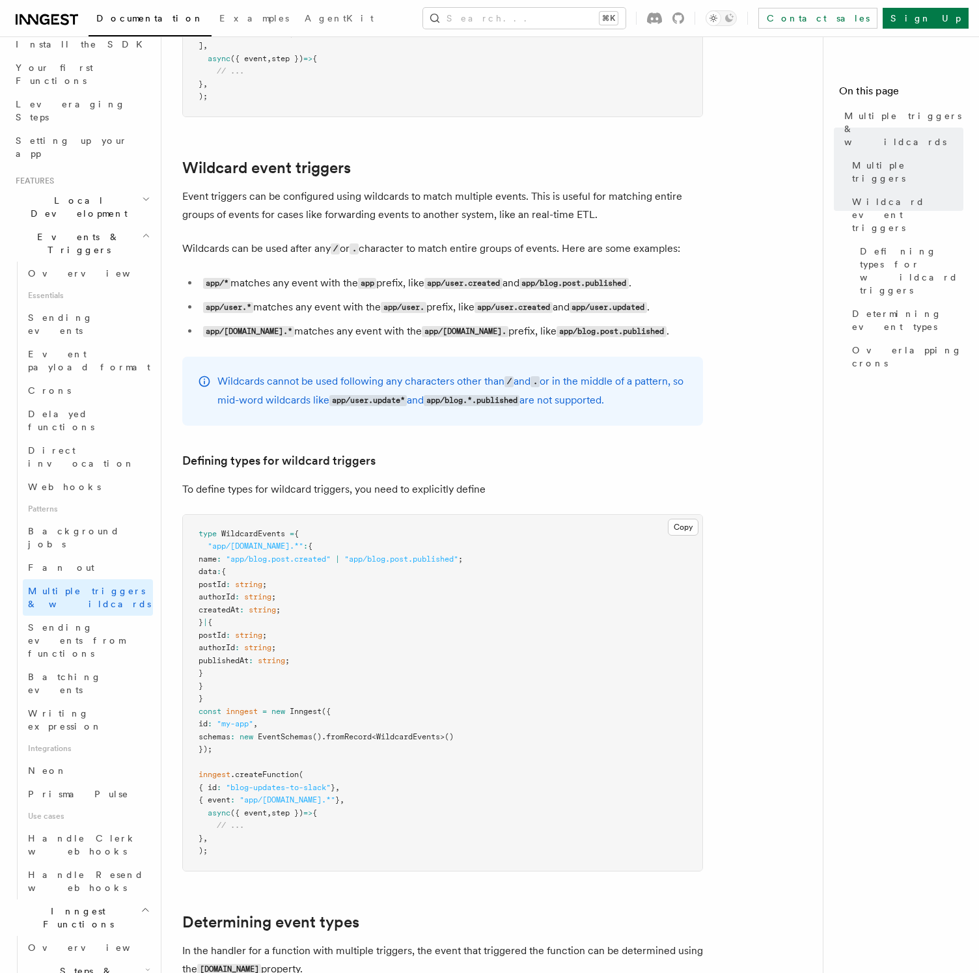
scroll to position [424, 0]
click at [102, 622] on span "Sending events from functions" at bounding box center [76, 640] width 97 height 36
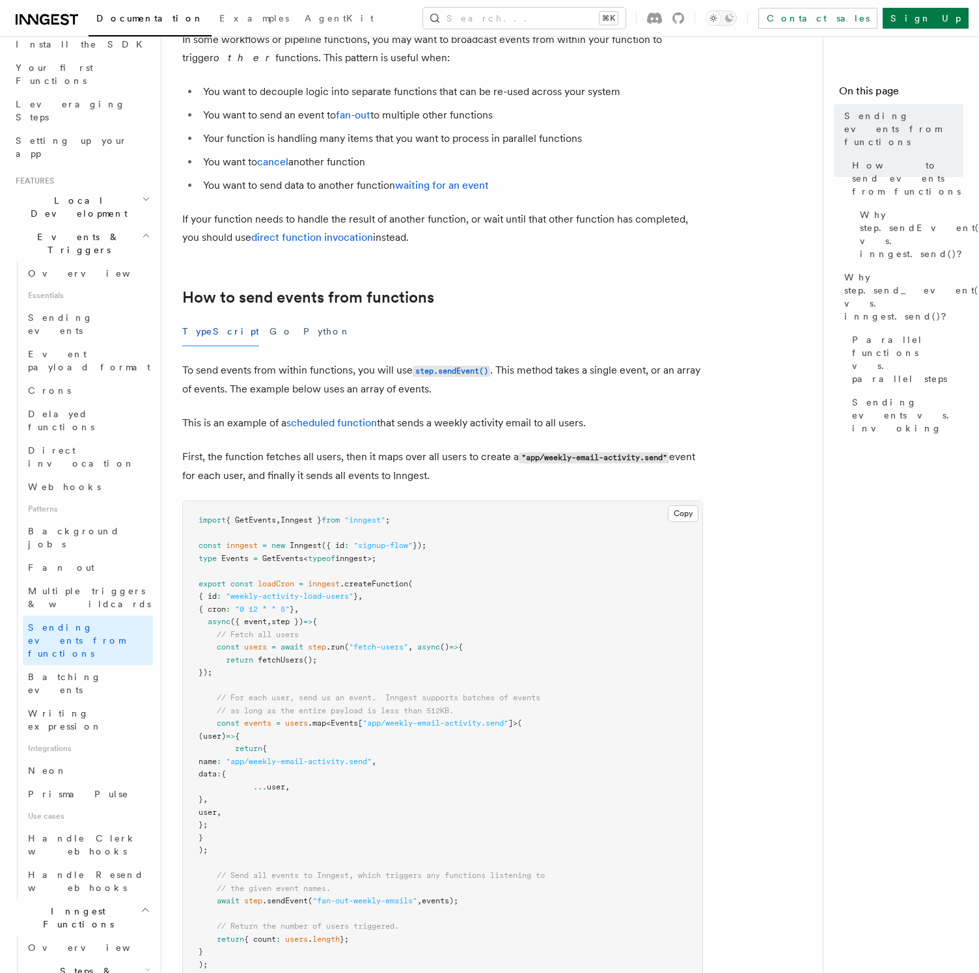
scroll to position [87, 0]
click at [105, 665] on link "Batching events" at bounding box center [88, 683] width 130 height 36
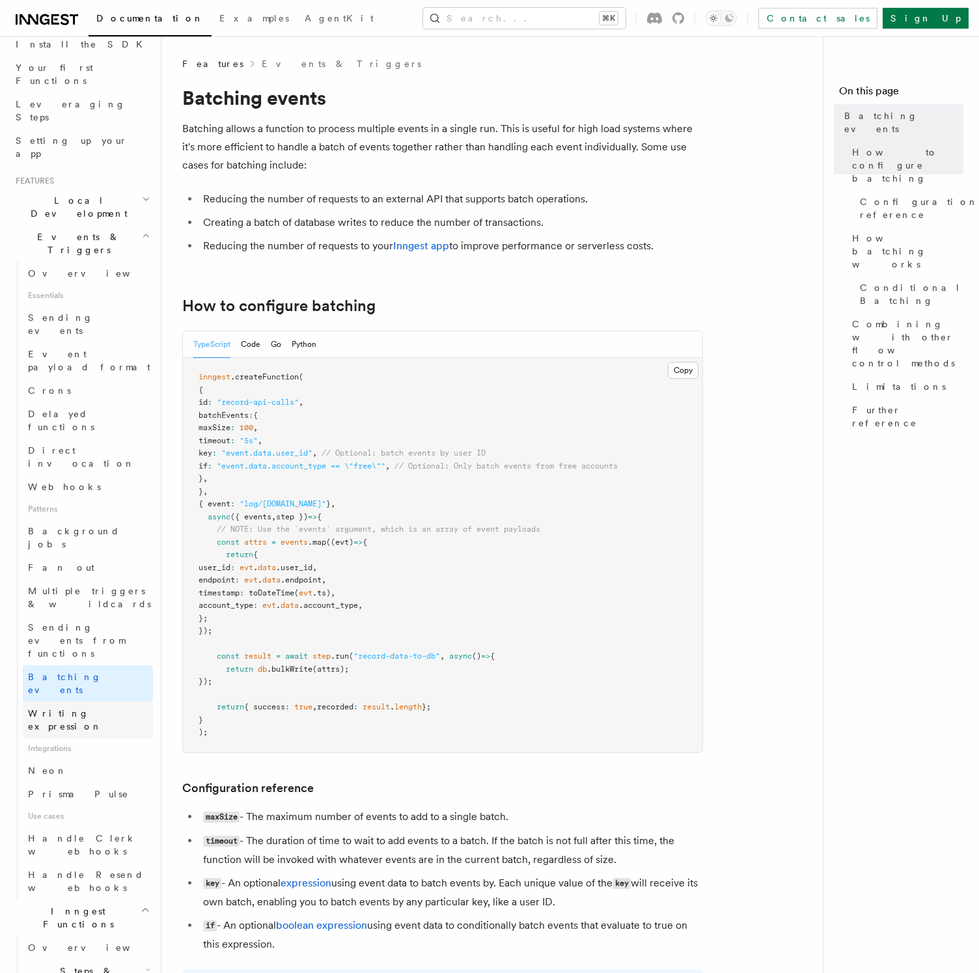
click at [118, 702] on link "Writing expression" at bounding box center [88, 720] width 130 height 36
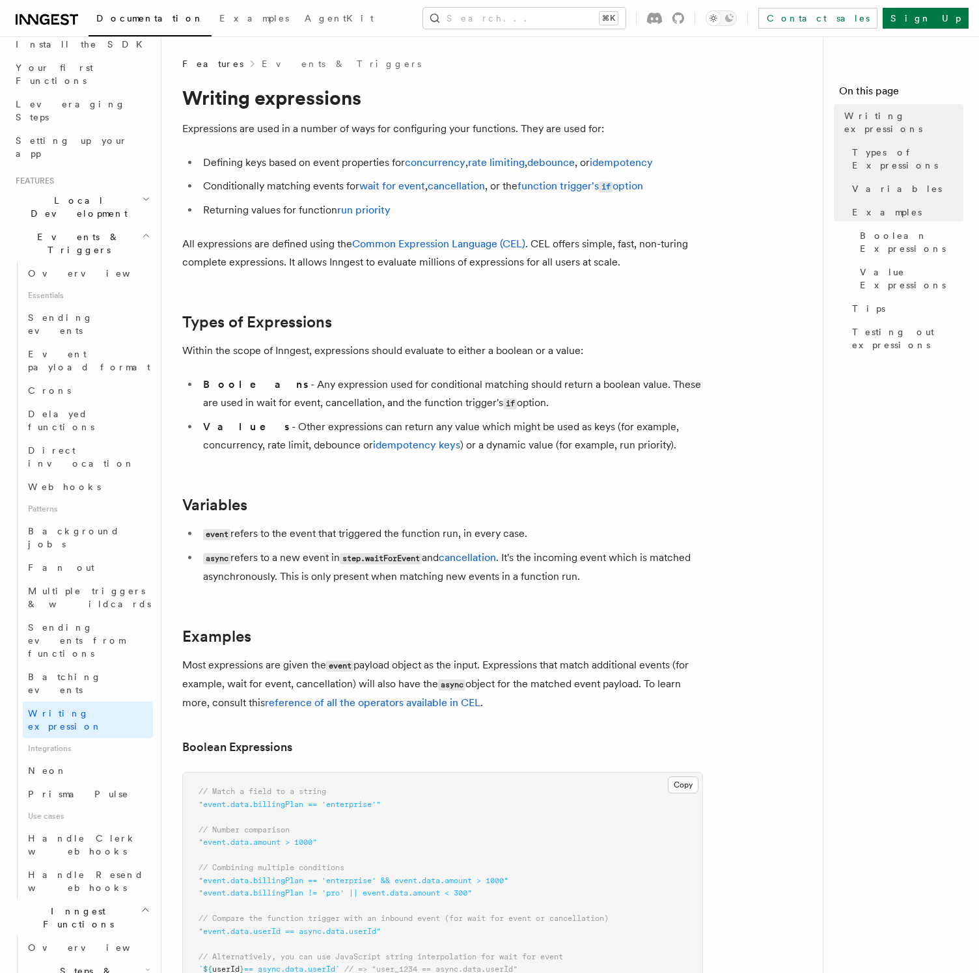
scroll to position [42, 0]
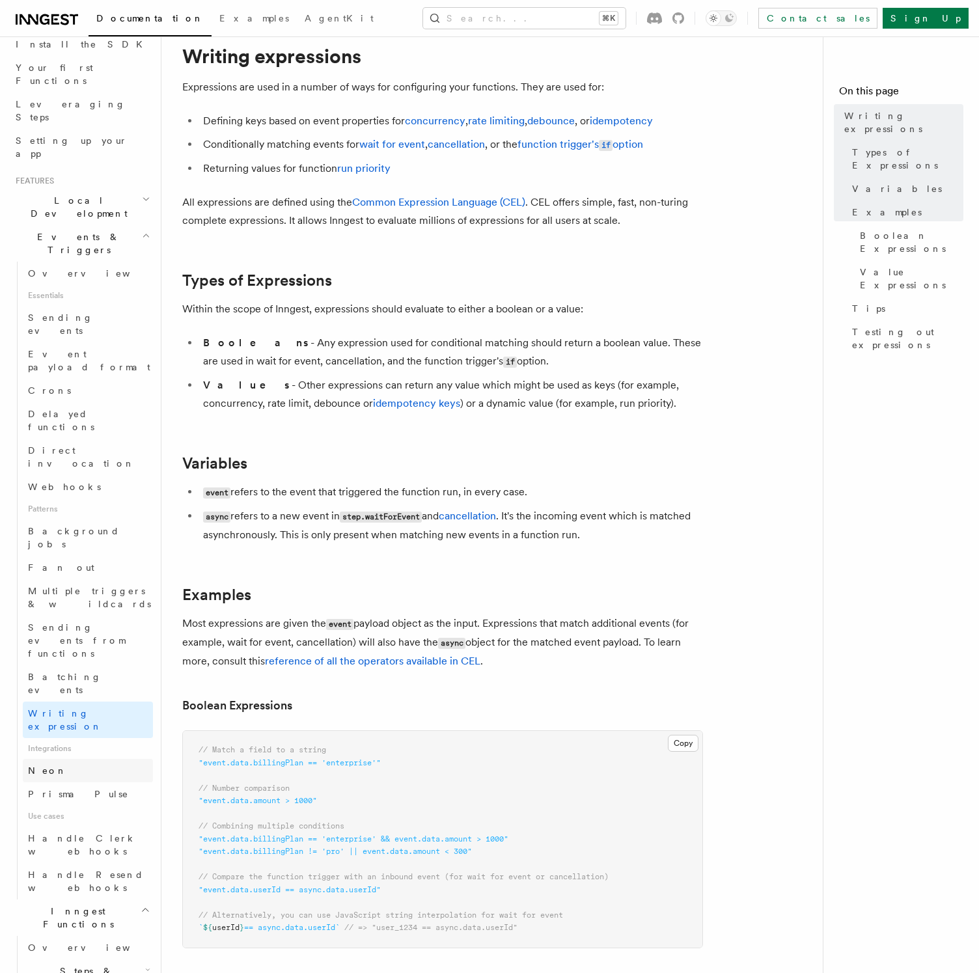
click at [94, 759] on link "Neon" at bounding box center [88, 770] width 130 height 23
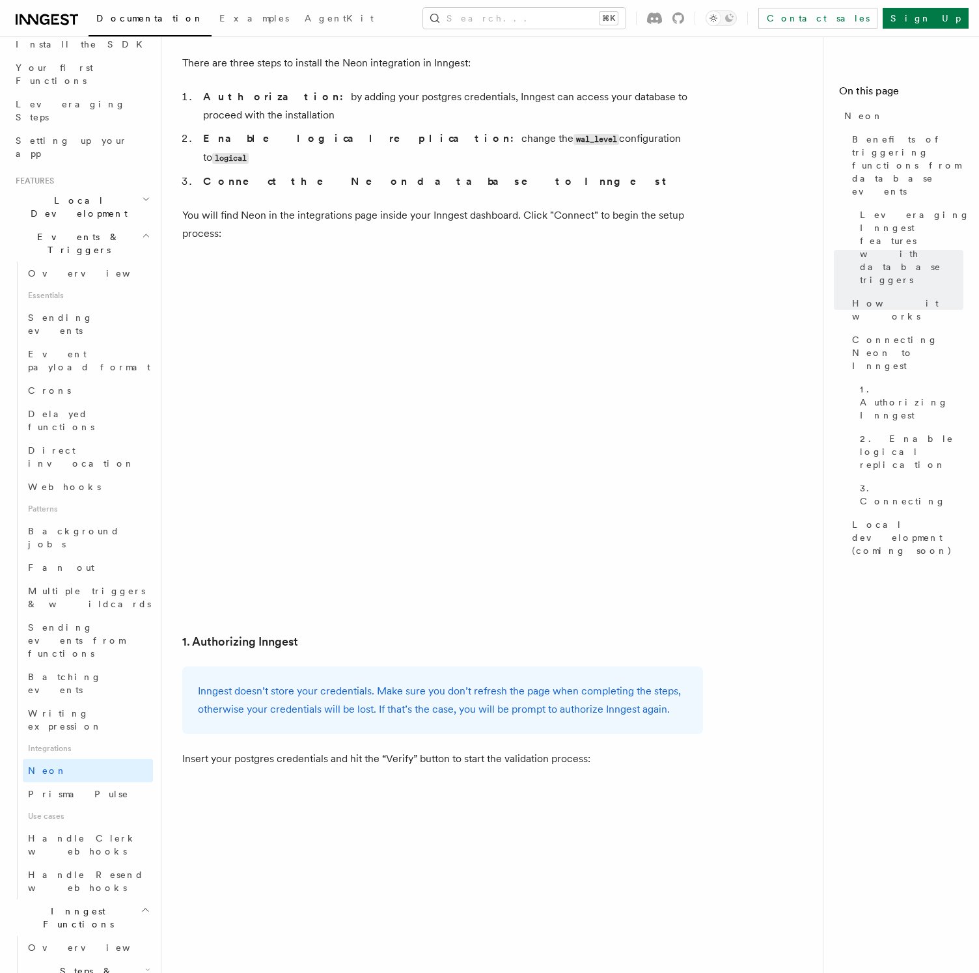
scroll to position [836, 0]
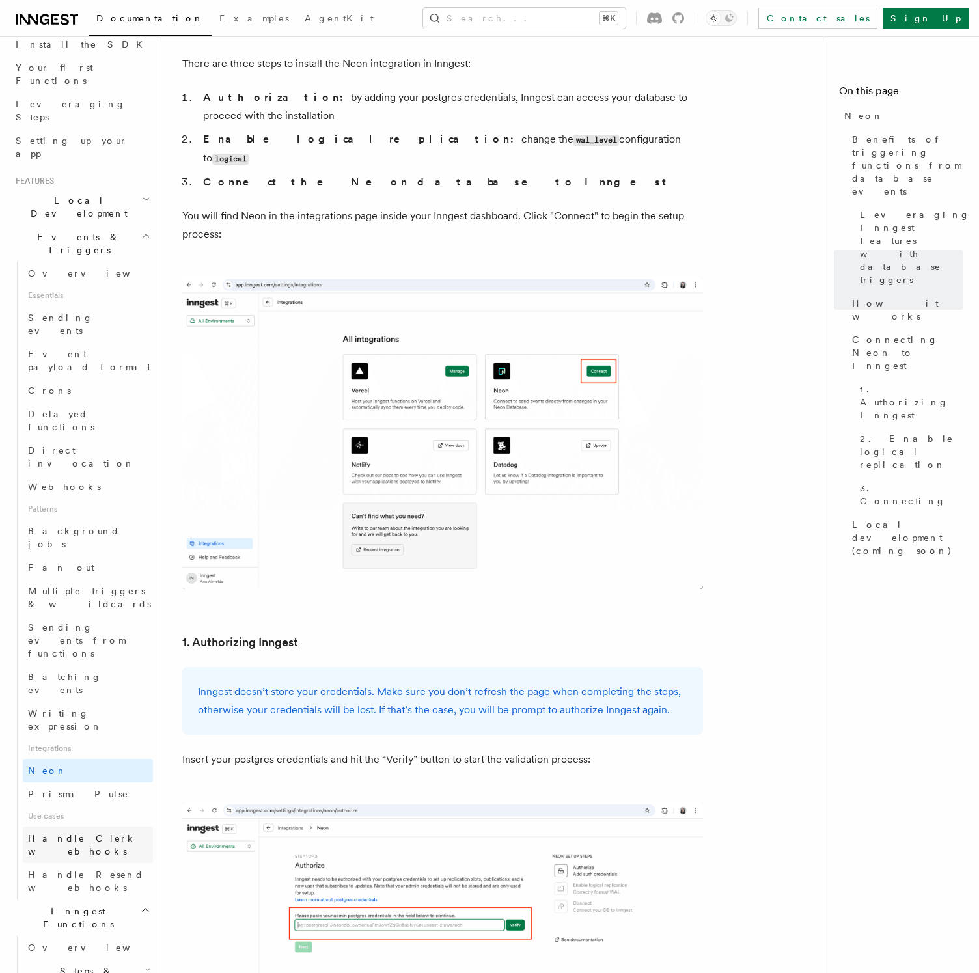
click at [110, 827] on link "Handle Clerk webhooks" at bounding box center [88, 845] width 130 height 36
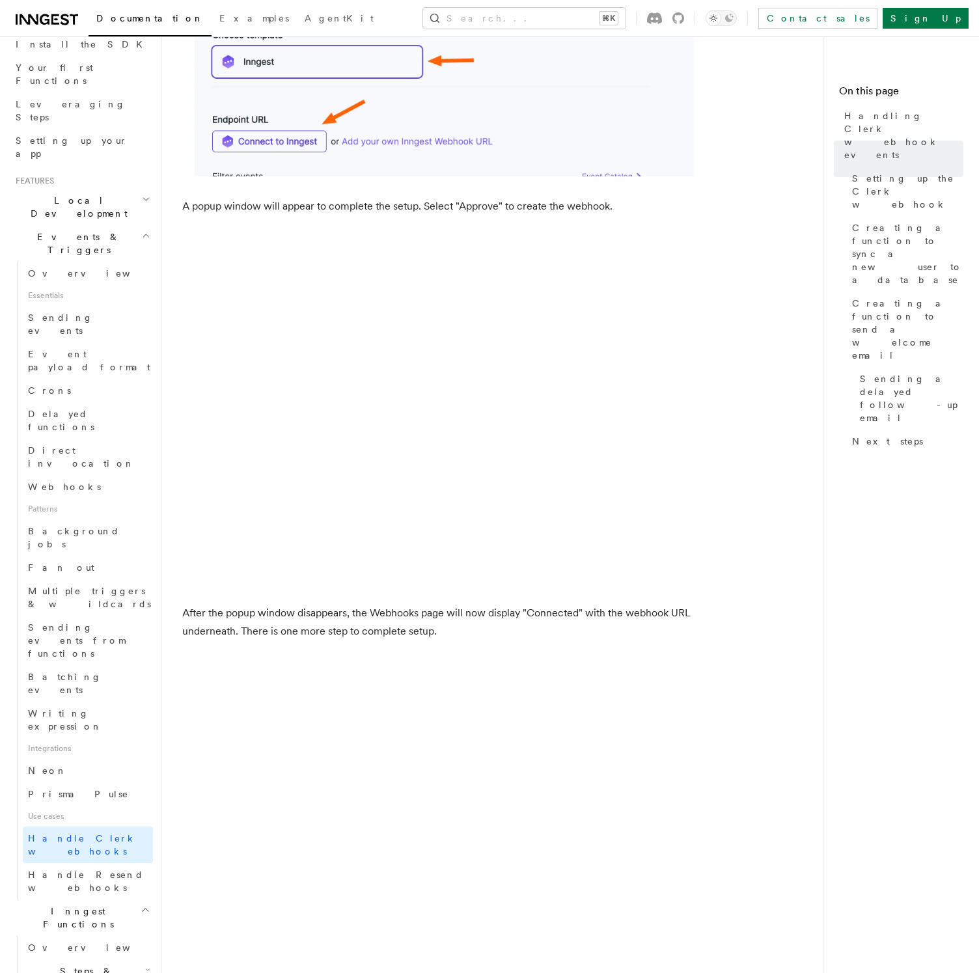
scroll to position [1296, 0]
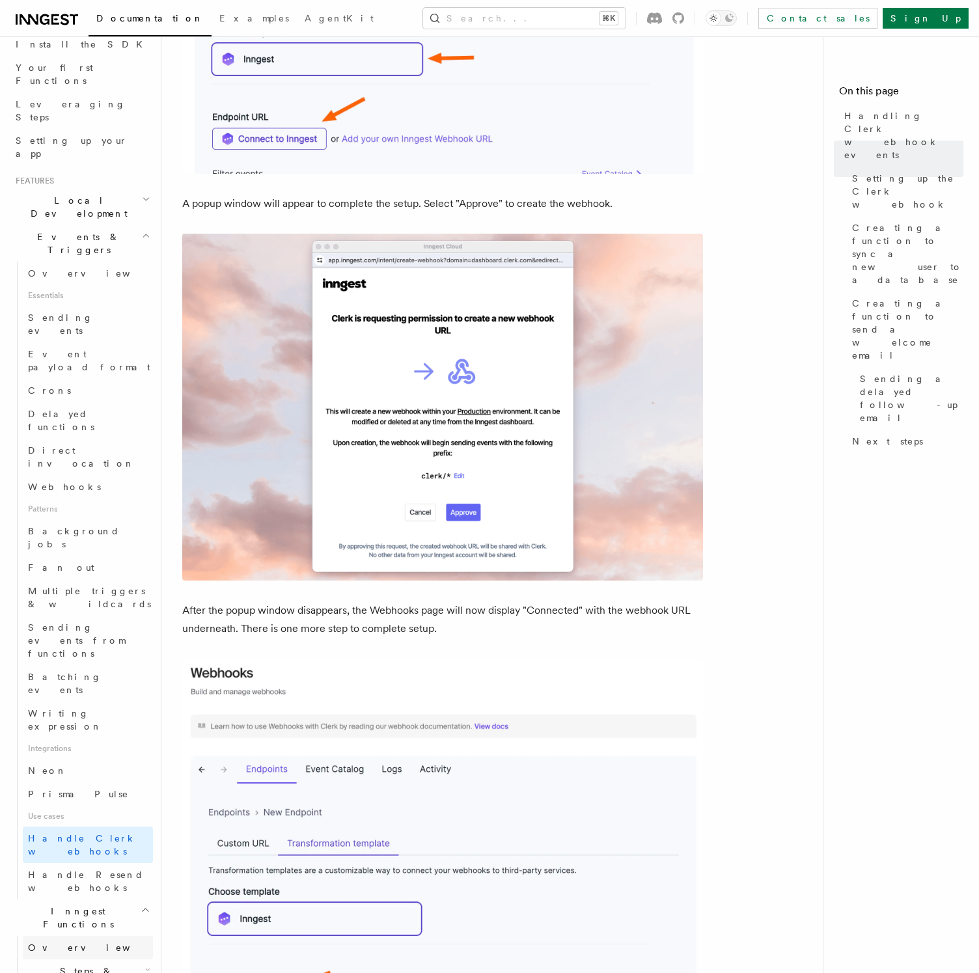
click at [124, 936] on link "Overview" at bounding box center [88, 947] width 130 height 23
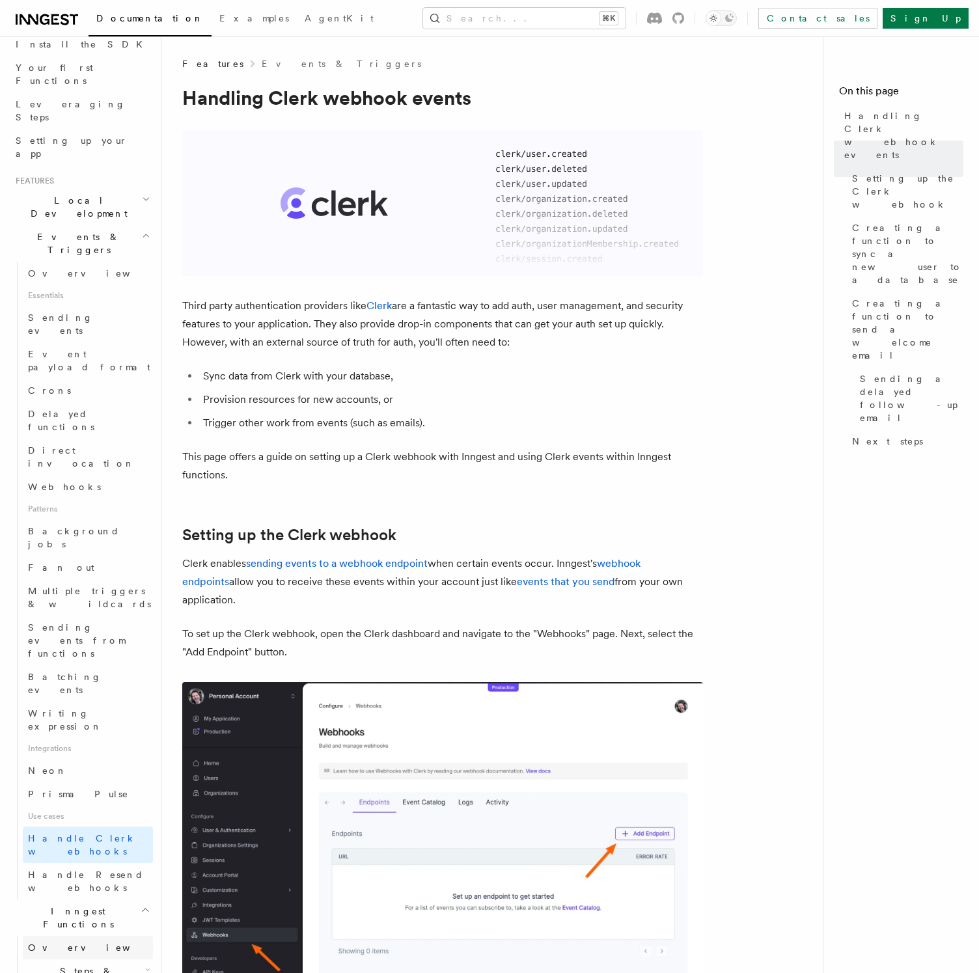
scroll to position [94, 0]
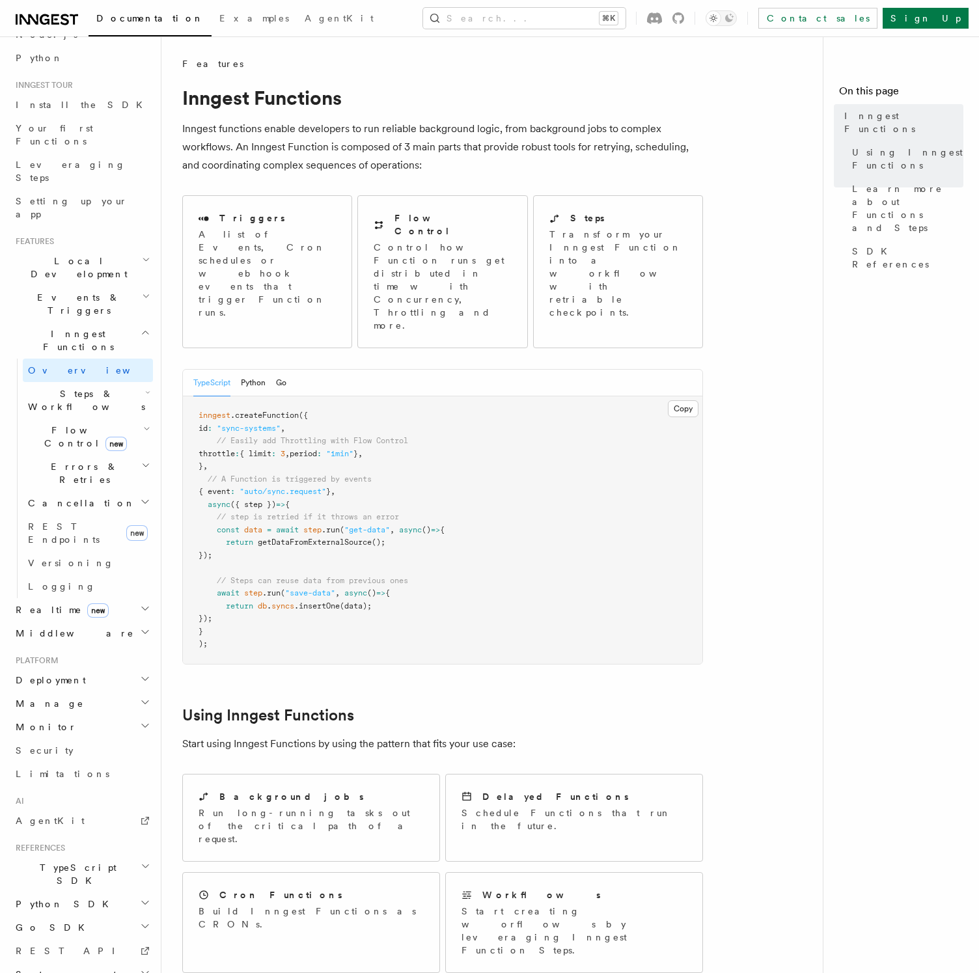
click at [107, 598] on h2 "Realtime new" at bounding box center [81, 609] width 143 height 23
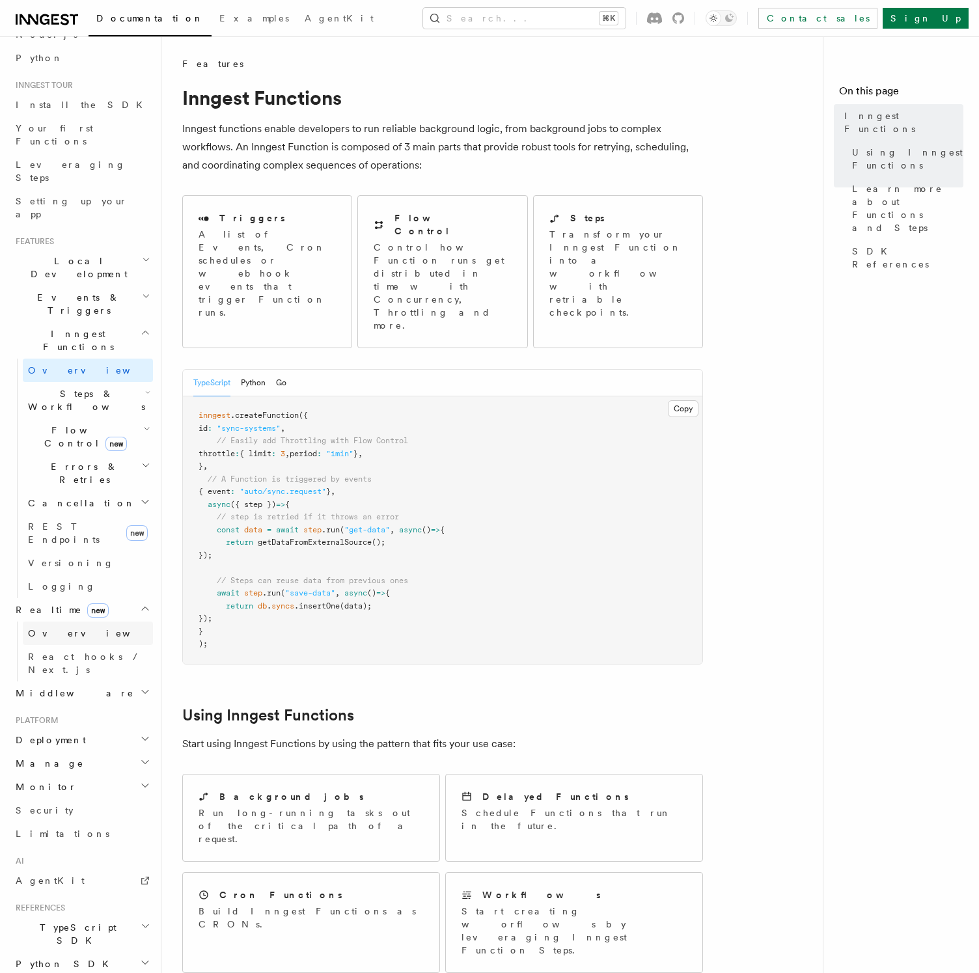
click at [108, 622] on link "Overview" at bounding box center [88, 633] width 130 height 23
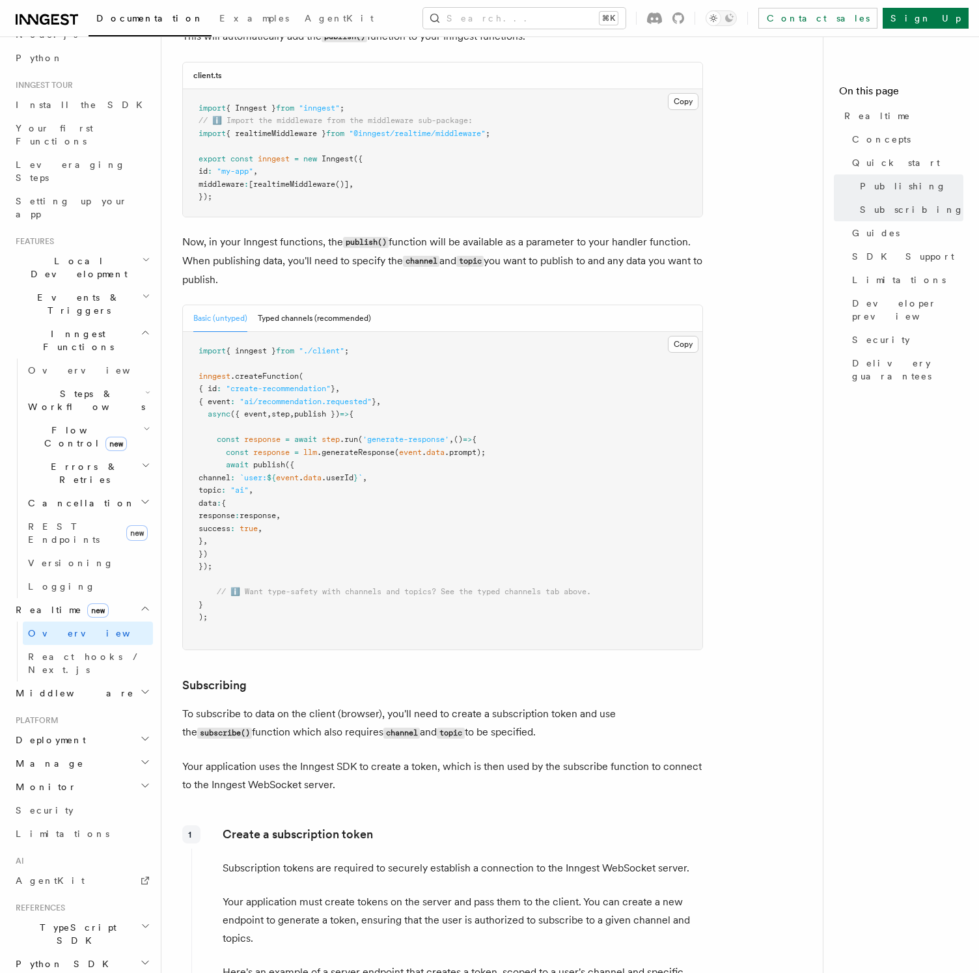
scroll to position [955, 0]
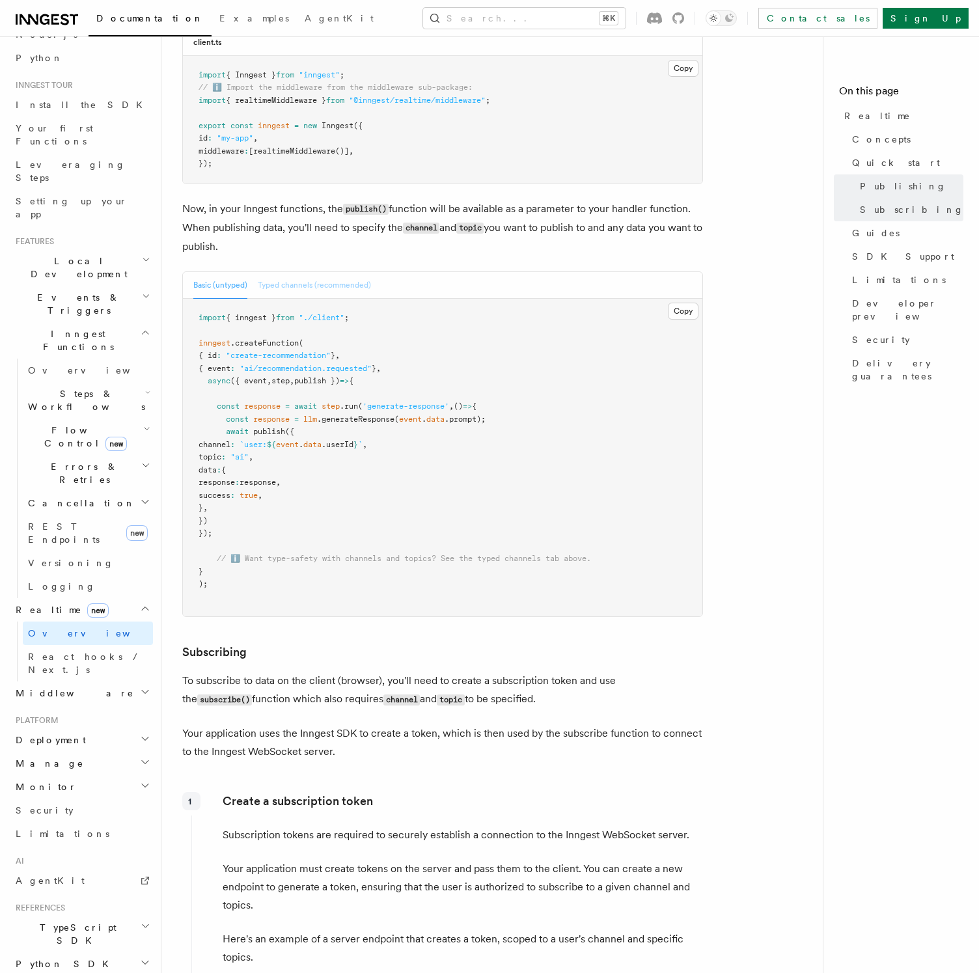
click at [322, 284] on button "Typed channels (recommended)" at bounding box center [314, 285] width 113 height 27
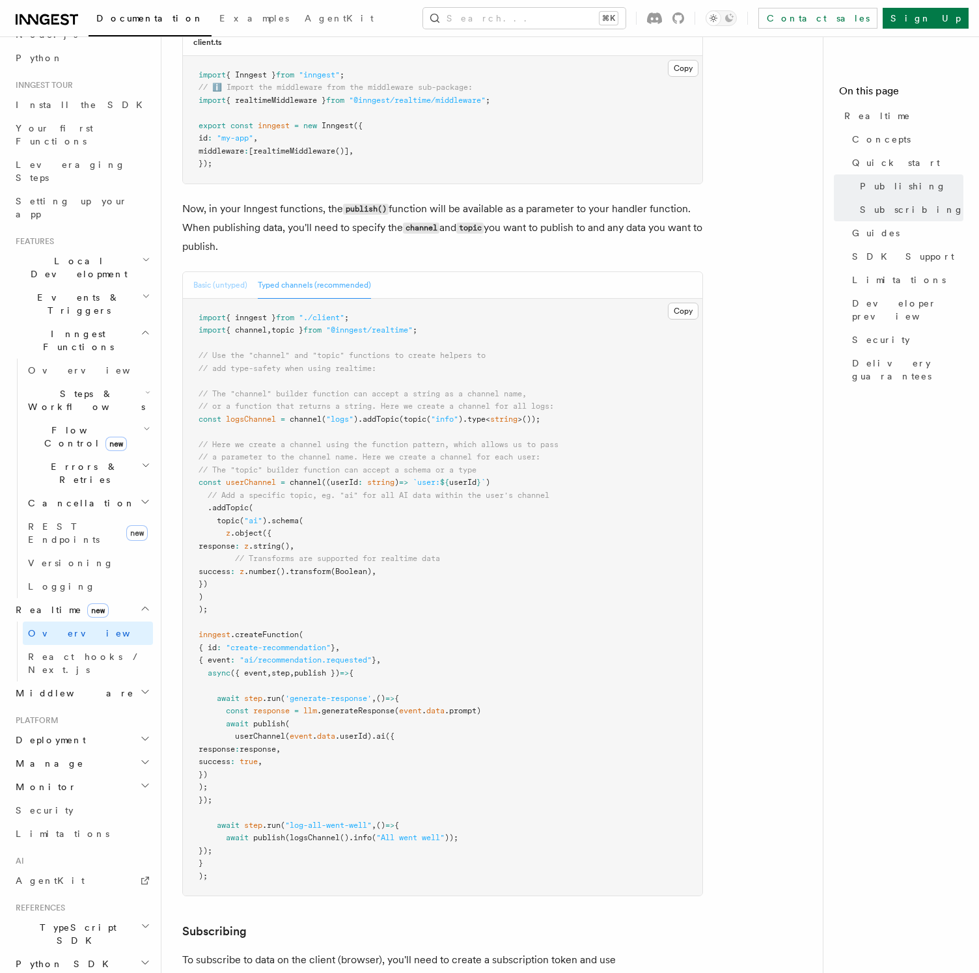
click at [231, 292] on button "Basic (untyped)" at bounding box center [220, 285] width 54 height 27
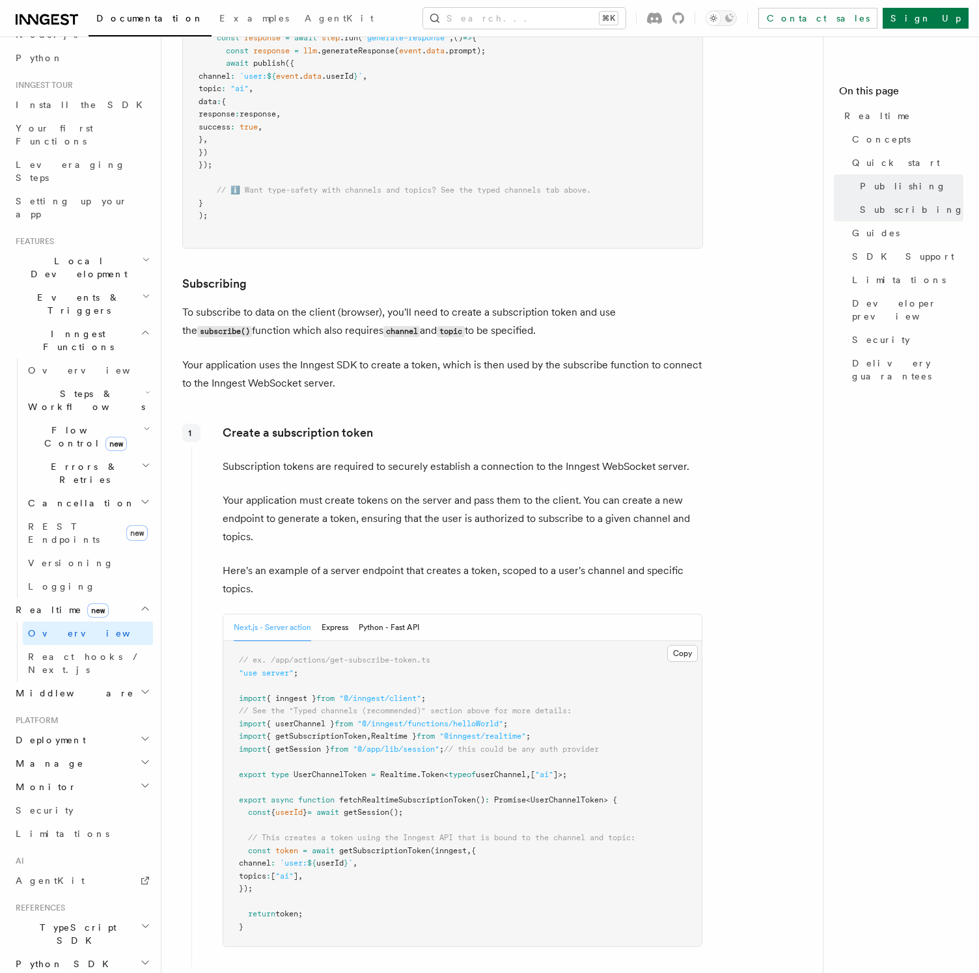
scroll to position [1327, 0]
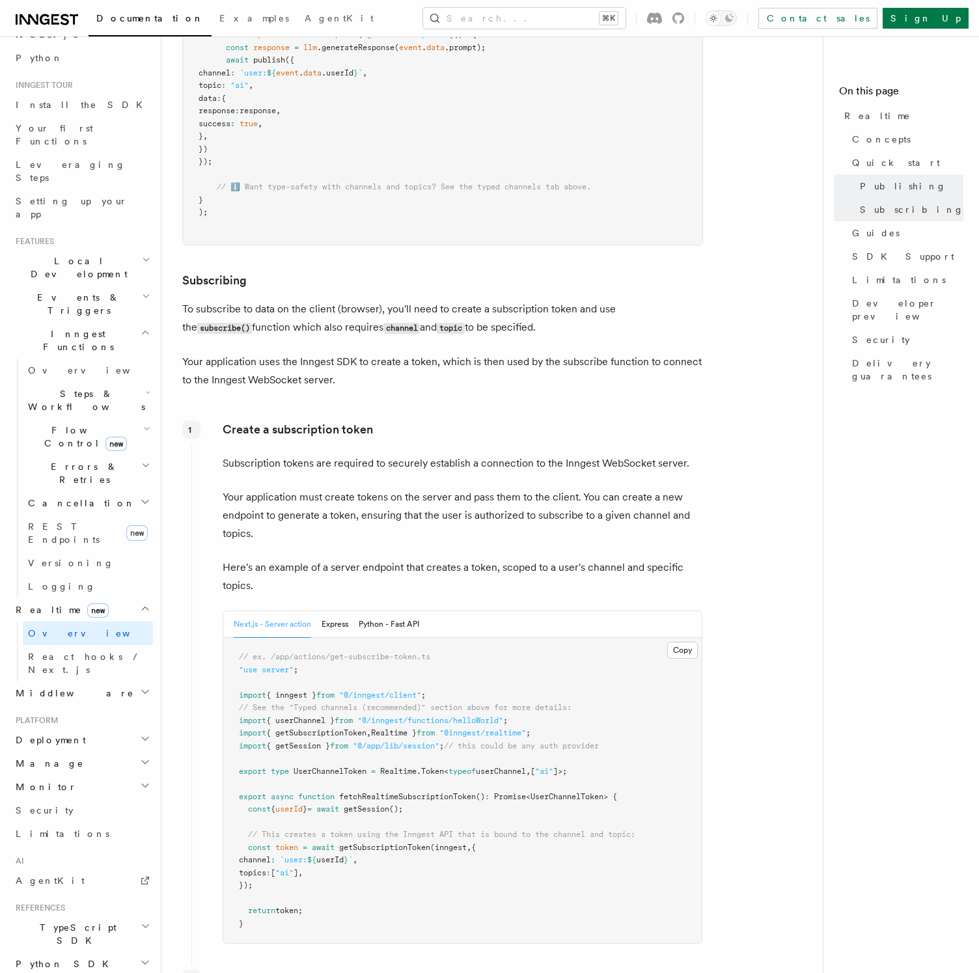
click at [726, 428] on article "Features Realtime TypeScript SDK v3.32.0+ Go SDK v0.9.0+ Python v0.5.9+ Realtim…" at bounding box center [497, 791] width 630 height 4120
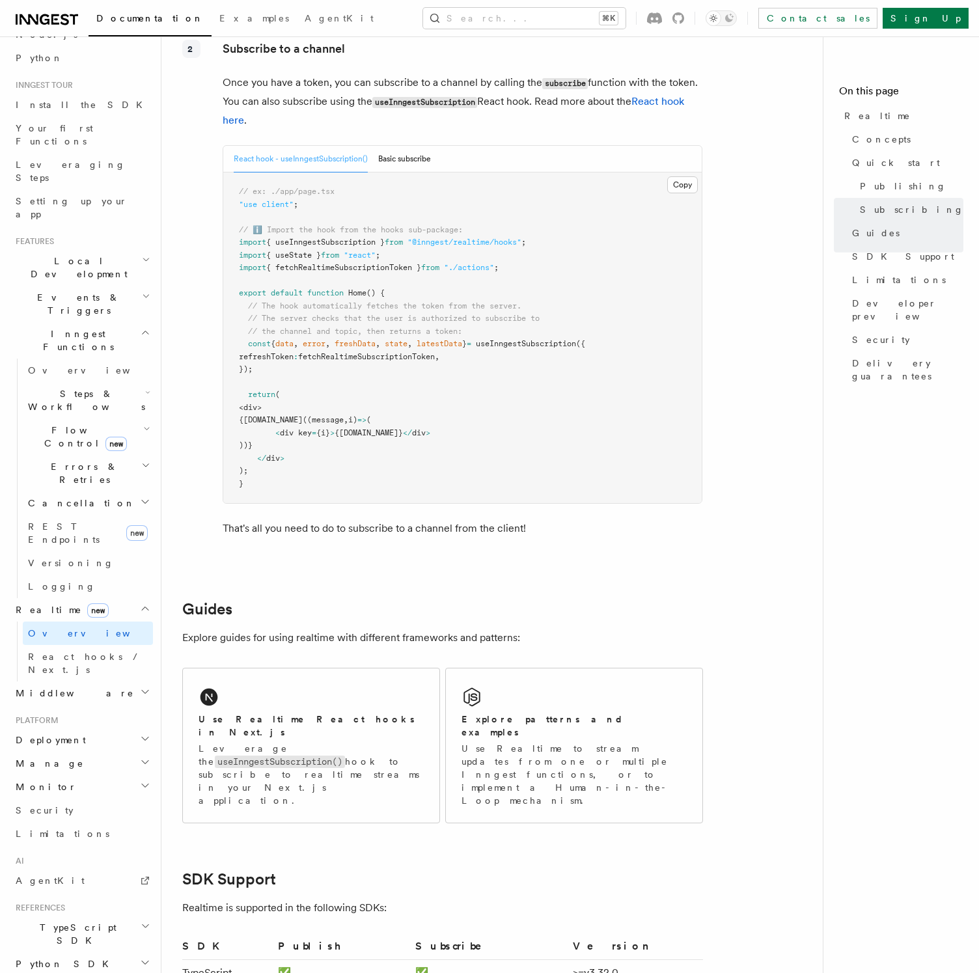
scroll to position [2363, 0]
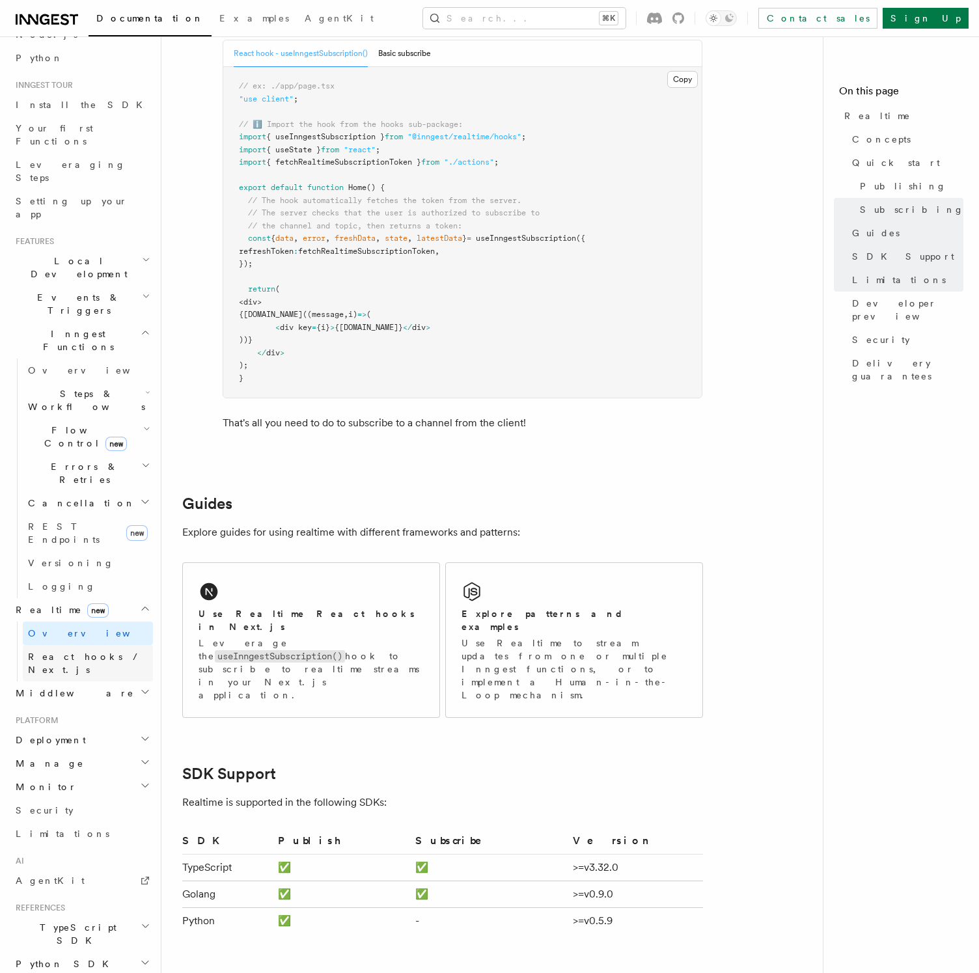
click at [133, 645] on link "React hooks / Next.js" at bounding box center [88, 663] width 130 height 36
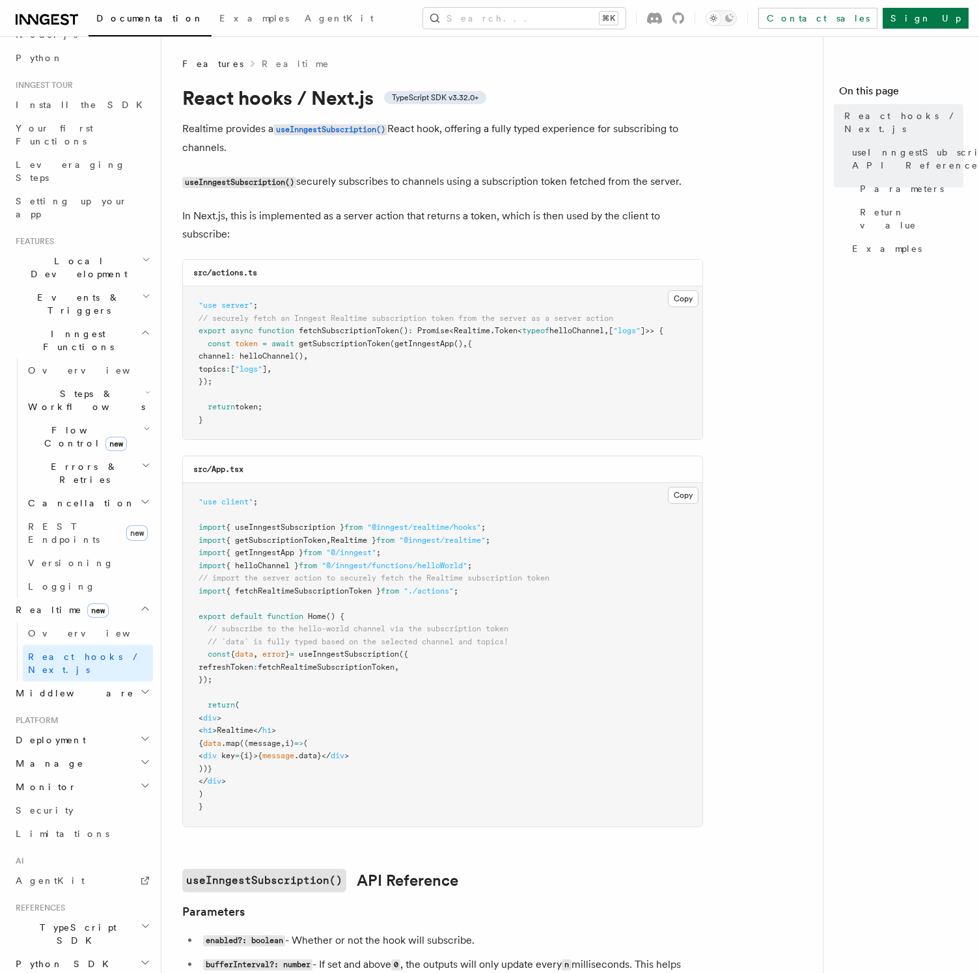
click at [715, 361] on article "Features Realtime React hooks / Next.js TypeScript SDK v3.32.0+ Realtime provid…" at bounding box center [497, 965] width 630 height 1816
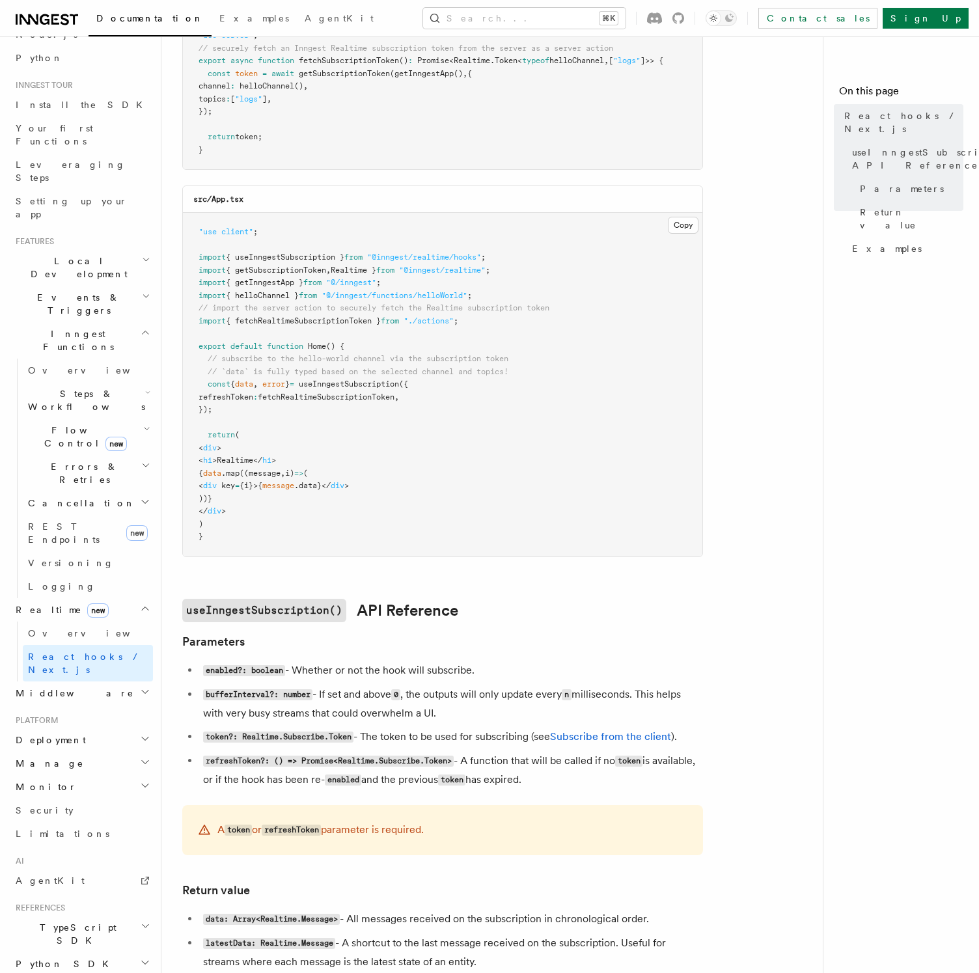
scroll to position [273, 0]
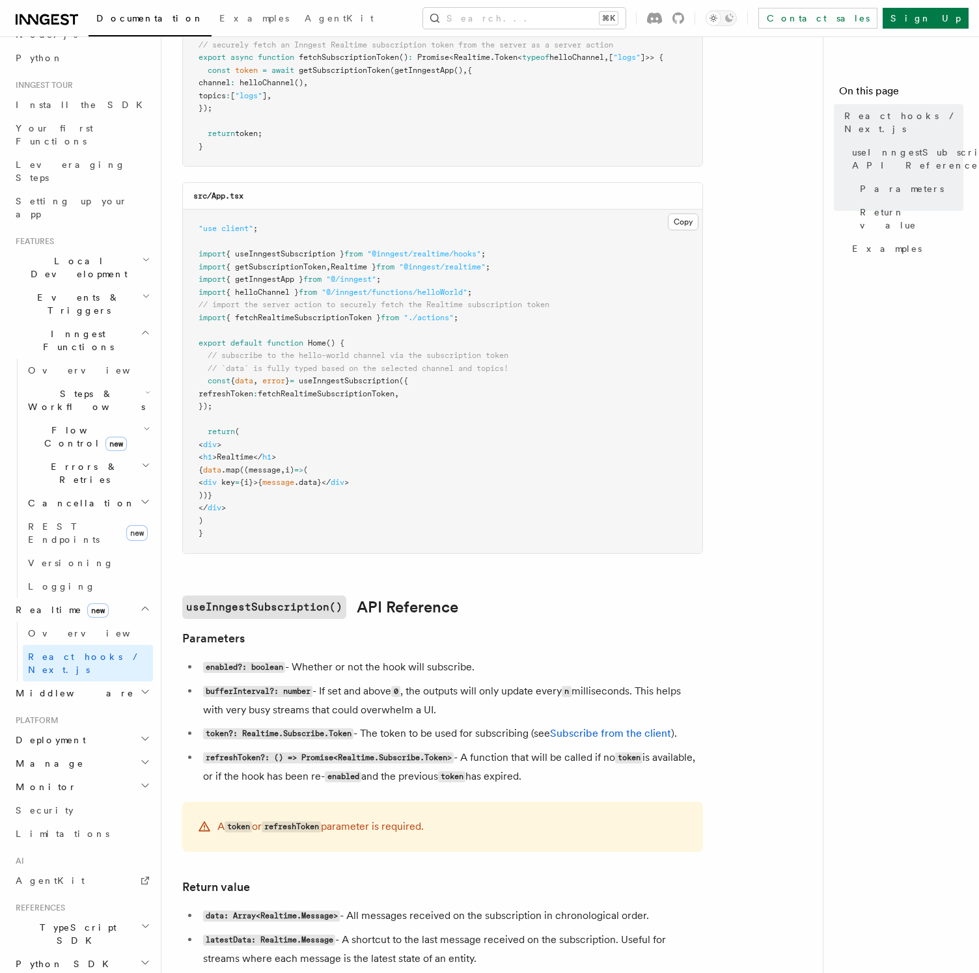
click at [99, 682] on h2 "Middleware" at bounding box center [81, 693] width 143 height 23
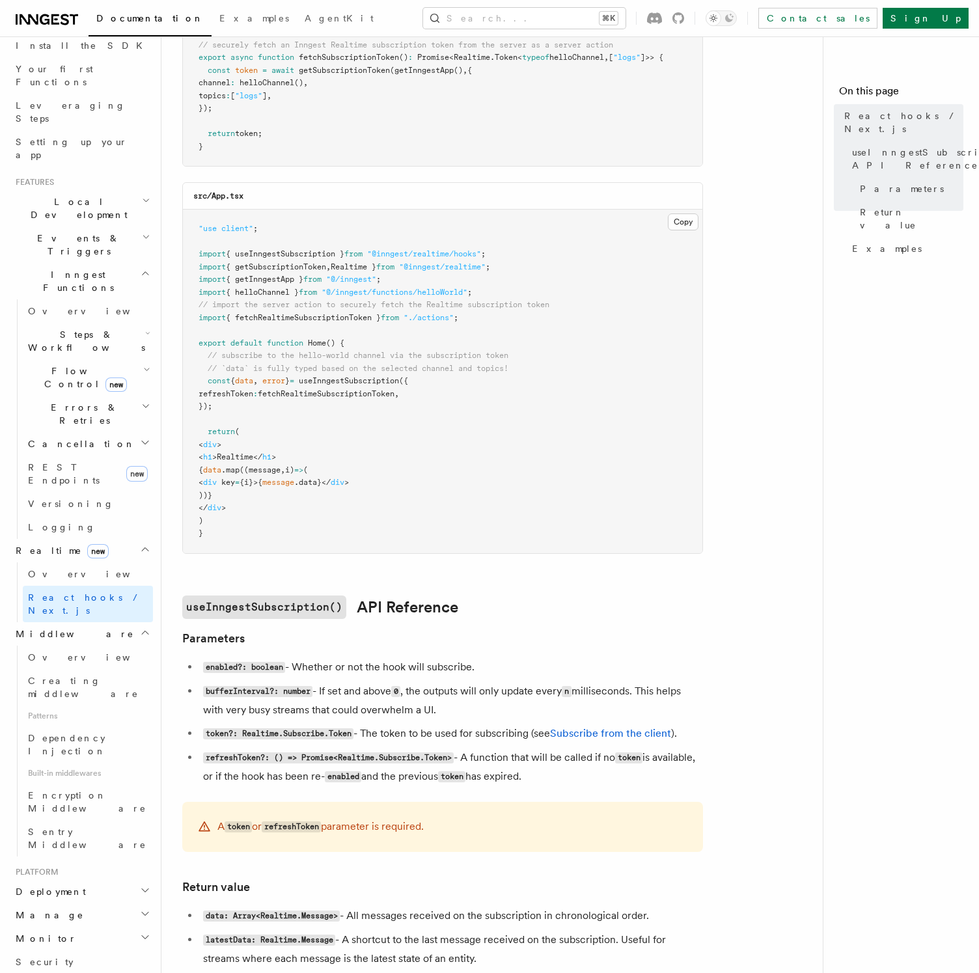
scroll to position [154, 0]
click at [98, 732] on span "Dependency Injection" at bounding box center [67, 743] width 78 height 23
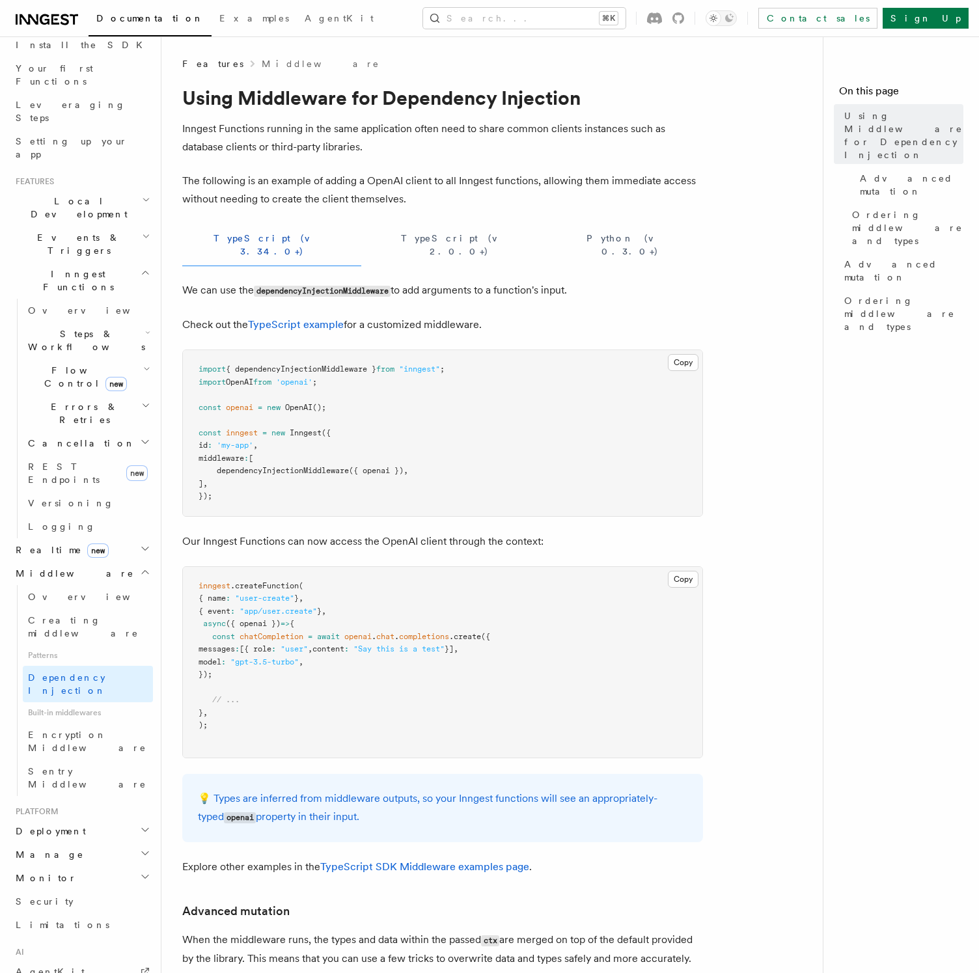
click at [173, 551] on div "Features Middleware Using Middleware for Dependency Injection Inngest Functions…" at bounding box center [518, 798] width 714 height 1596
click at [98, 730] on span "Encryption Middleware" at bounding box center [87, 741] width 118 height 23
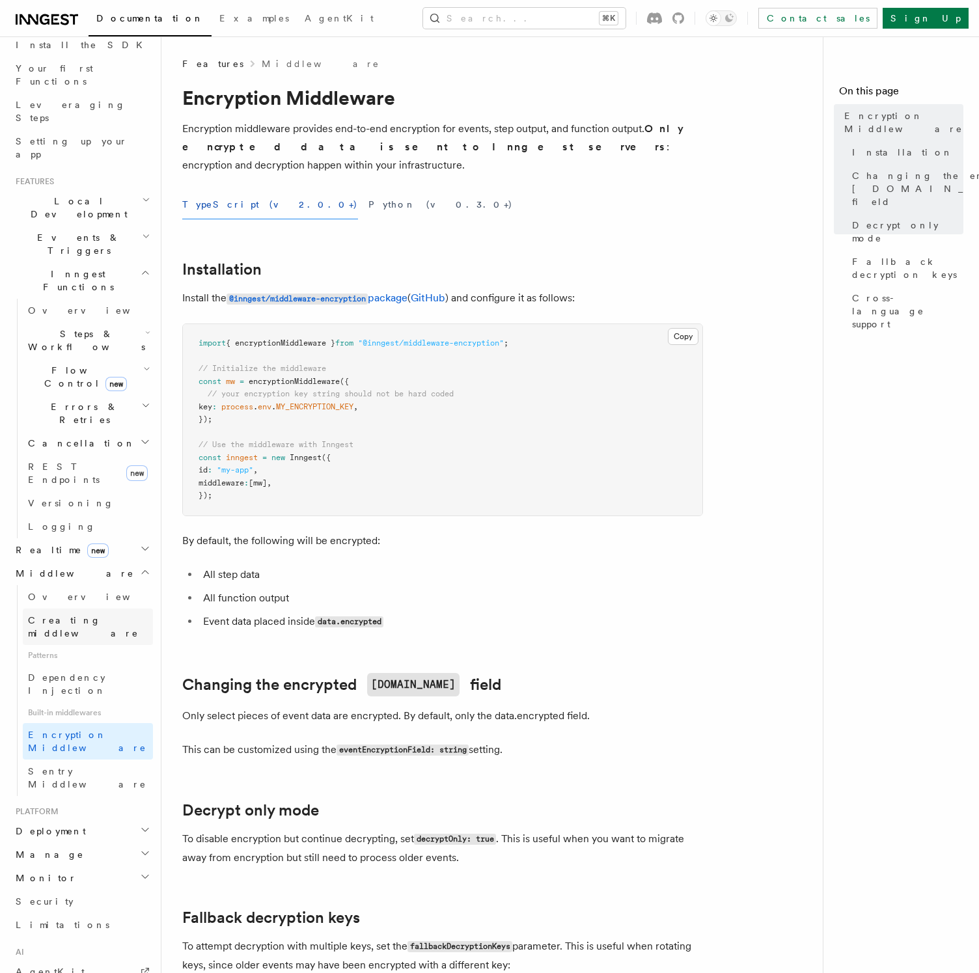
click at [86, 615] on span "Creating middleware" at bounding box center [83, 626] width 111 height 23
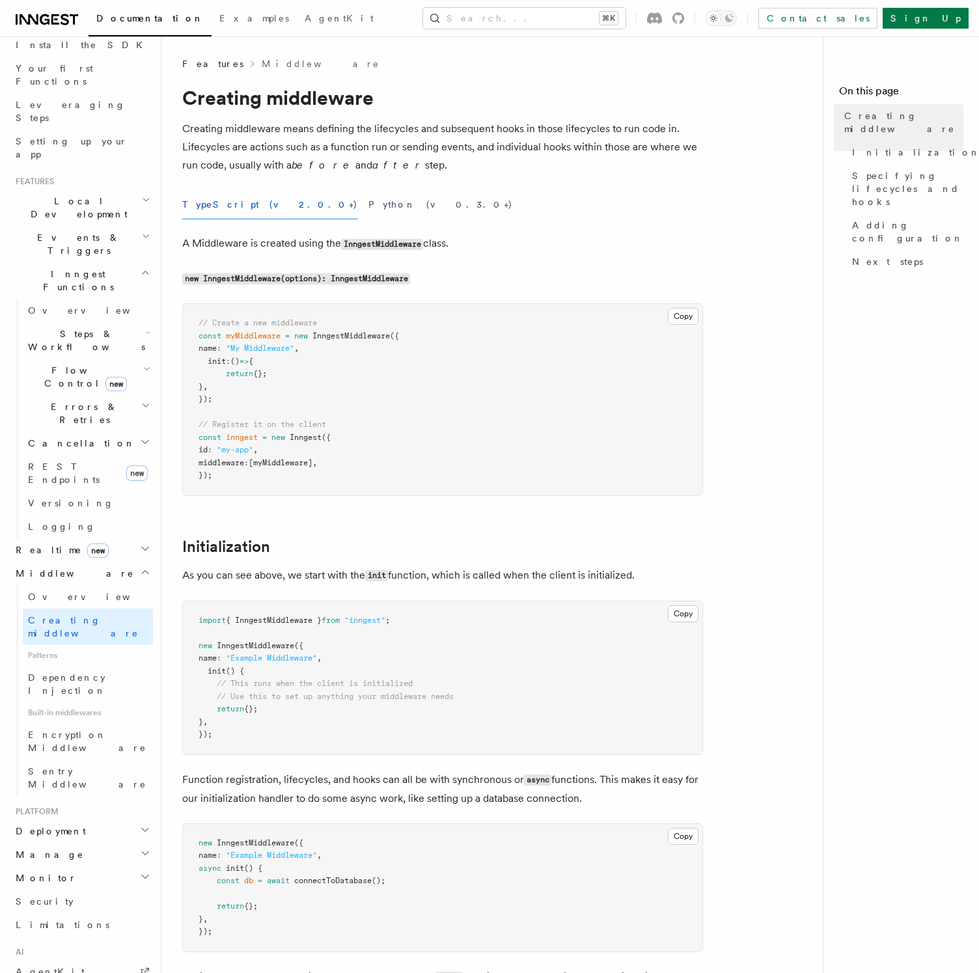
click at [85, 820] on h2 "Deployment" at bounding box center [81, 831] width 143 height 23
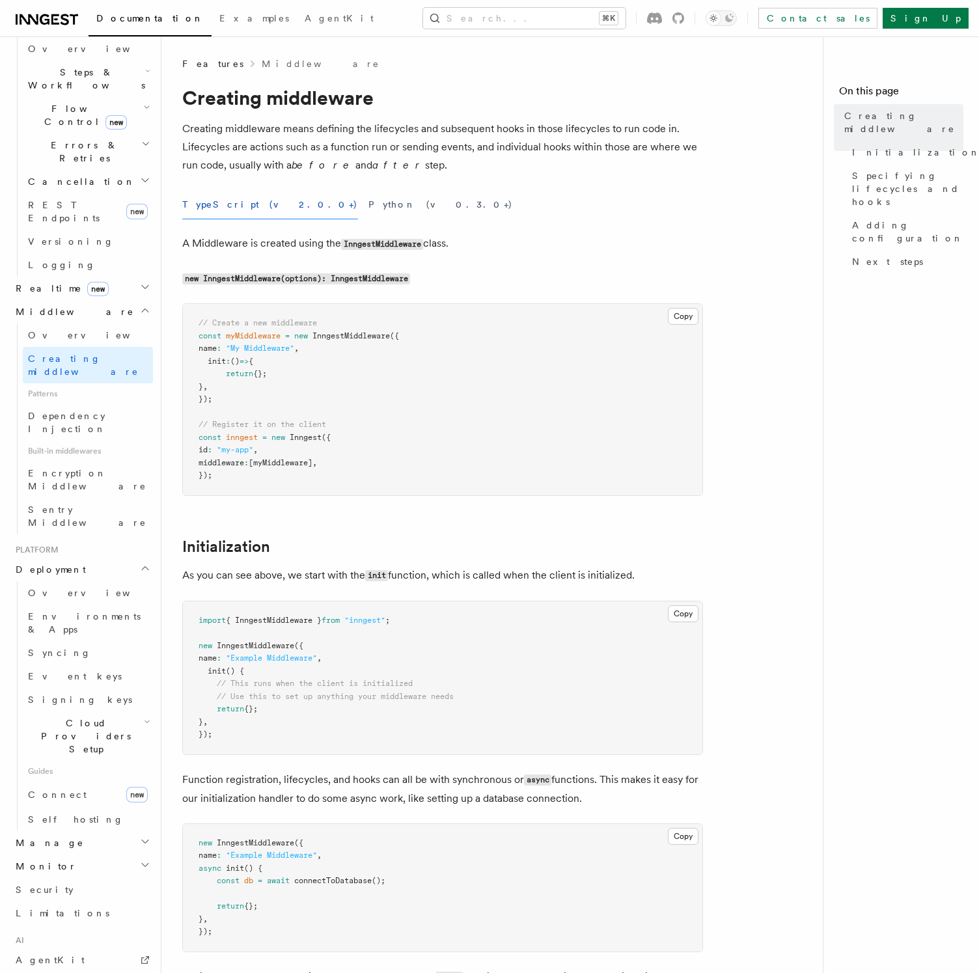
scroll to position [417, 0]
click at [70, 715] on span "Cloud Providers Setup" at bounding box center [83, 734] width 121 height 39
click at [66, 843] on link "Vercel" at bounding box center [94, 854] width 118 height 23
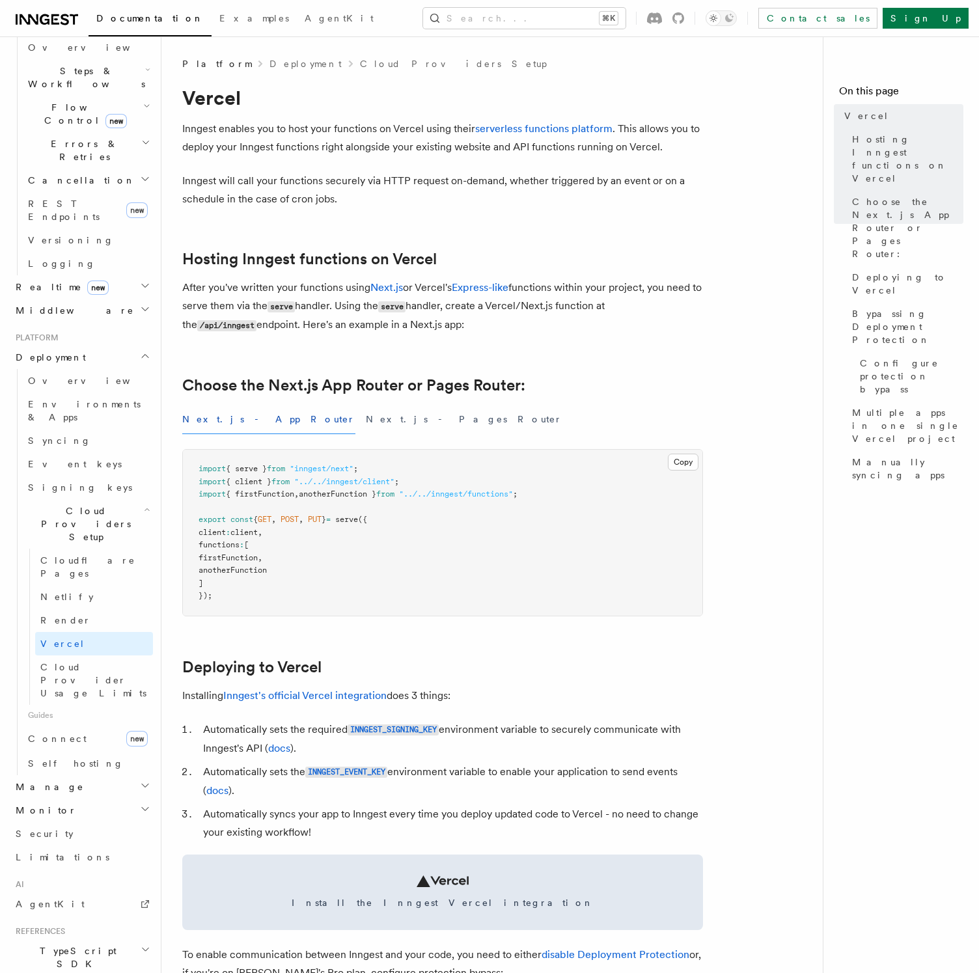
scroll to position [436, 0]
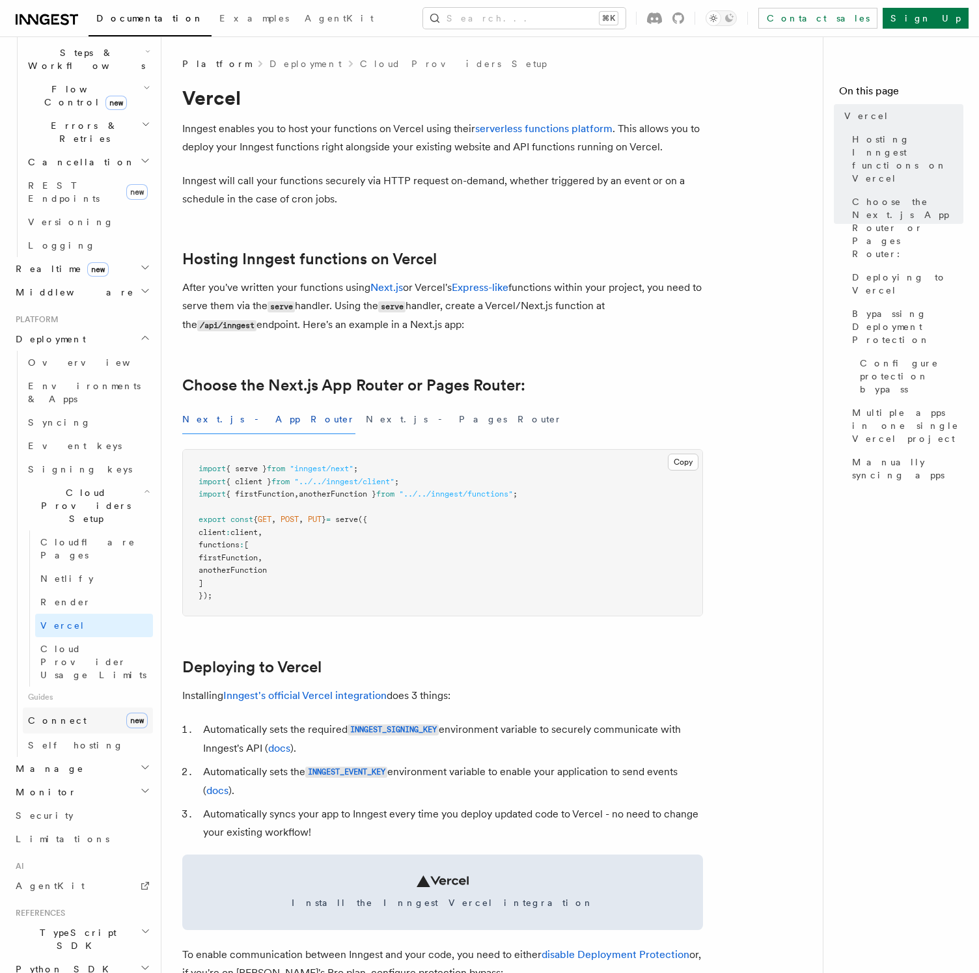
click at [61, 715] on span "Connect" at bounding box center [57, 720] width 59 height 10
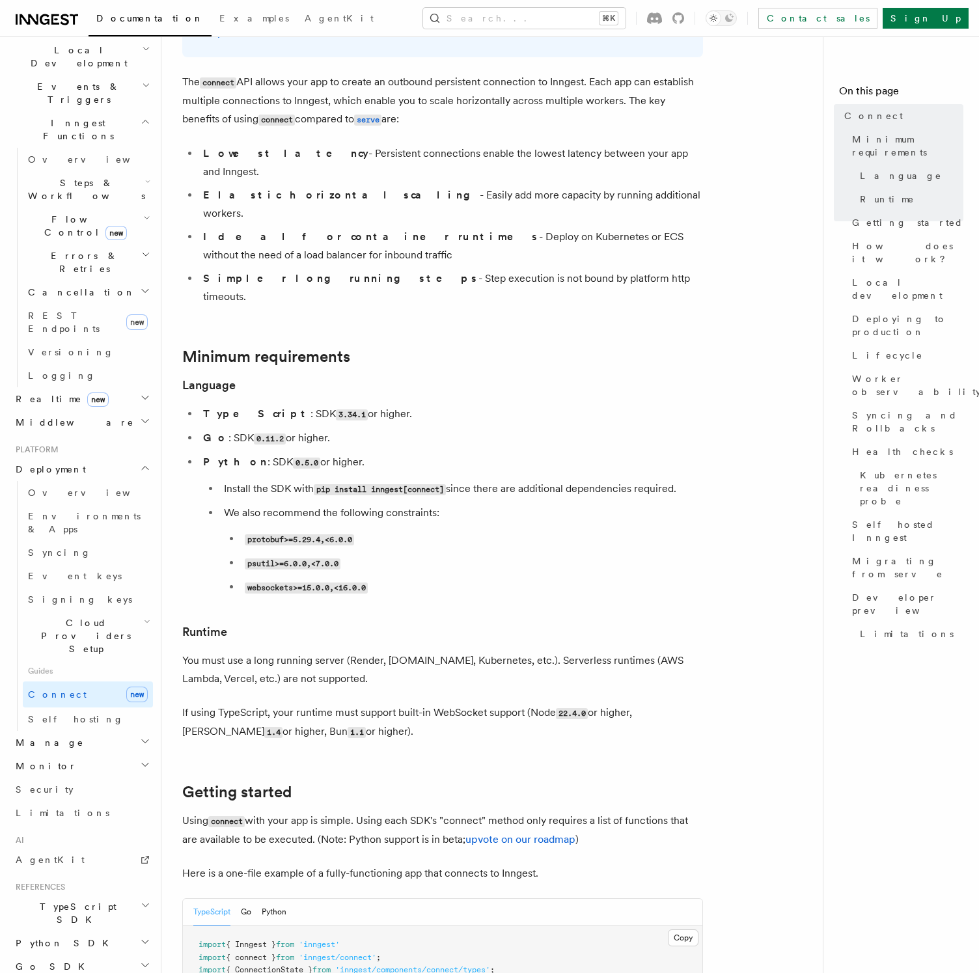
scroll to position [140, 0]
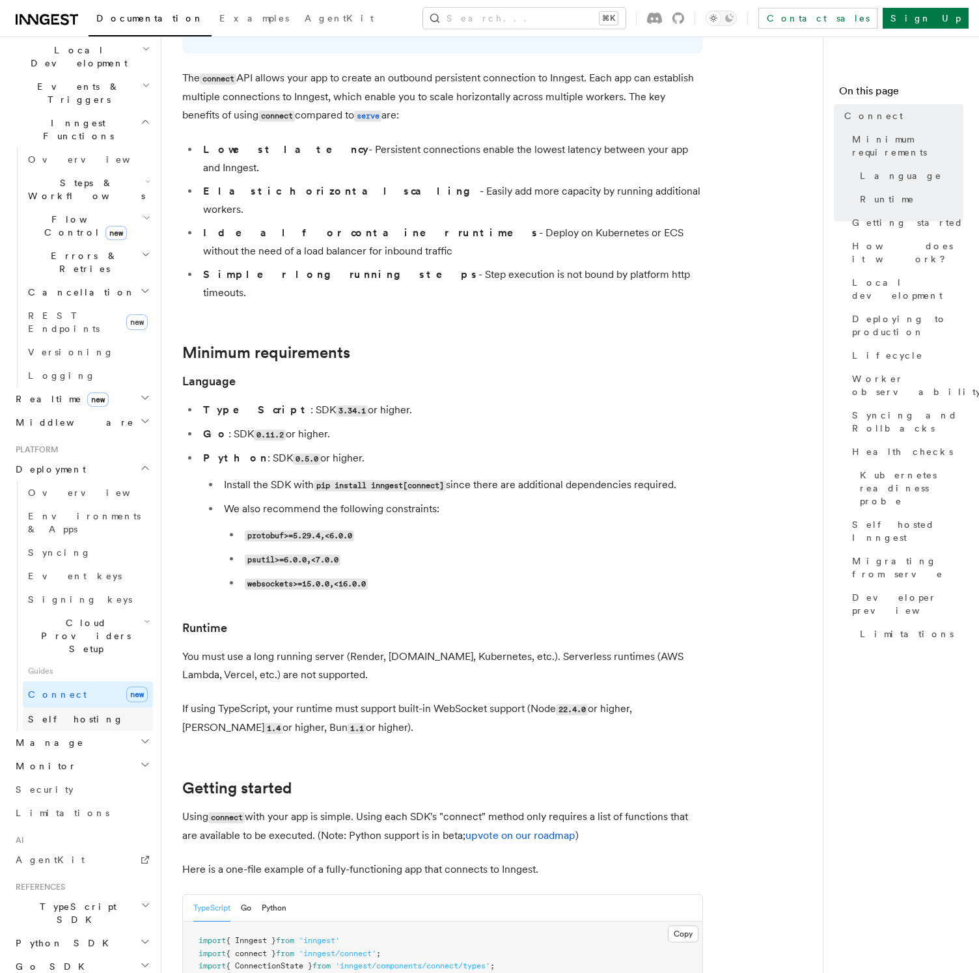
click at [109, 708] on link "Self hosting" at bounding box center [88, 719] width 130 height 23
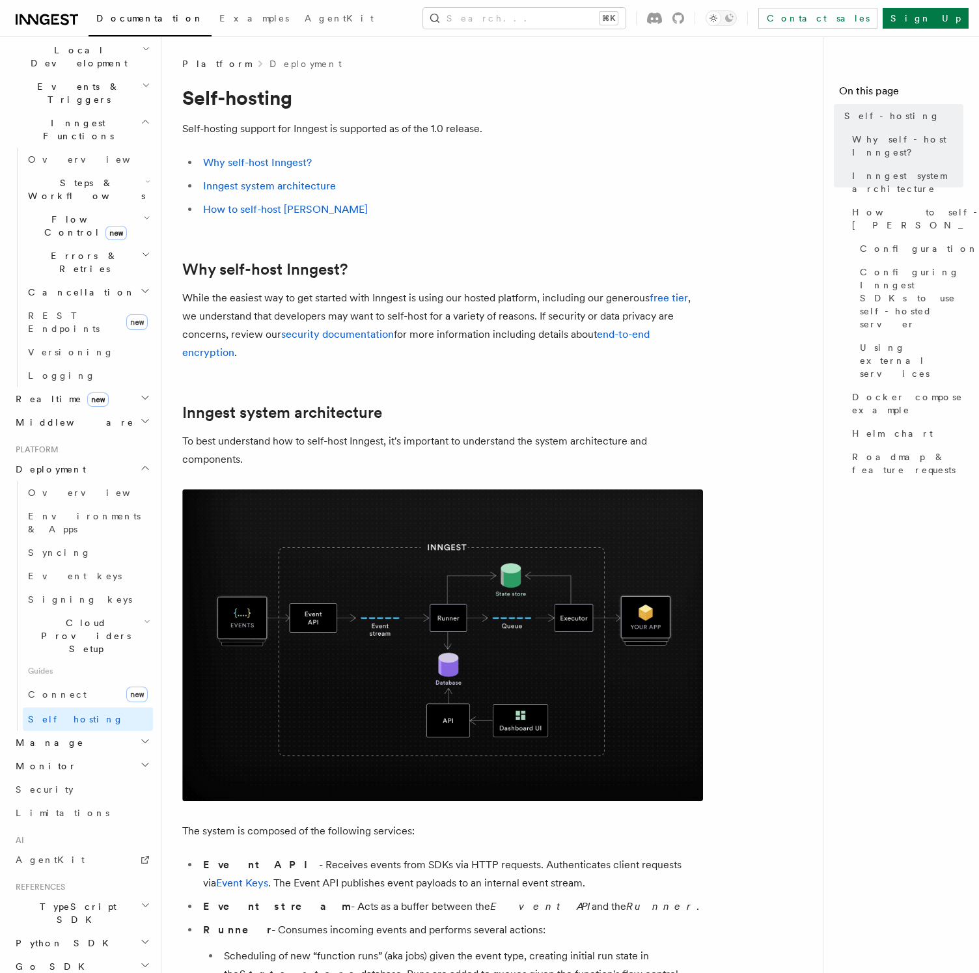
click at [92, 731] on h2 "Manage" at bounding box center [81, 742] width 143 height 23
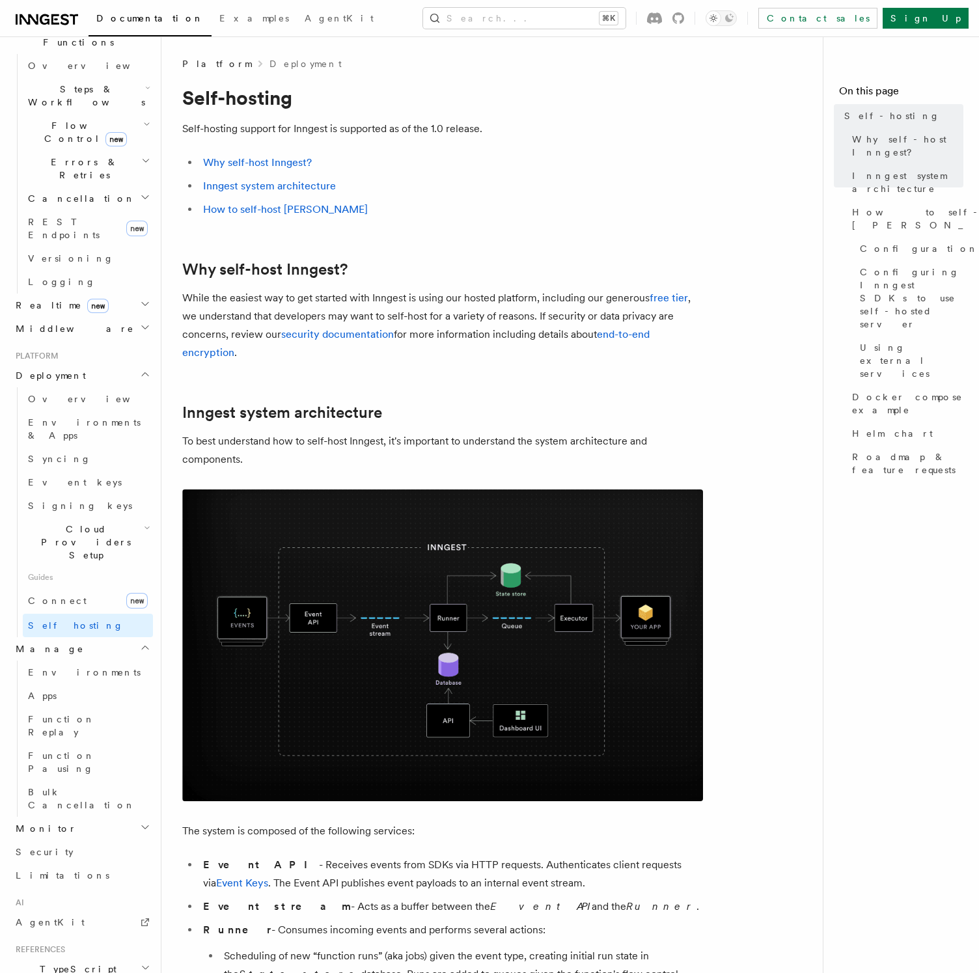
scroll to position [423, 0]
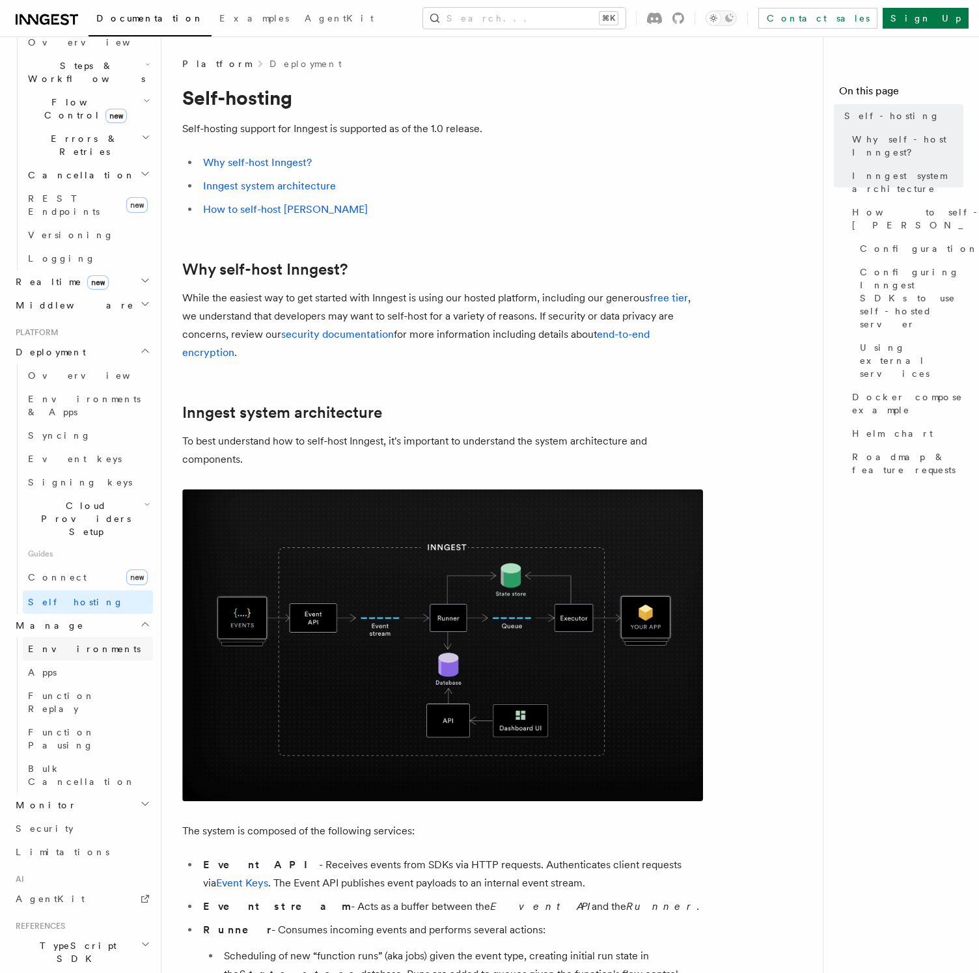
click at [92, 637] on link "Environments" at bounding box center [88, 648] width 130 height 23
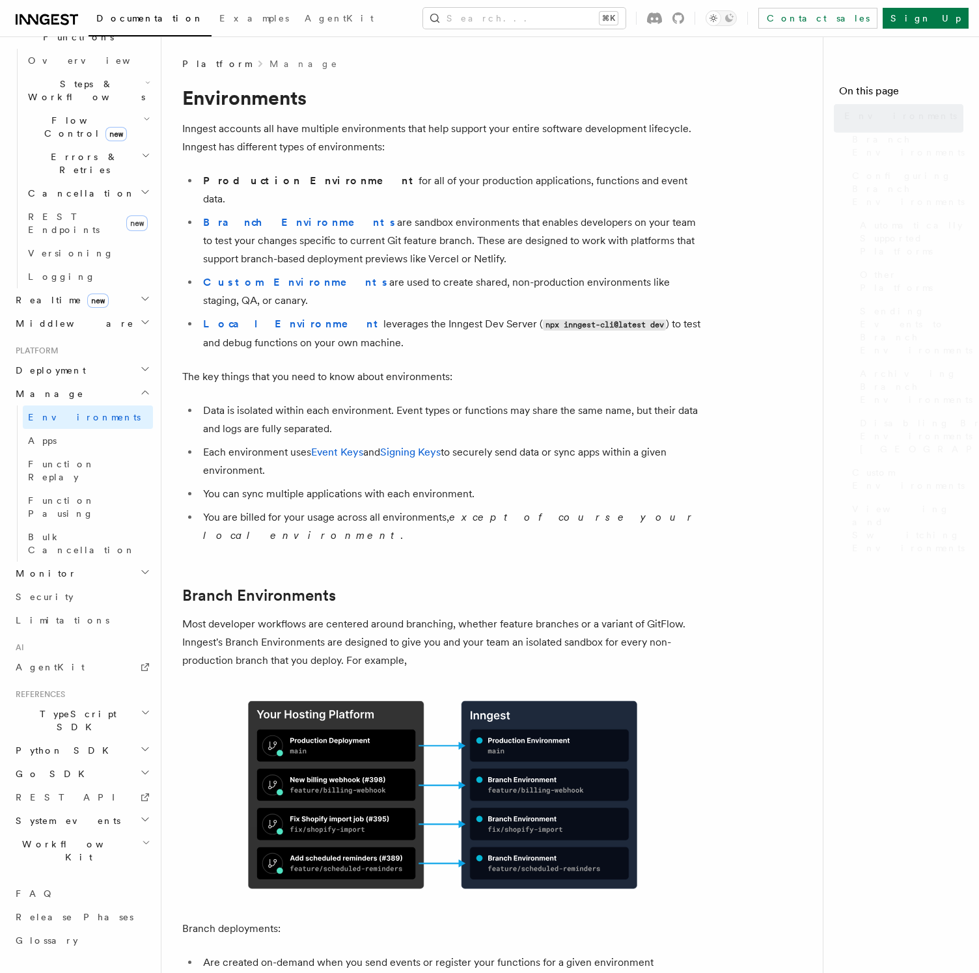
scroll to position [212, 0]
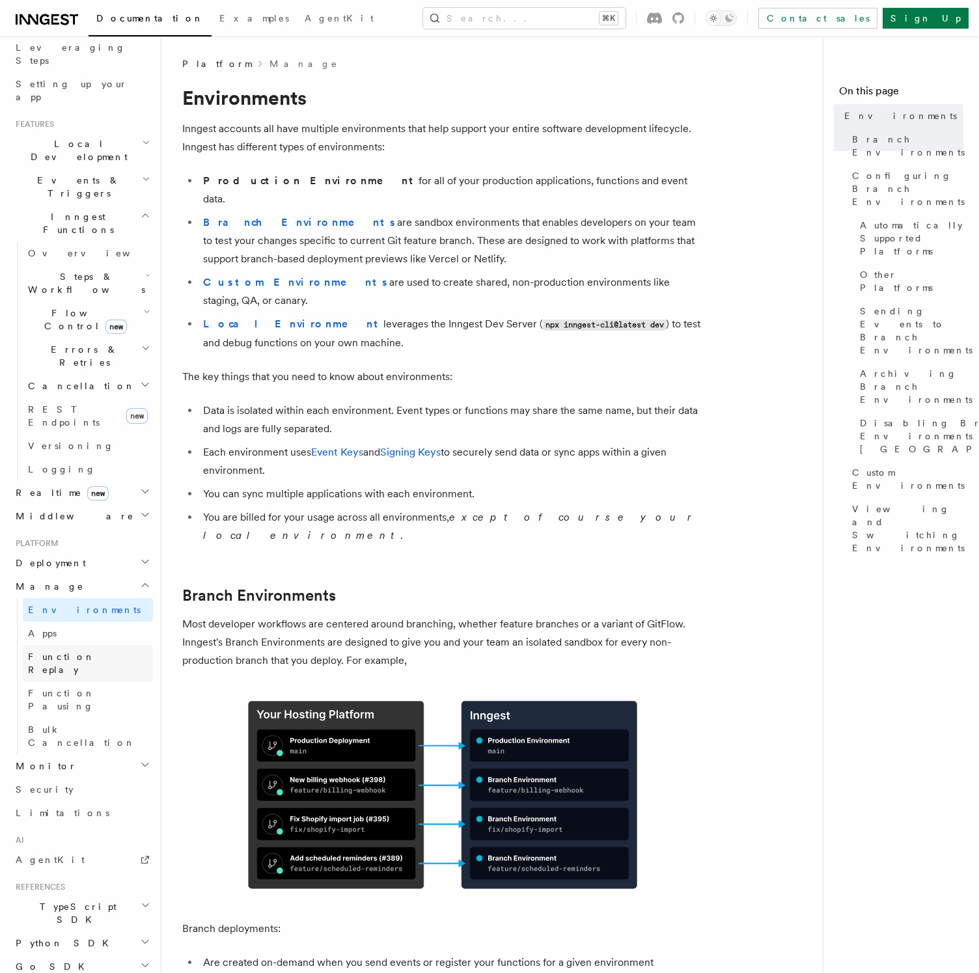
click at [80, 652] on span "Function Replay" at bounding box center [61, 663] width 67 height 23
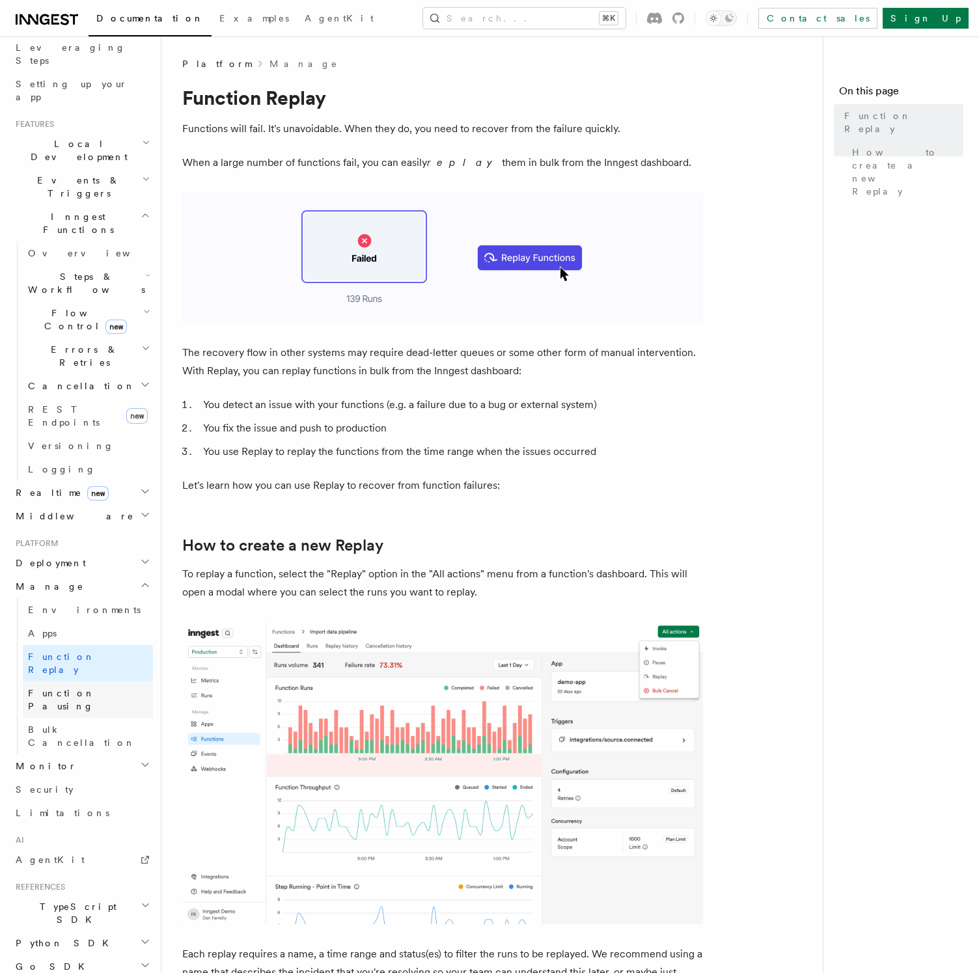
click at [80, 688] on span "Function Pausing" at bounding box center [61, 699] width 67 height 23
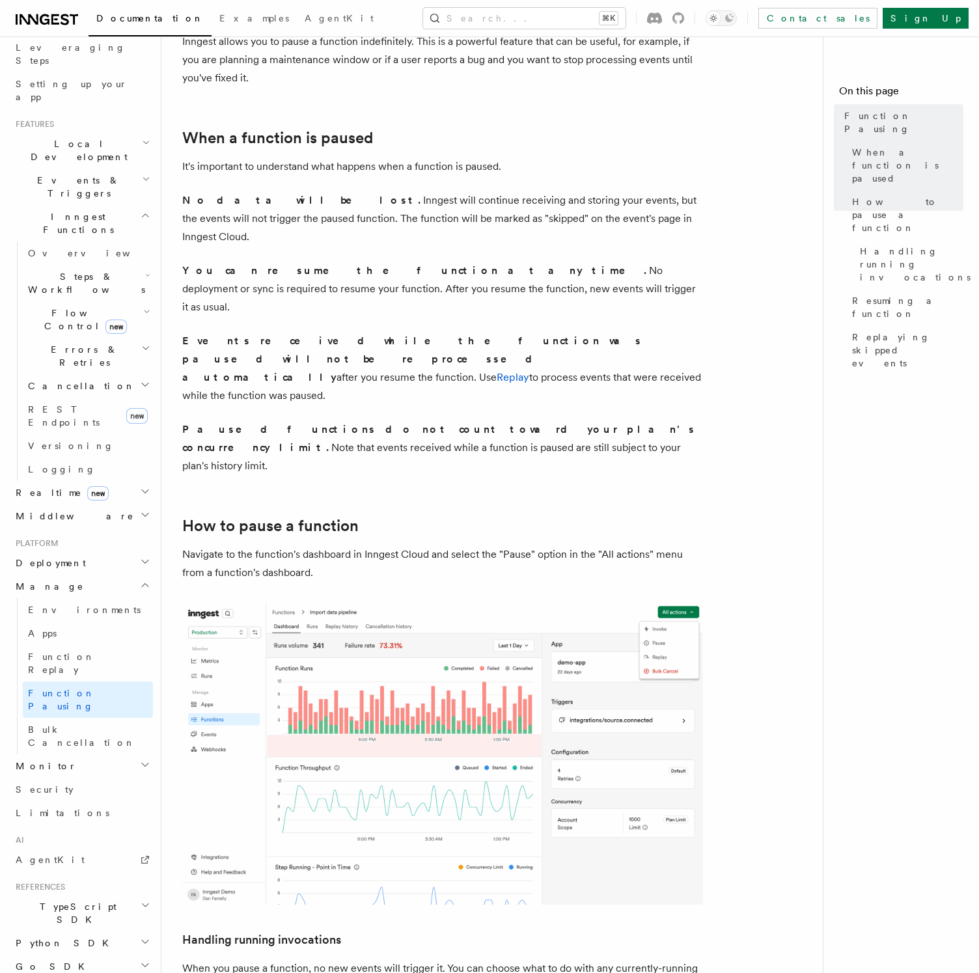
scroll to position [148, 0]
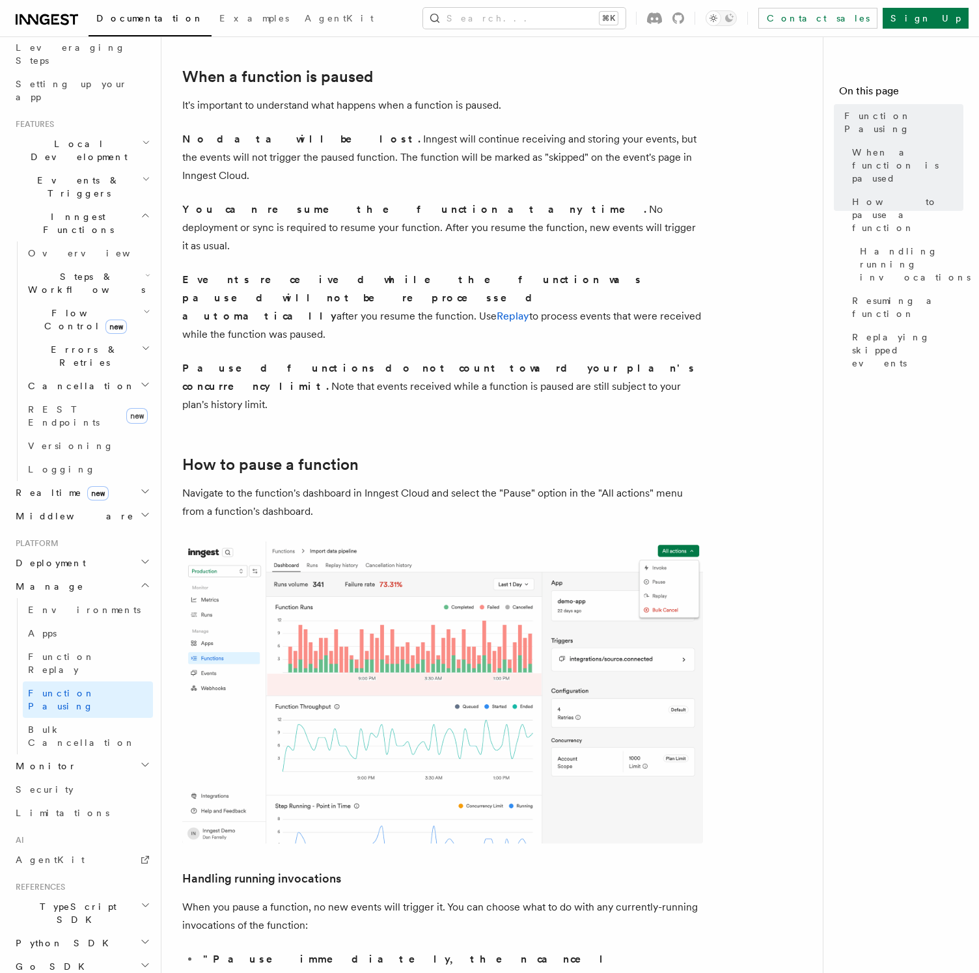
click at [73, 755] on h2 "Monitor" at bounding box center [81, 766] width 143 height 23
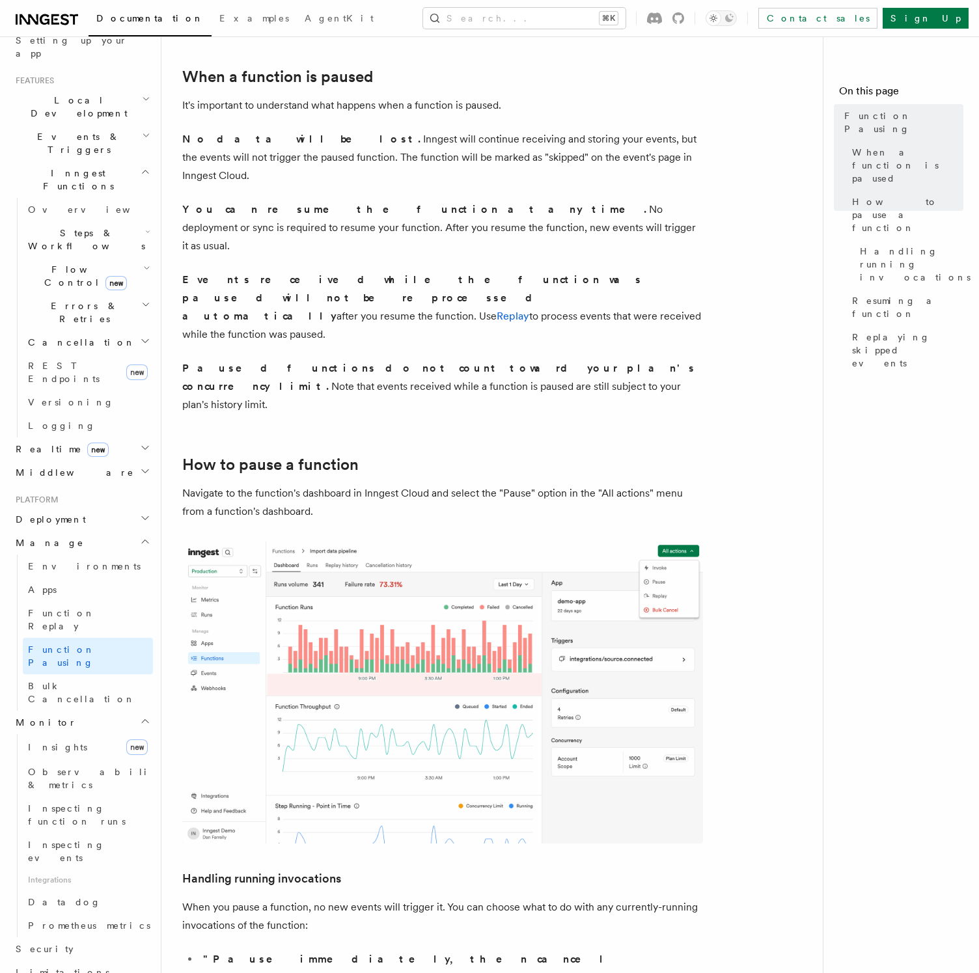
scroll to position [376, 0]
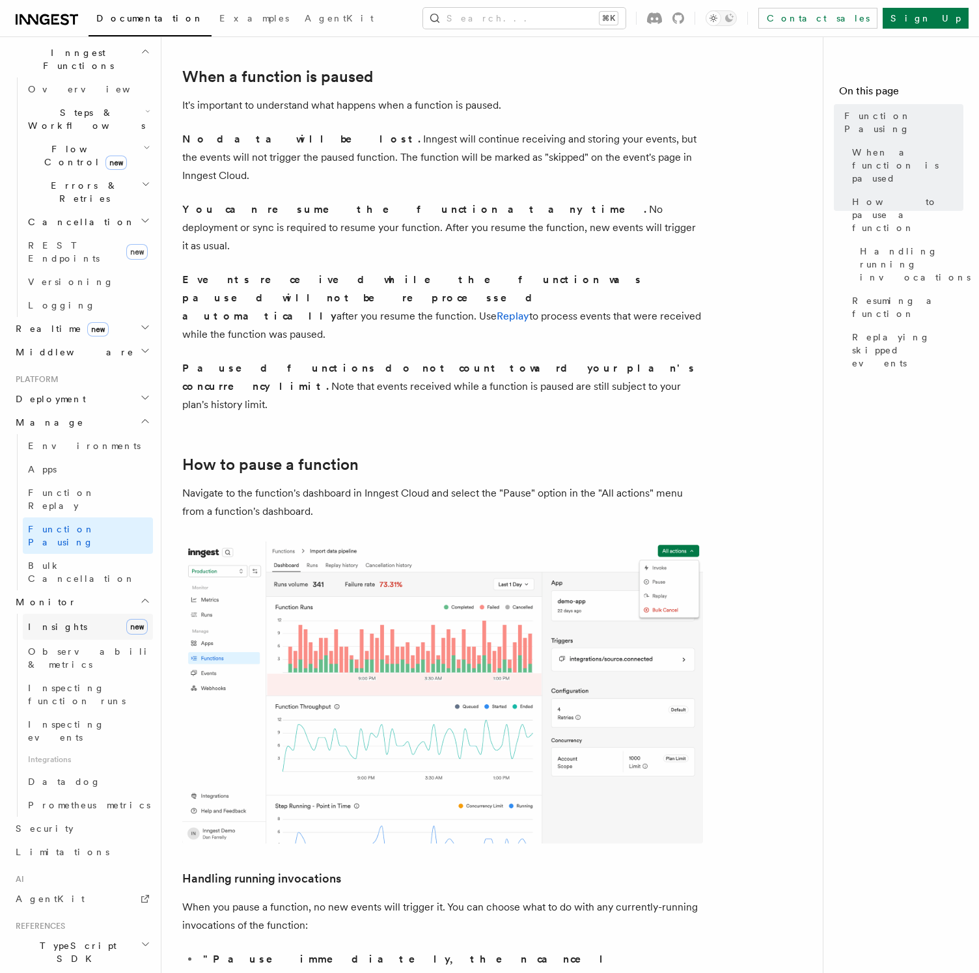
click at [68, 614] on link "Insights new" at bounding box center [88, 627] width 130 height 26
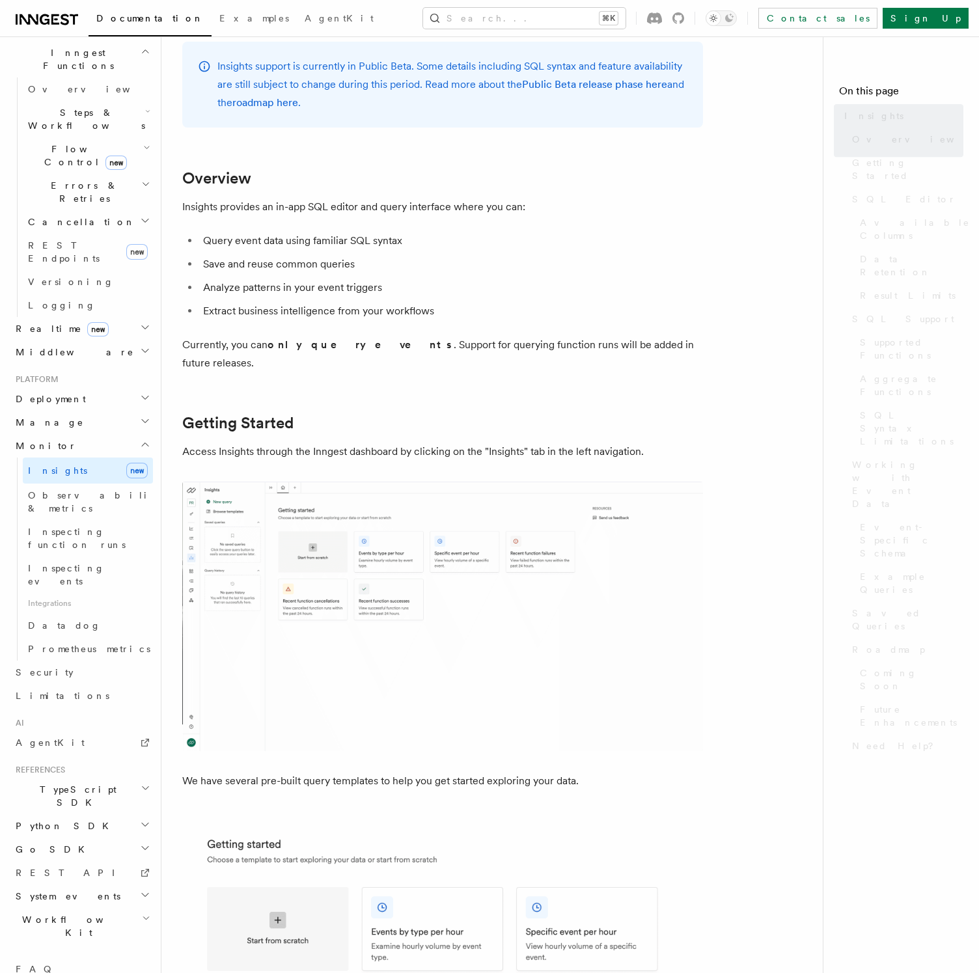
scroll to position [258, 0]
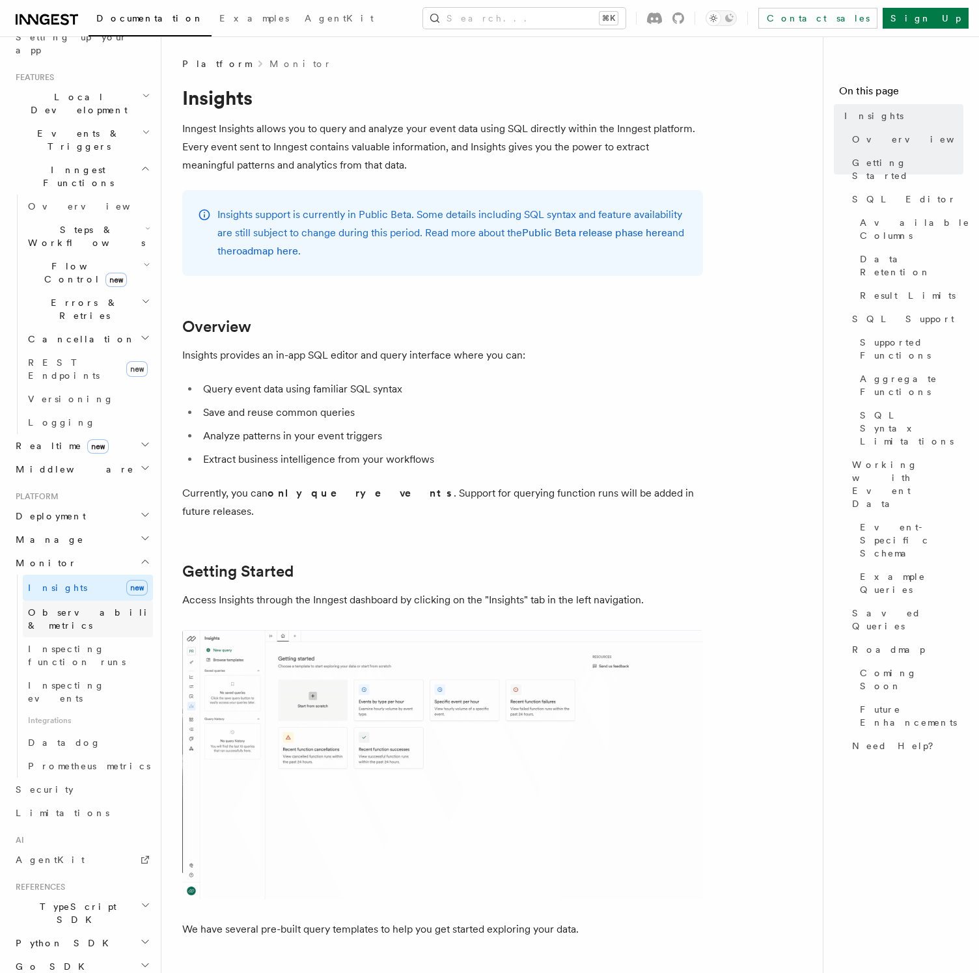
click at [70, 607] on span "Observability & metrics" at bounding box center [95, 618] width 134 height 23
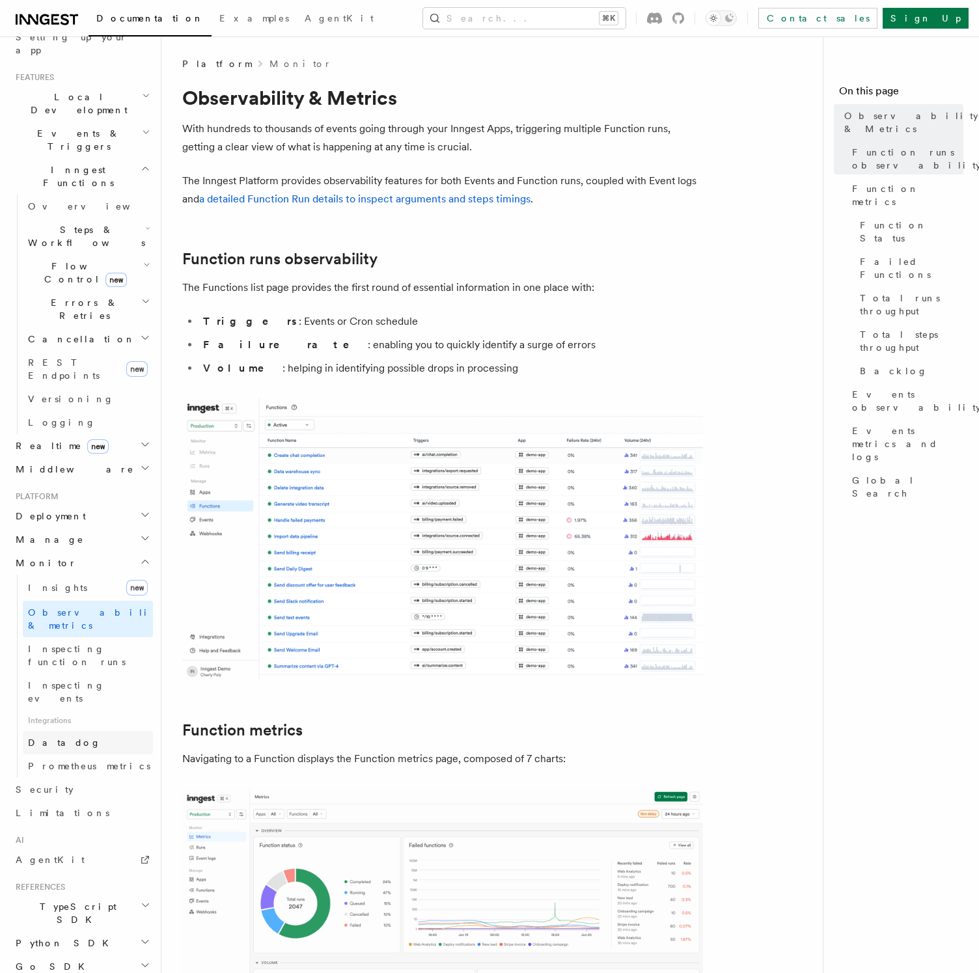
click at [72, 731] on link "Datadog" at bounding box center [88, 742] width 130 height 23
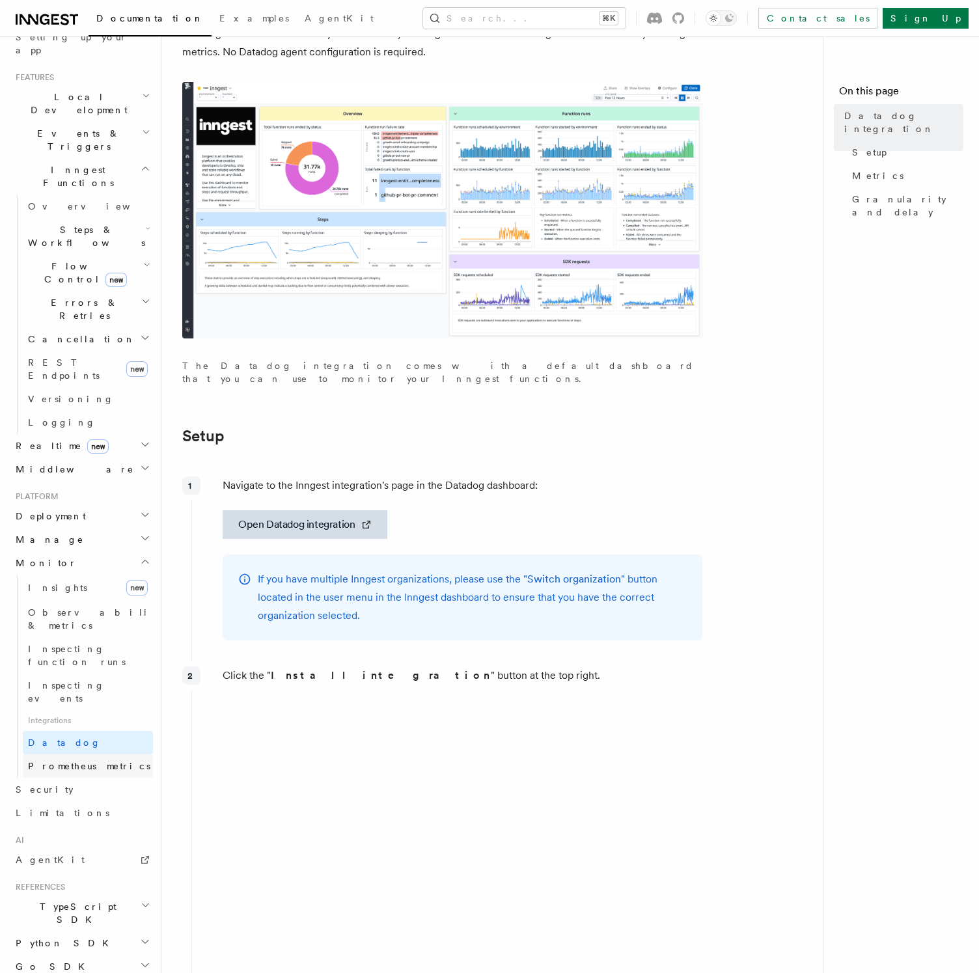
scroll to position [117, 0]
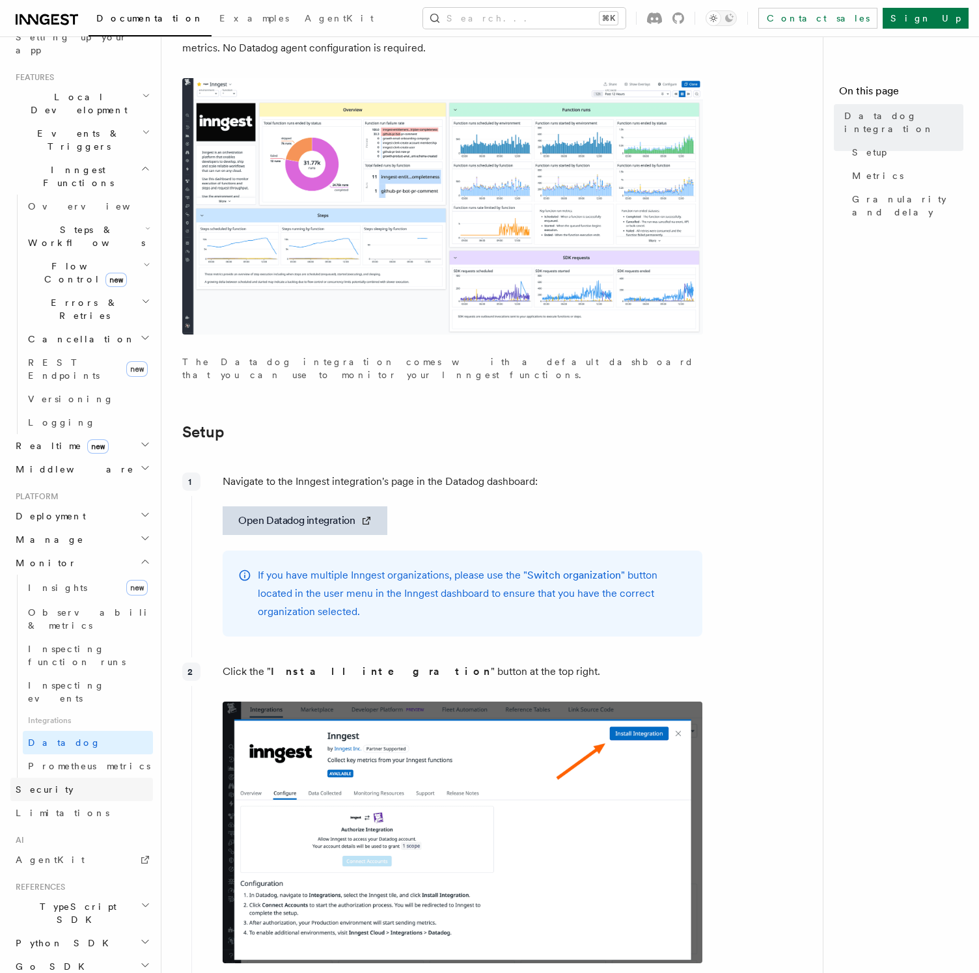
click at [68, 778] on link "Security" at bounding box center [81, 789] width 143 height 23
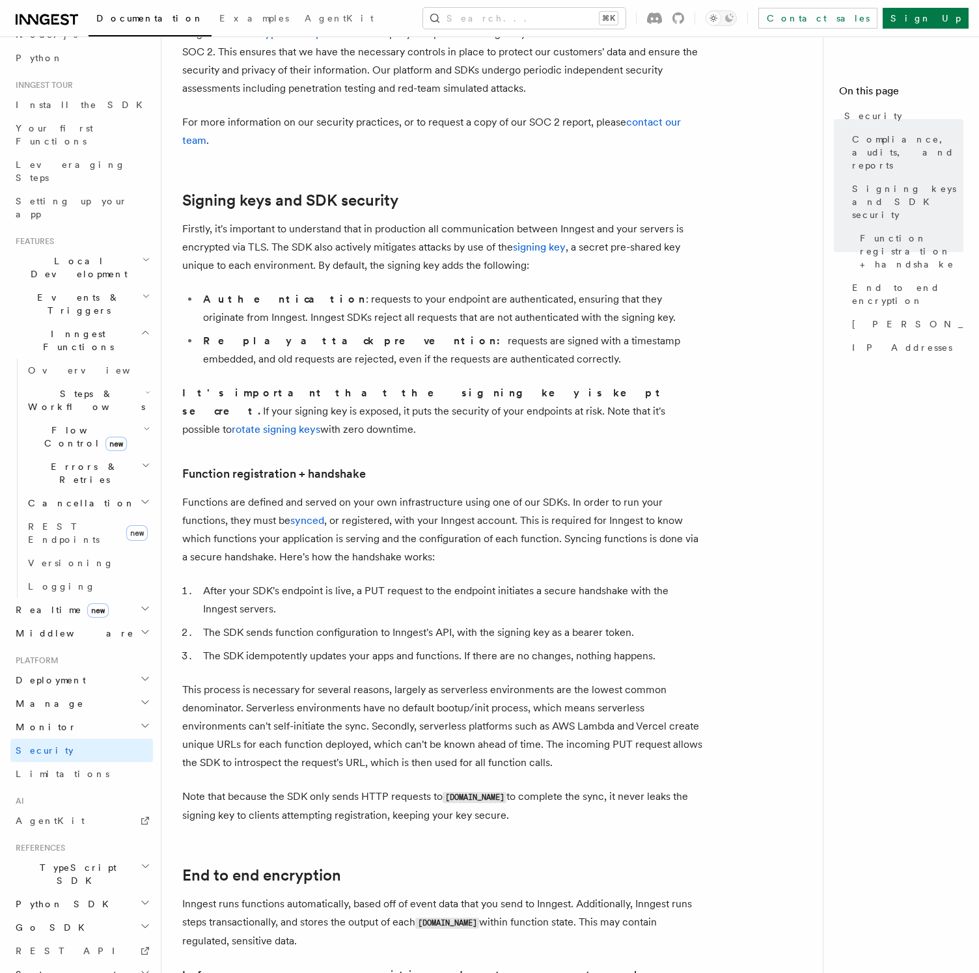
scroll to position [392, 0]
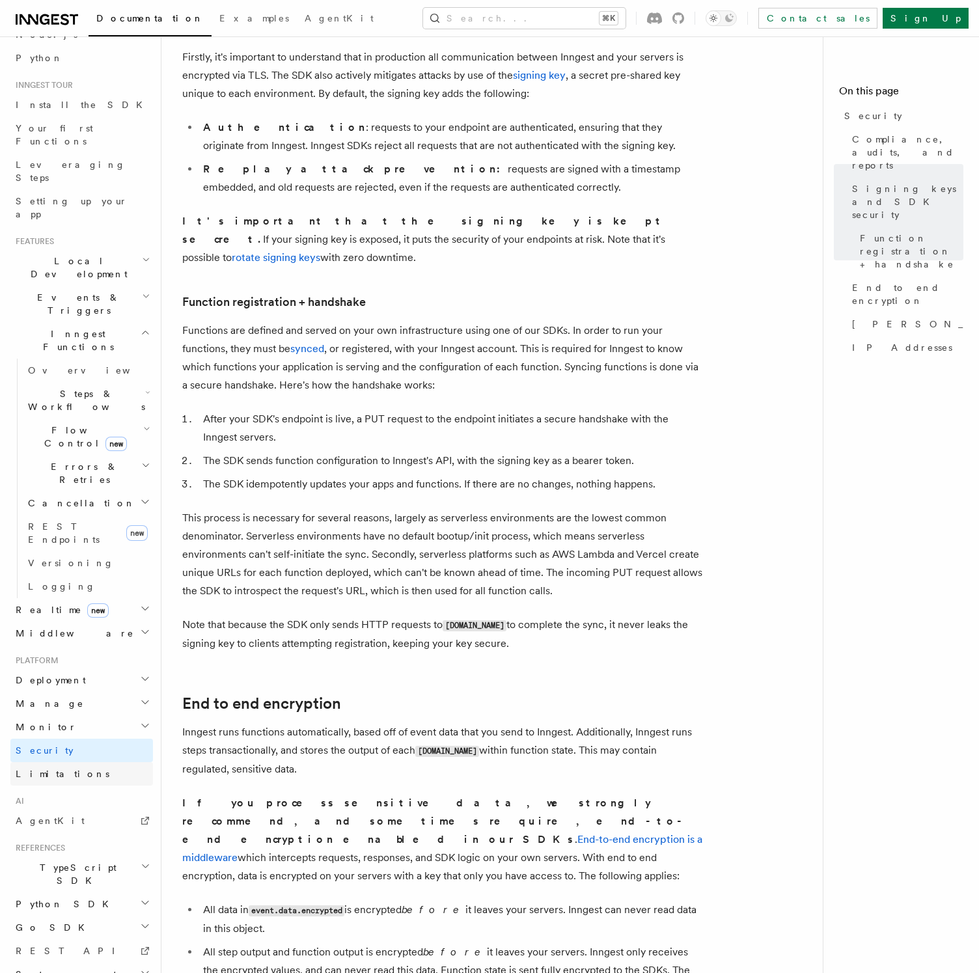
click at [99, 762] on link "Limitations" at bounding box center [81, 773] width 143 height 23
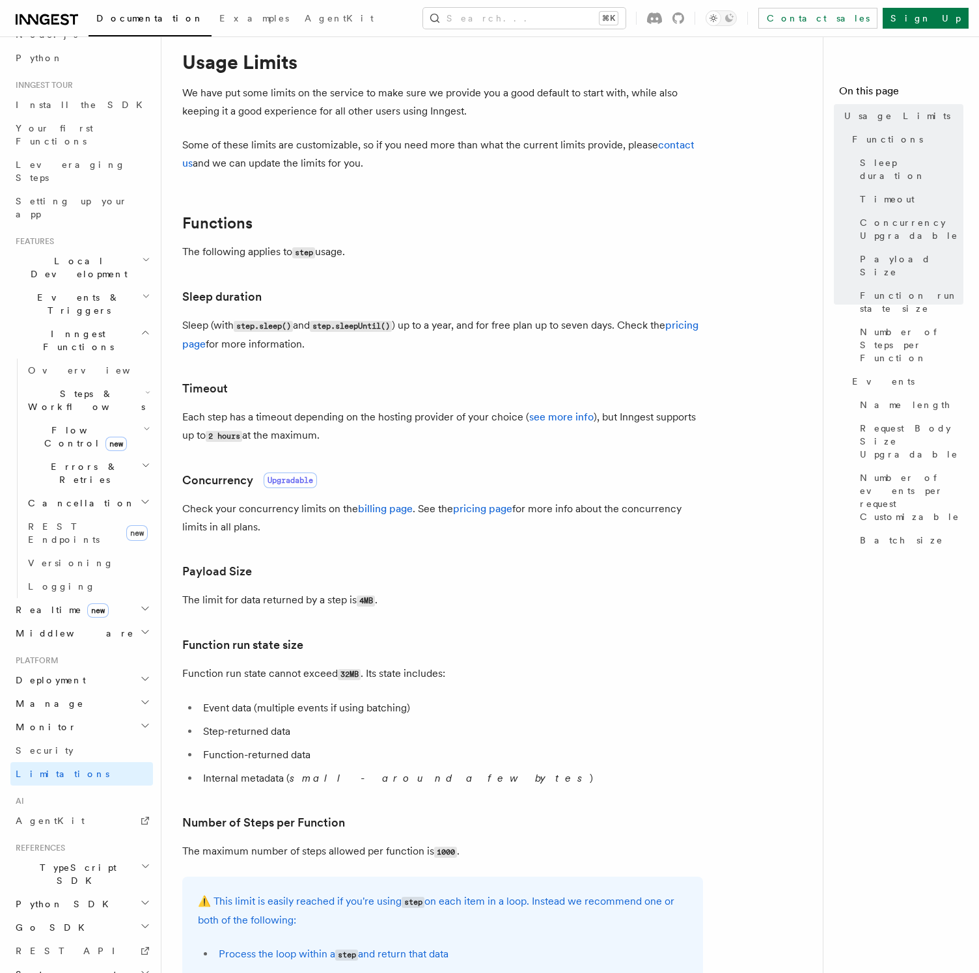
scroll to position [40, 0]
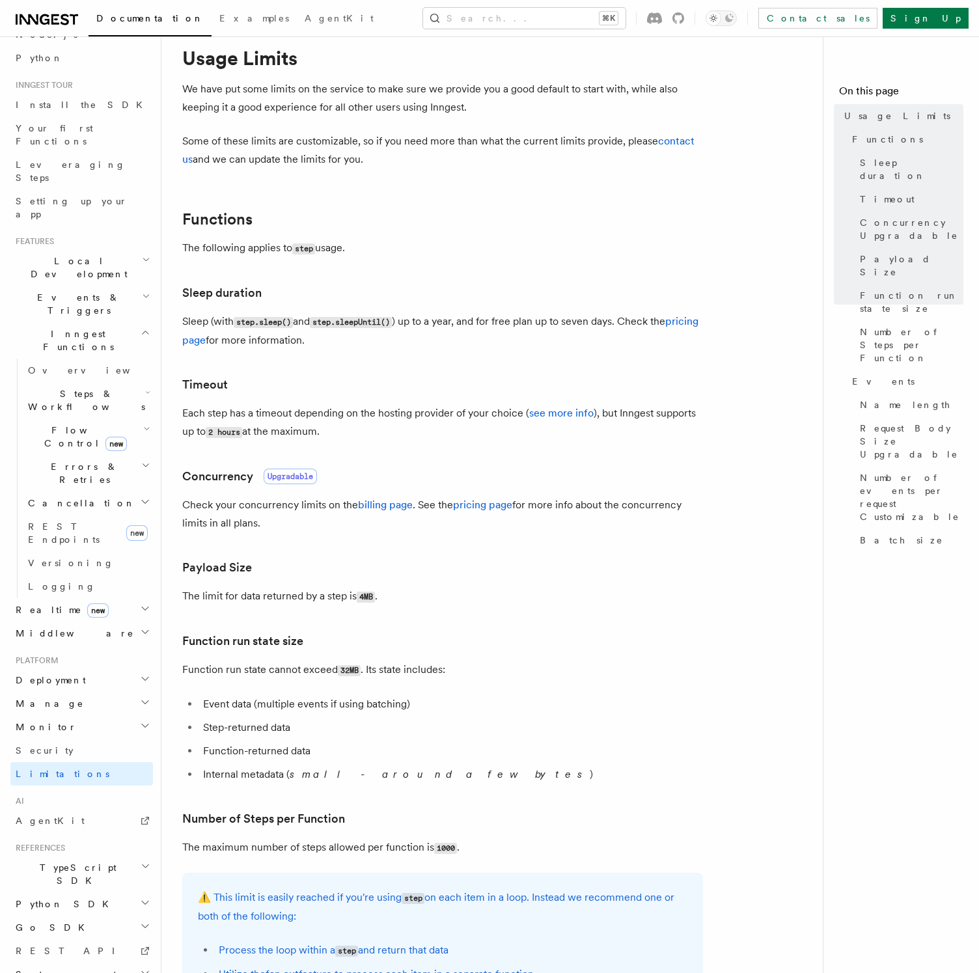
click at [90, 856] on h2 "TypeScript SDK" at bounding box center [81, 874] width 143 height 36
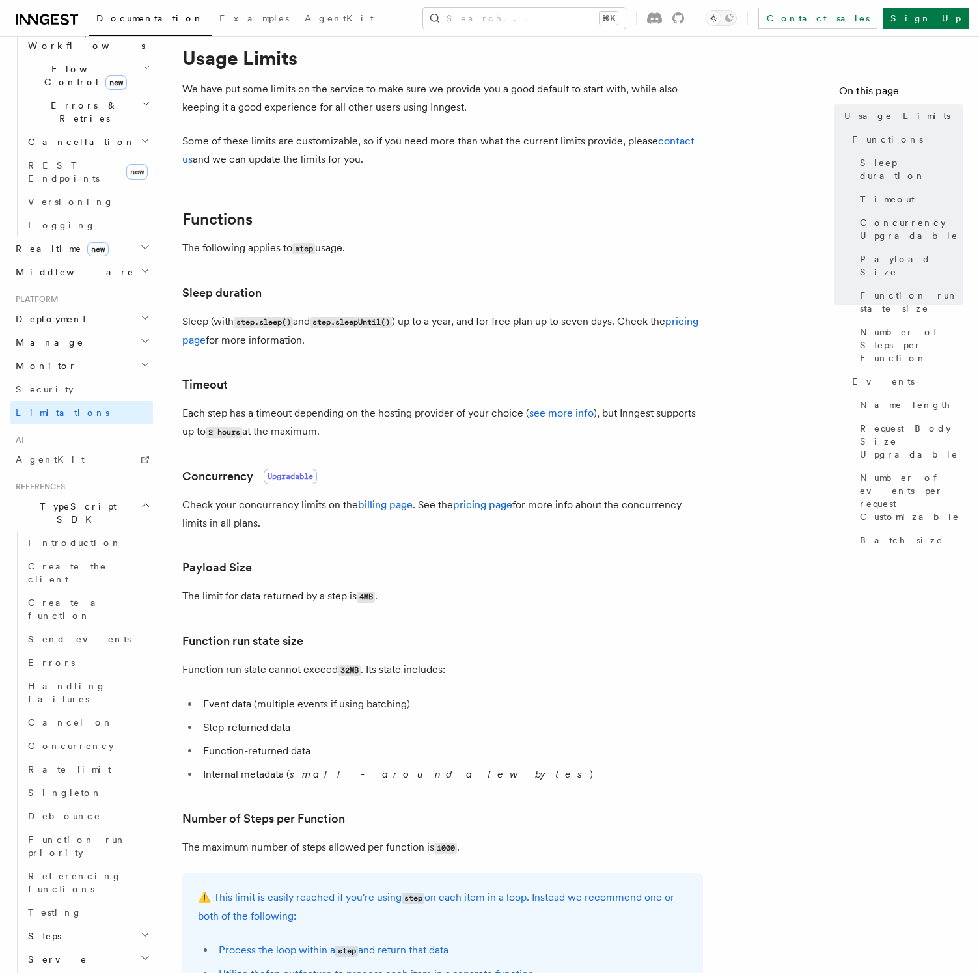
scroll to position [0, 0]
